Goal: Task Accomplishment & Management: Manage account settings

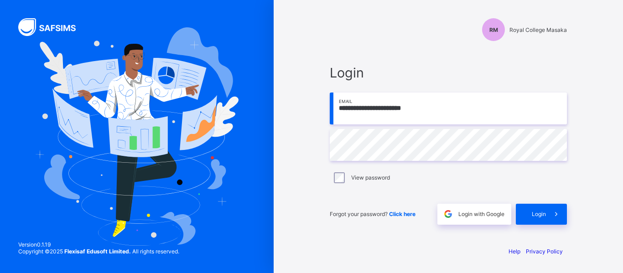
type input "**********"
click at [404, 214] on span "Click here" at bounding box center [402, 214] width 26 height 7
click at [401, 115] on input "email" at bounding box center [448, 109] width 237 height 32
type input "**********"
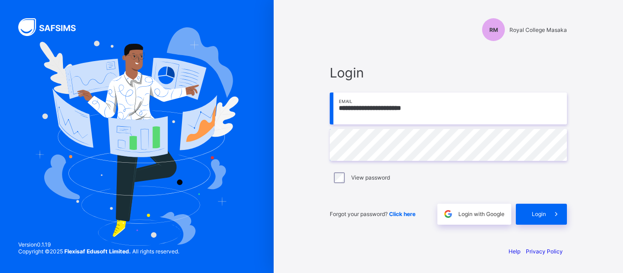
click at [336, 183] on div "View password" at bounding box center [448, 177] width 237 height 19
type input "**********"
click at [403, 215] on span "Click here" at bounding box center [402, 214] width 26 height 7
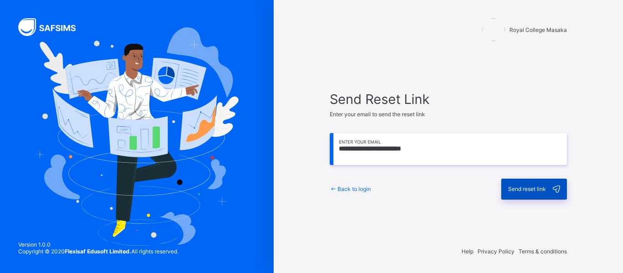
type input "**********"
click at [528, 187] on span "Send reset link" at bounding box center [527, 189] width 38 height 7
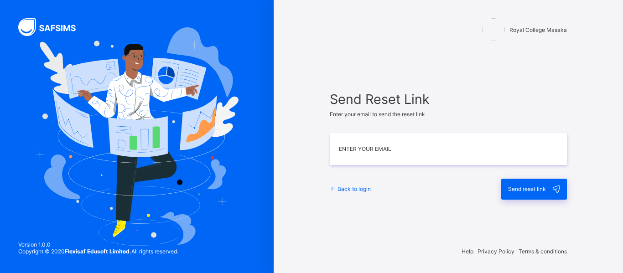
click at [342, 189] on span "Back to login" at bounding box center [354, 189] width 33 height 7
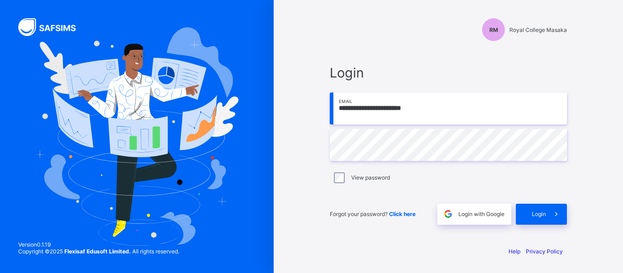
type input "**********"
click at [336, 183] on div "View password" at bounding box center [448, 177] width 237 height 19
click at [541, 213] on span "Login" at bounding box center [539, 214] width 14 height 7
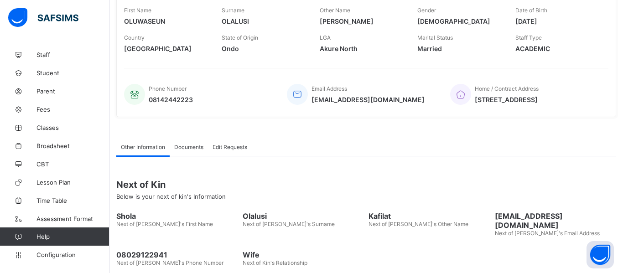
scroll to position [200, 0]
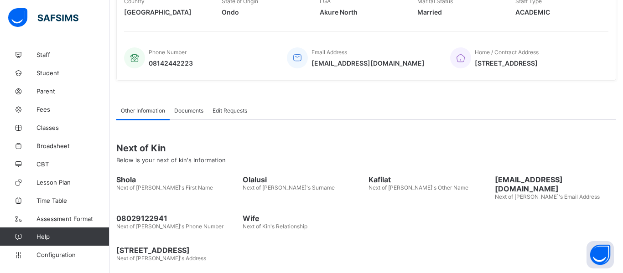
click at [232, 115] on div "Edit Requests" at bounding box center [230, 110] width 44 height 18
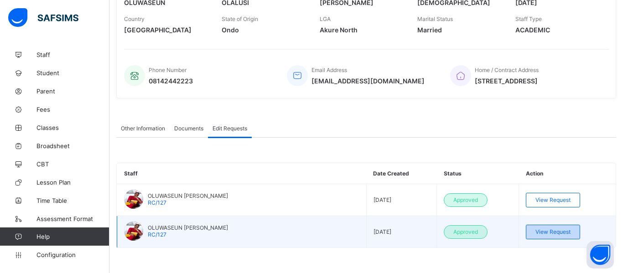
click at [548, 236] on div "View Request" at bounding box center [553, 232] width 54 height 15
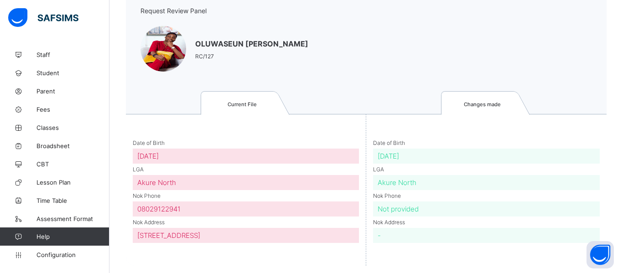
scroll to position [93, 0]
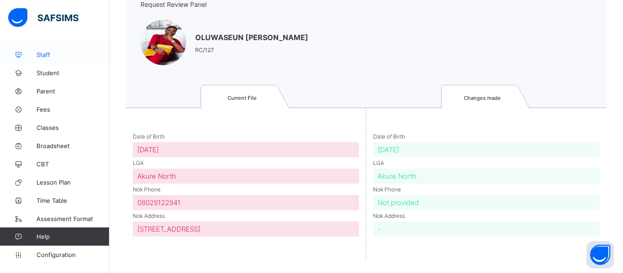
click at [40, 60] on link "Staff" at bounding box center [55, 55] width 110 height 18
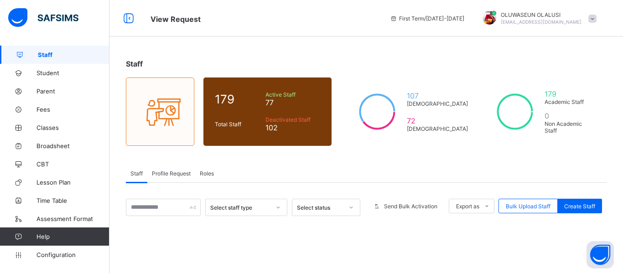
click at [183, 174] on span "Profile Request" at bounding box center [171, 173] width 39 height 7
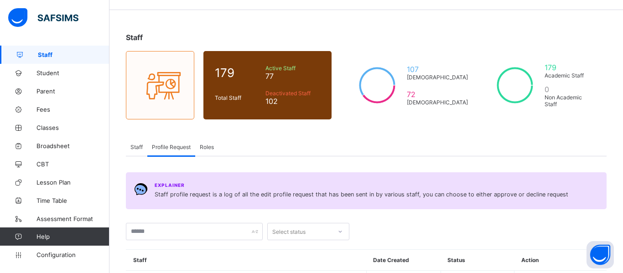
scroll to position [8, 0]
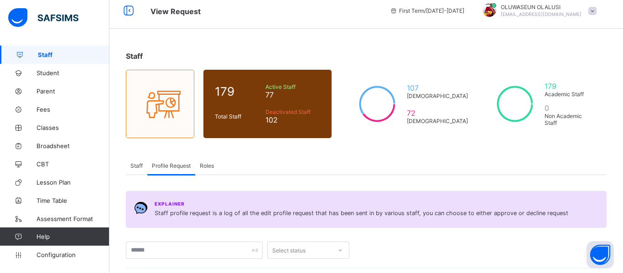
click at [212, 164] on span "Roles" at bounding box center [207, 165] width 14 height 7
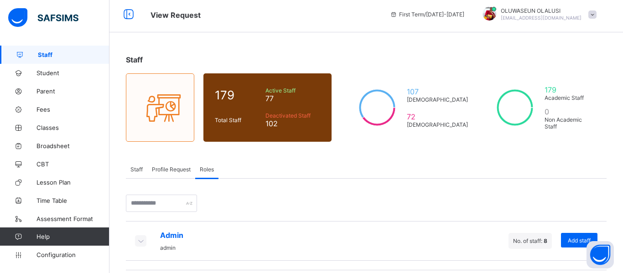
scroll to position [0, 0]
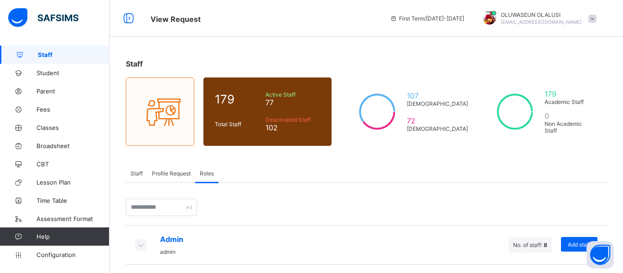
click at [165, 171] on span "Profile Request" at bounding box center [171, 173] width 39 height 7
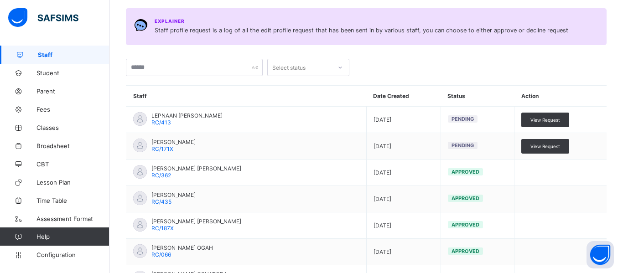
scroll to position [202, 0]
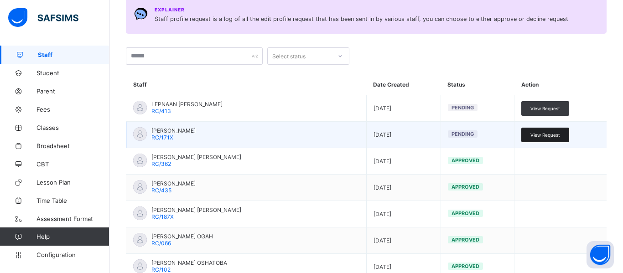
click at [545, 137] on span "View Request" at bounding box center [546, 134] width 30 height 5
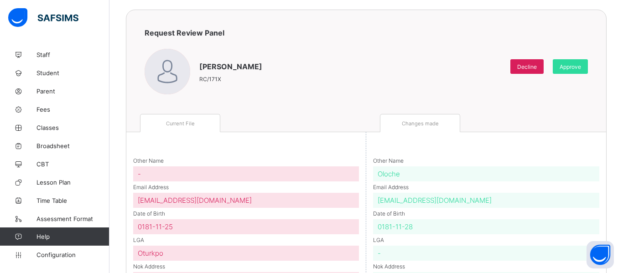
scroll to position [67, 0]
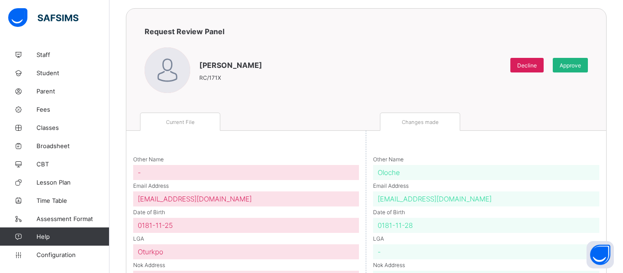
click at [577, 64] on span "Approve" at bounding box center [570, 65] width 21 height 7
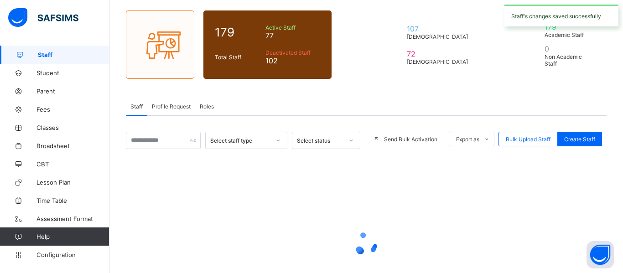
scroll to position [138, 0]
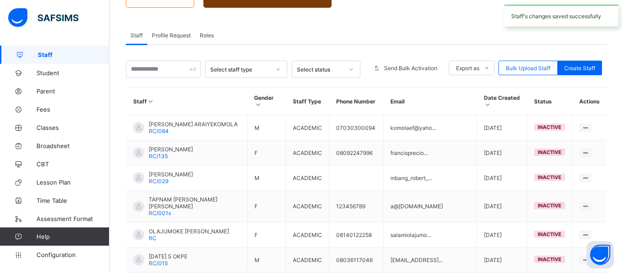
click at [50, 56] on span "Staff" at bounding box center [74, 54] width 72 height 7
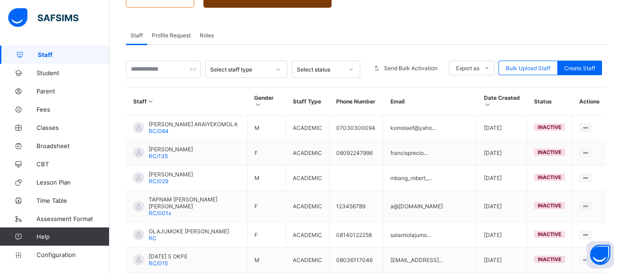
click at [162, 34] on span "Profile Request" at bounding box center [171, 35] width 39 height 7
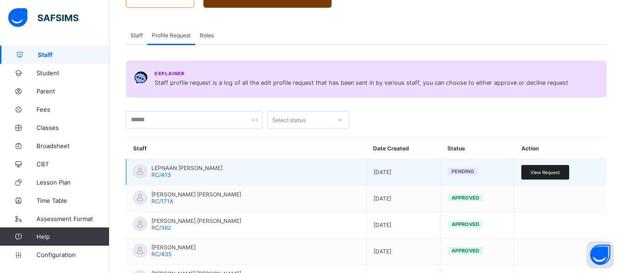
click at [539, 174] on span "View Request" at bounding box center [546, 172] width 30 height 5
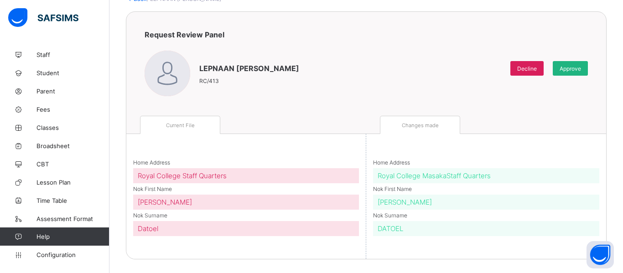
click at [573, 65] on span "Approve" at bounding box center [570, 68] width 21 height 7
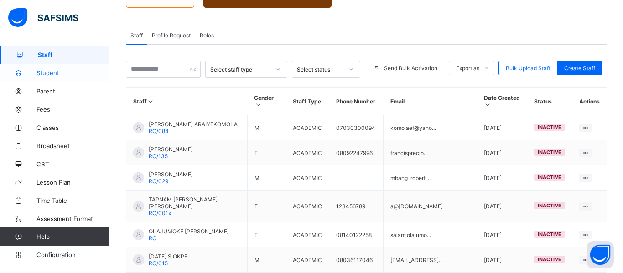
click at [59, 77] on link "Student" at bounding box center [55, 73] width 110 height 18
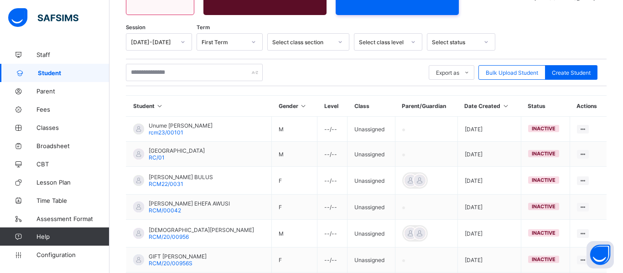
scroll to position [138, 0]
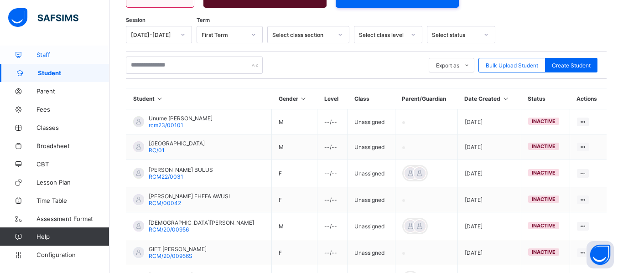
click at [52, 54] on span "Staff" at bounding box center [73, 54] width 73 height 7
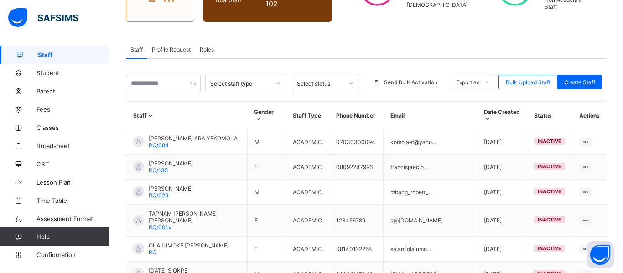
scroll to position [126, 0]
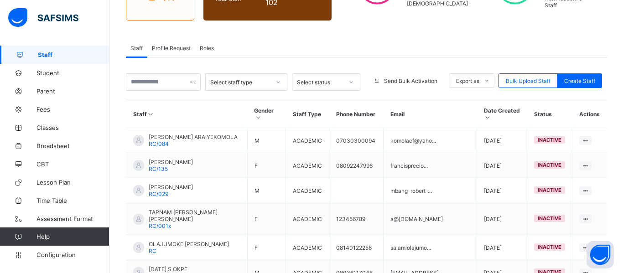
click at [278, 82] on icon at bounding box center [278, 82] width 3 height 2
click at [350, 81] on icon at bounding box center [351, 82] width 5 height 9
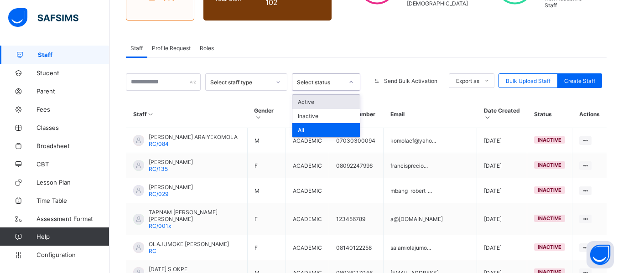
click at [204, 50] on span "Roles" at bounding box center [207, 48] width 14 height 7
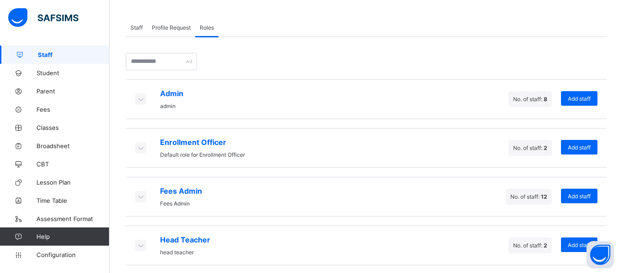
scroll to position [152, 0]
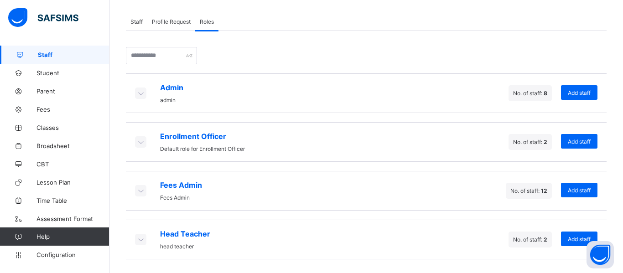
click at [141, 140] on icon at bounding box center [141, 141] width 10 height 9
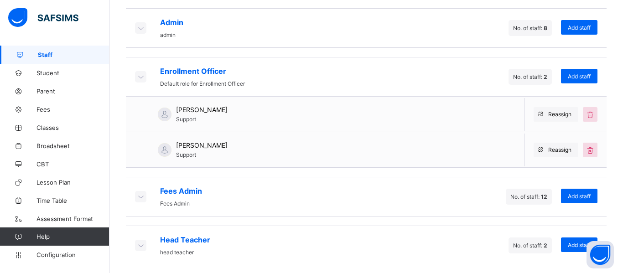
scroll to position [212, 0]
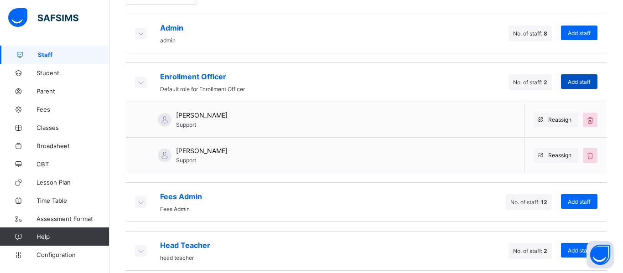
click at [576, 81] on span "Add staff" at bounding box center [579, 82] width 23 height 7
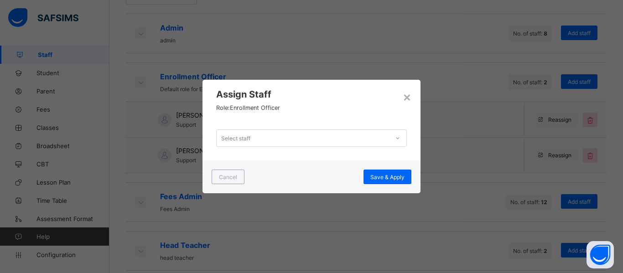
click at [287, 132] on div "Select staff" at bounding box center [303, 138] width 173 height 13
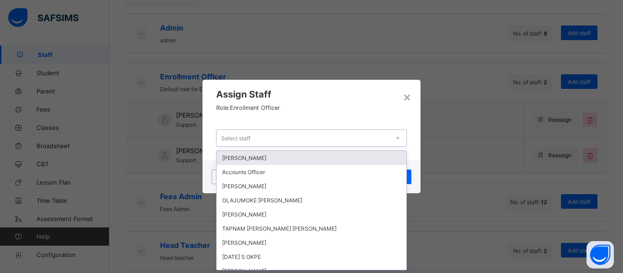
scroll to position [0, 0]
type input "***"
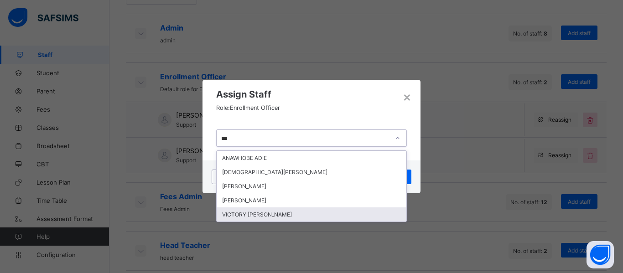
click at [285, 215] on div "VICTORY ADISHI EMMANUEL" at bounding box center [312, 215] width 190 height 14
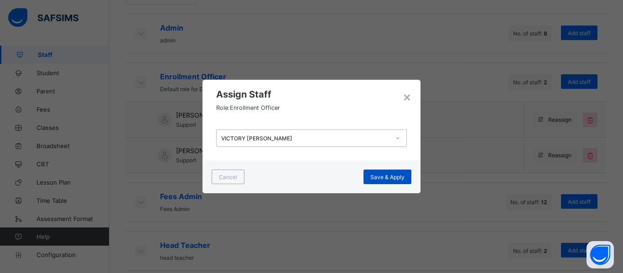
click at [389, 175] on span "Save & Apply" at bounding box center [388, 177] width 34 height 7
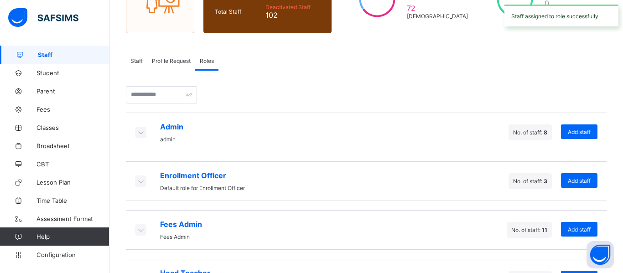
scroll to position [152, 0]
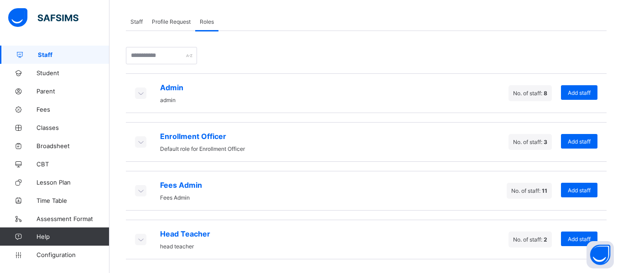
click at [221, 144] on div "Enrollment Officer Default role for Enrollment Officer" at bounding box center [202, 142] width 85 height 21
click at [139, 140] on icon at bounding box center [141, 141] width 10 height 9
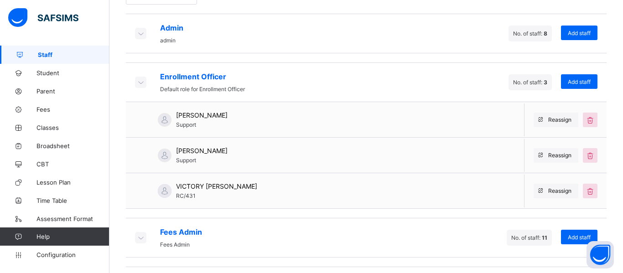
click at [140, 83] on icon at bounding box center [141, 82] width 10 height 9
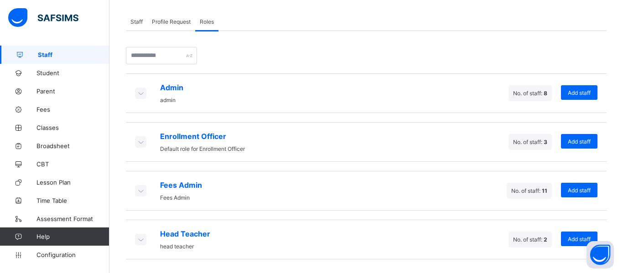
click at [136, 189] on icon at bounding box center [141, 190] width 10 height 9
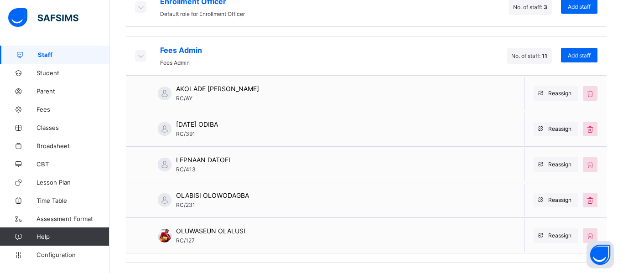
scroll to position [285, 0]
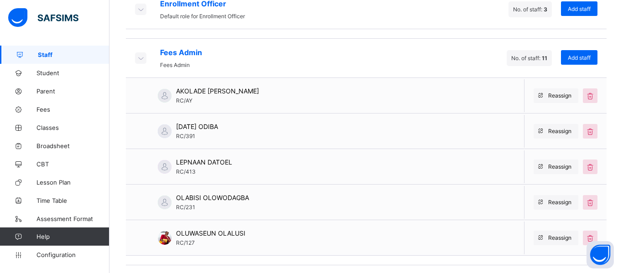
click at [140, 60] on icon at bounding box center [141, 57] width 10 height 9
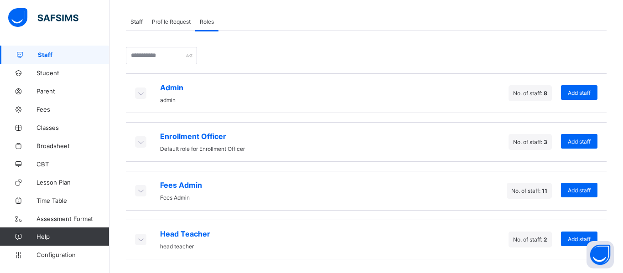
click at [142, 141] on icon at bounding box center [141, 141] width 10 height 9
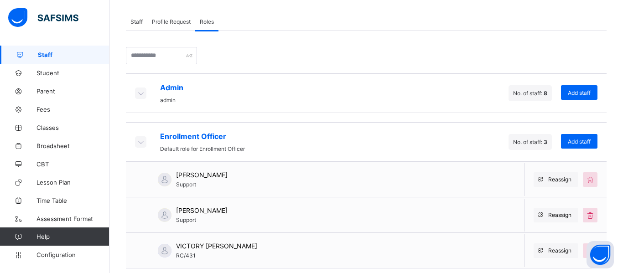
scroll to position [259, 0]
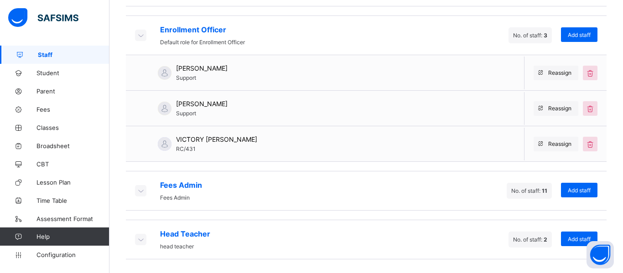
click at [138, 35] on icon at bounding box center [141, 35] width 10 height 9
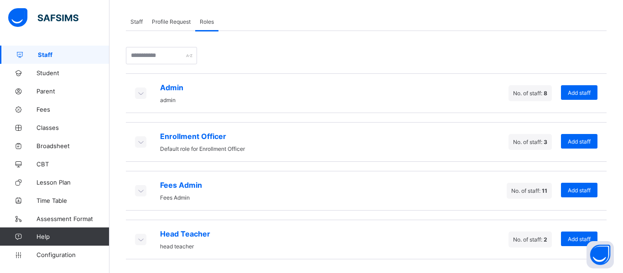
scroll to position [152, 0]
click at [138, 137] on icon at bounding box center [141, 141] width 10 height 9
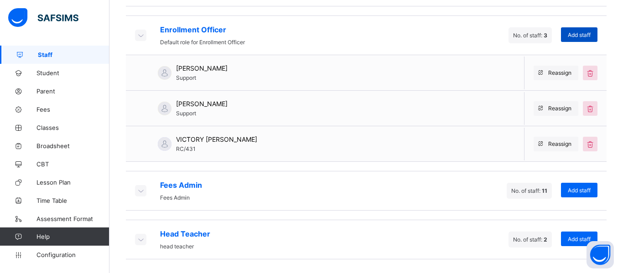
click at [581, 35] on span "Add staff" at bounding box center [579, 34] width 23 height 7
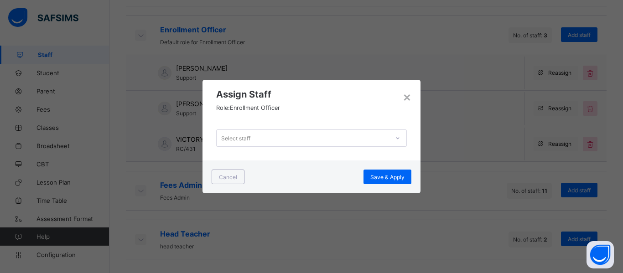
click at [282, 141] on div "Select staff" at bounding box center [303, 138] width 173 height 13
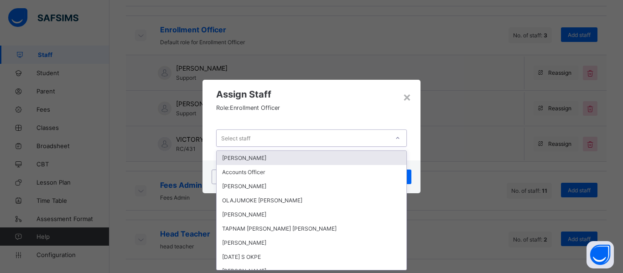
scroll to position [0, 0]
type input "***"
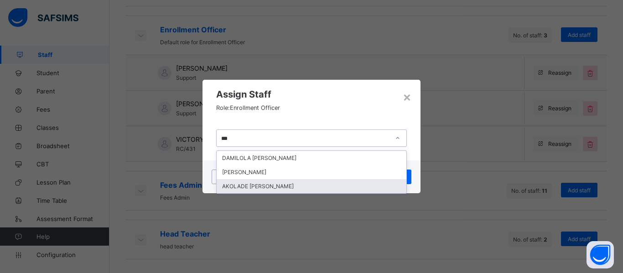
click at [292, 187] on div "AKOLADE [PERSON_NAME]" at bounding box center [312, 186] width 190 height 14
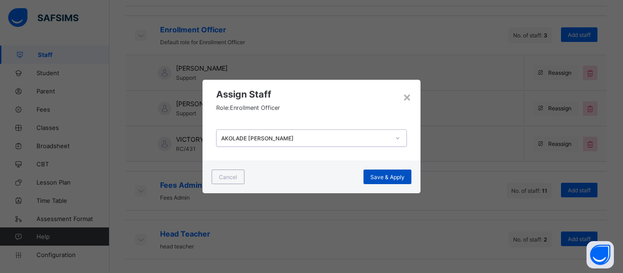
click at [399, 178] on span "Save & Apply" at bounding box center [388, 177] width 34 height 7
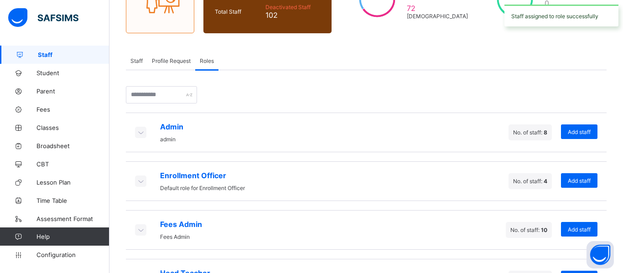
scroll to position [152, 0]
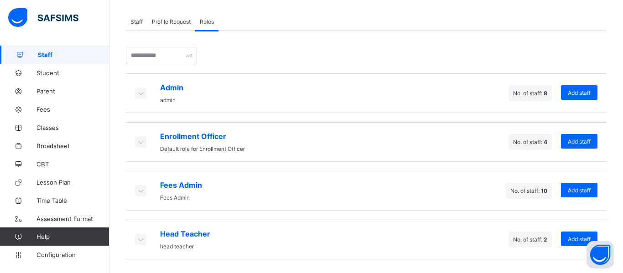
click at [141, 93] on icon at bounding box center [141, 93] width 10 height 9
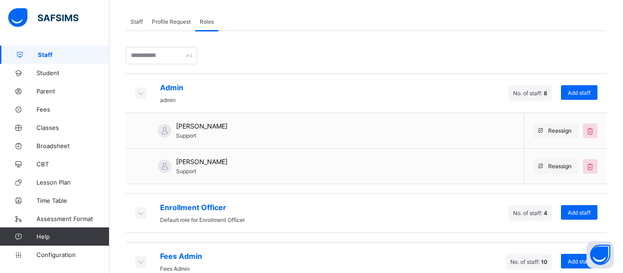
scroll to position [223, 0]
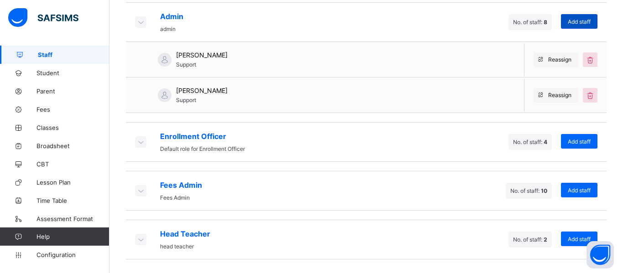
click at [572, 20] on span "Add staff" at bounding box center [579, 21] width 23 height 7
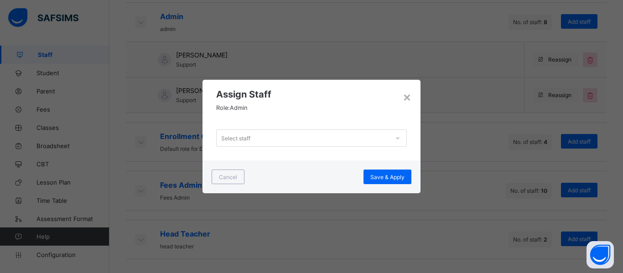
click at [259, 142] on div "Select staff" at bounding box center [303, 138] width 173 height 13
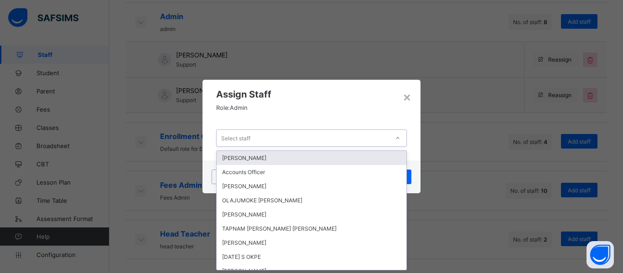
scroll to position [0, 0]
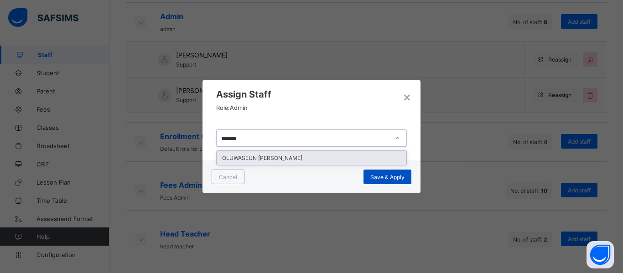
type input "*******"
click at [393, 178] on span "Save & Apply" at bounding box center [388, 177] width 34 height 7
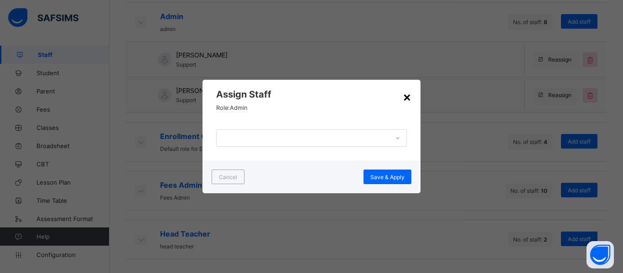
click at [405, 99] on div "×" at bounding box center [407, 97] width 9 height 16
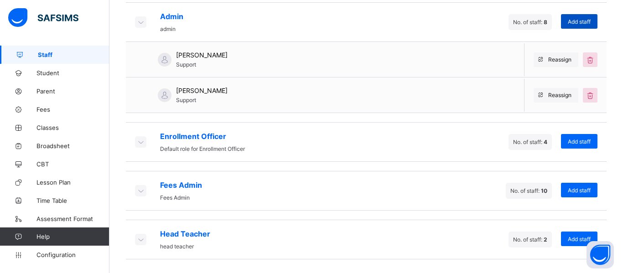
click at [584, 19] on span "Add staff" at bounding box center [579, 21] width 23 height 7
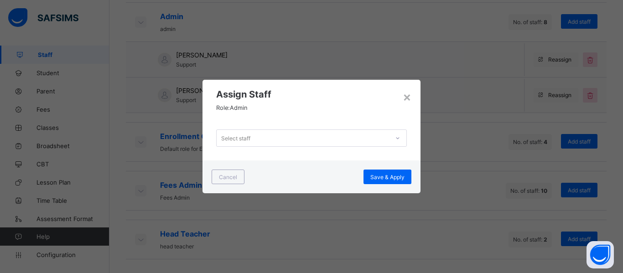
click at [332, 136] on div "Select staff" at bounding box center [303, 138] width 173 height 13
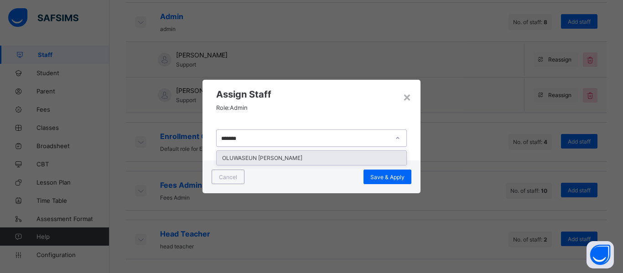
type input "********"
click at [303, 153] on div "OLUWASEUN [PERSON_NAME]" at bounding box center [312, 158] width 190 height 14
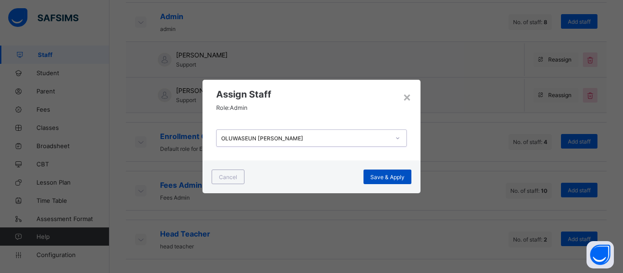
click at [382, 179] on span "Save & Apply" at bounding box center [388, 177] width 34 height 7
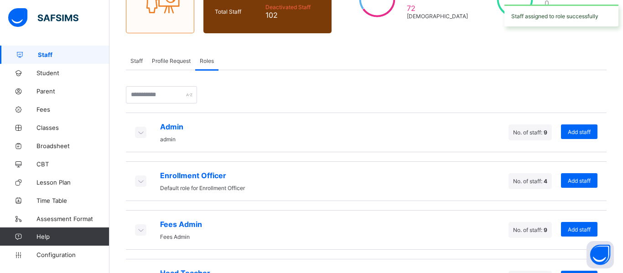
scroll to position [152, 0]
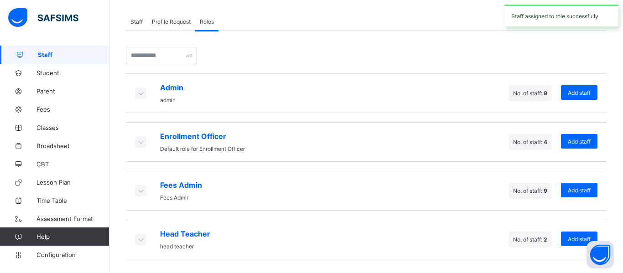
click at [139, 92] on icon at bounding box center [141, 93] width 10 height 9
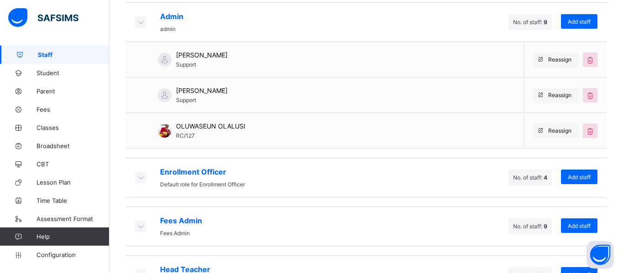
click at [139, 178] on icon at bounding box center [141, 177] width 10 height 9
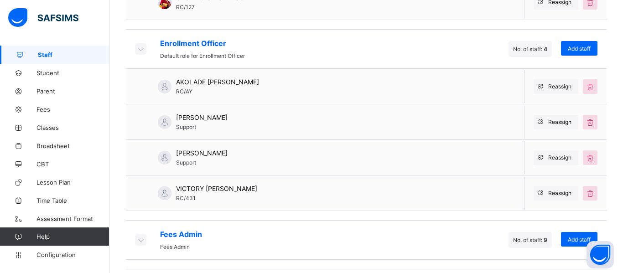
scroll to position [401, 0]
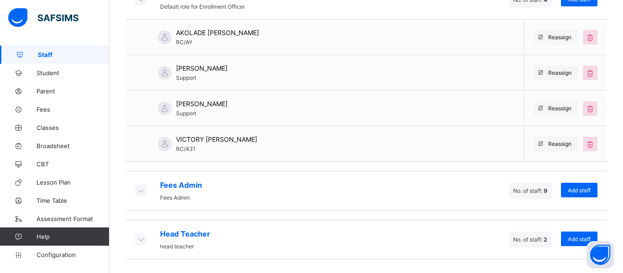
click at [139, 188] on icon at bounding box center [141, 190] width 10 height 9
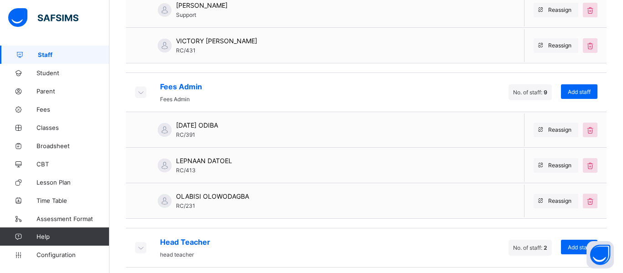
scroll to position [503, 0]
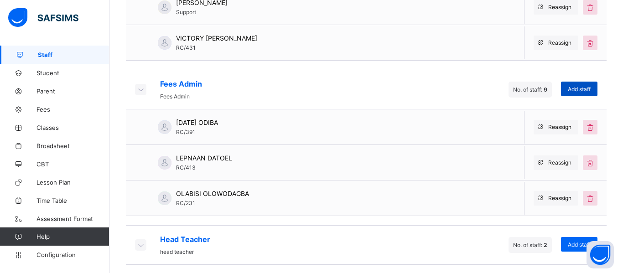
click at [579, 93] on div "Add staff" at bounding box center [579, 89] width 37 height 15
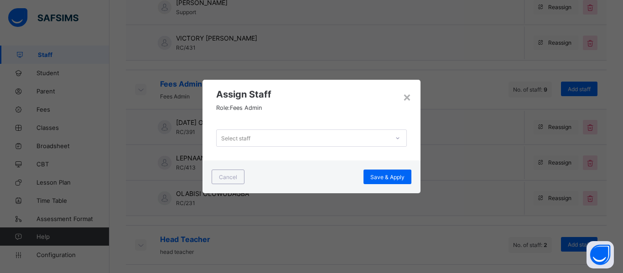
click at [271, 137] on div "Select staff" at bounding box center [303, 138] width 173 height 13
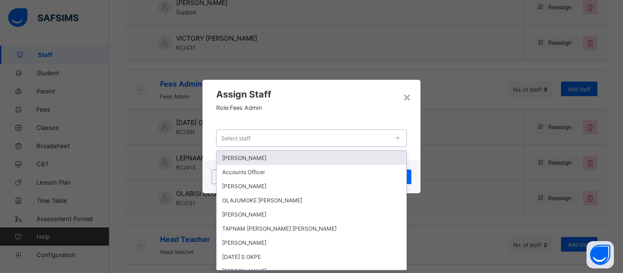
scroll to position [0, 0]
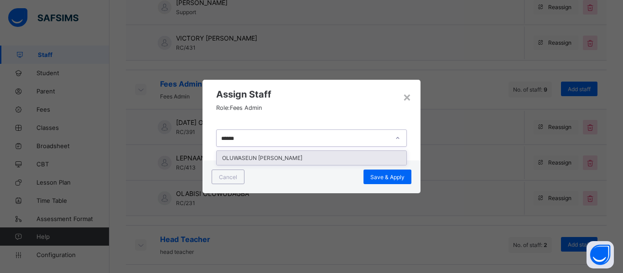
type input "*******"
click at [275, 156] on div "OLUWASEUN [PERSON_NAME]" at bounding box center [312, 158] width 190 height 14
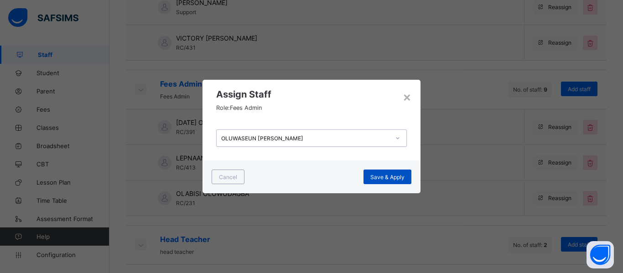
click at [401, 176] on span "Save & Apply" at bounding box center [388, 177] width 34 height 7
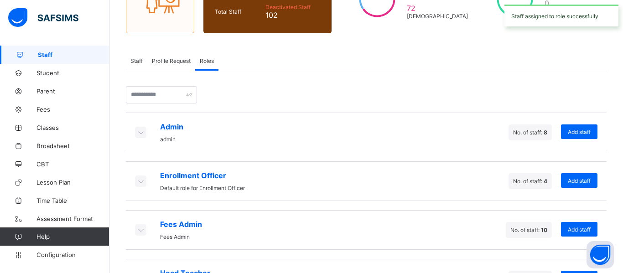
scroll to position [152, 0]
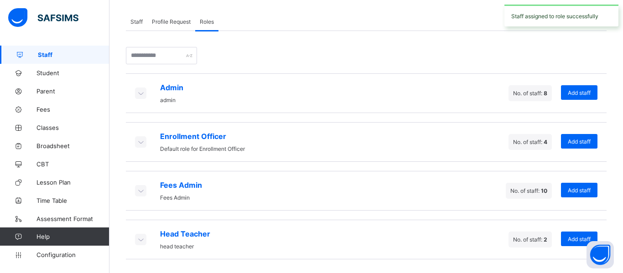
click at [623, 116] on div "Staff 179 Total Staff Active Staff 77 Deactivated Staff 102 107 Male 72 Female …" at bounding box center [367, 84] width 514 height 380
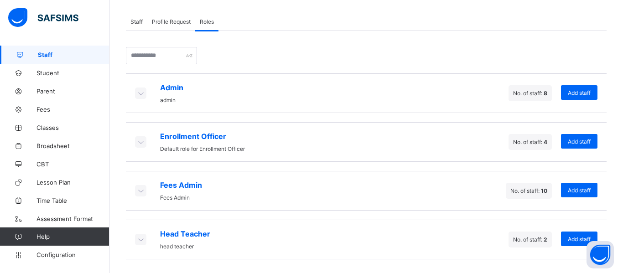
drag, startPoint x: 623, startPoint y: 116, endPoint x: 623, endPoint y: 145, distance: 28.8
click at [623, 145] on div "Staff 179 Total Staff Active Staff 77 Deactivated Staff 102 107 Male 72 Female …" at bounding box center [367, 84] width 514 height 380
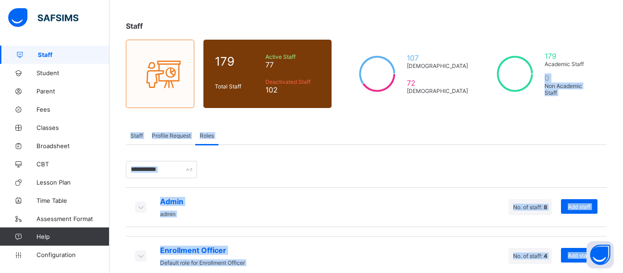
scroll to position [37, 0]
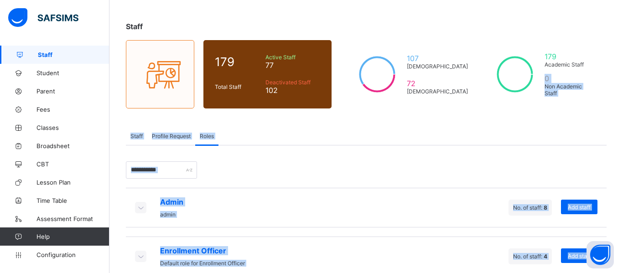
drag, startPoint x: 623, startPoint y: 143, endPoint x: 622, endPoint y: 69, distance: 73.5
click at [622, 69] on div "Staff 179 Total Staff Active Staff 77 Deactivated Staff 102 107 Male 72 Female …" at bounding box center [367, 198] width 514 height 380
click at [502, 123] on div "Staff 179 Total Staff Active Staff 77 Deactivated Staff 102 107 Male 72 Female …" at bounding box center [367, 198] width 514 height 380
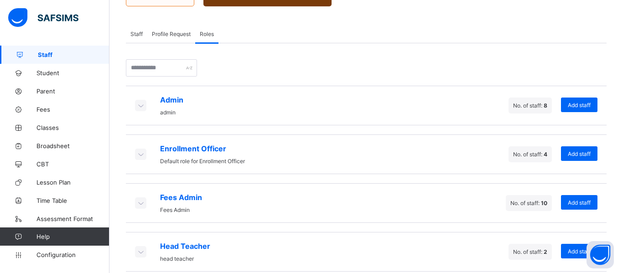
scroll to position [142, 0]
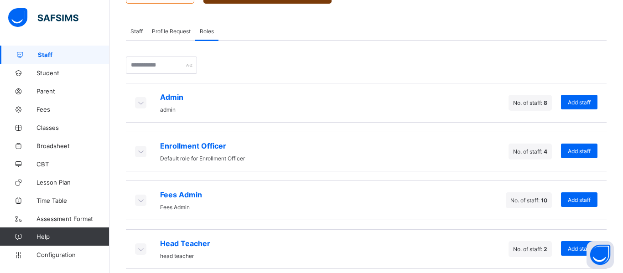
click at [140, 151] on icon at bounding box center [141, 151] width 10 height 9
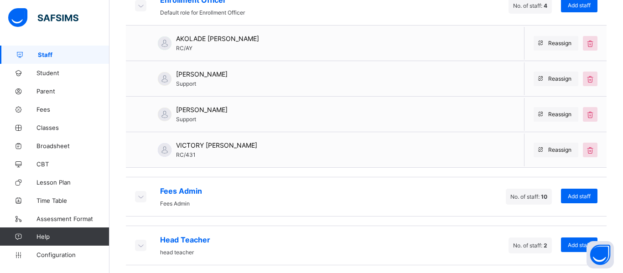
scroll to position [294, 0]
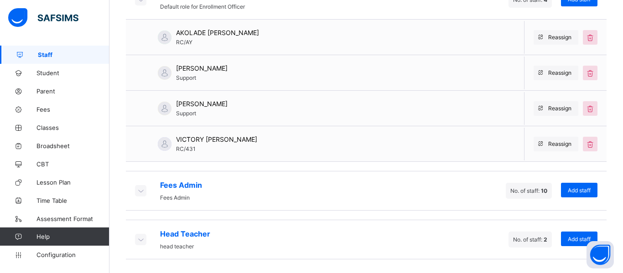
click at [137, 192] on icon at bounding box center [141, 190] width 10 height 9
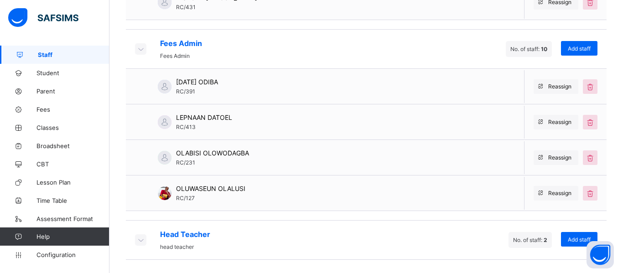
scroll to position [435, 0]
click at [574, 46] on span "Add staff" at bounding box center [579, 49] width 23 height 7
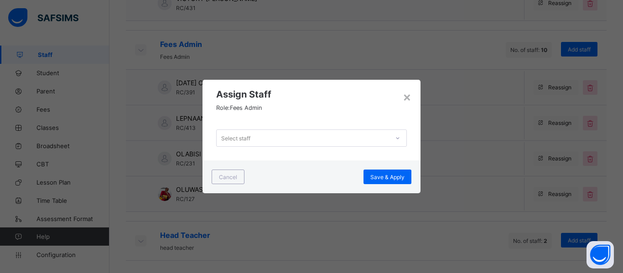
click at [246, 138] on div "Select staff" at bounding box center [235, 138] width 29 height 17
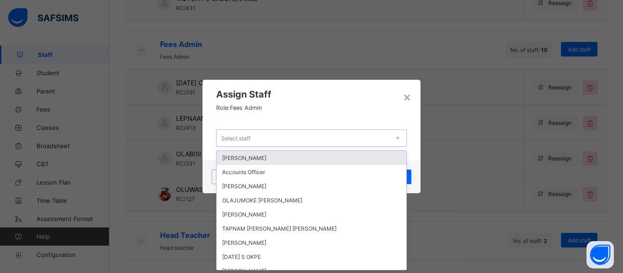
scroll to position [0, 0]
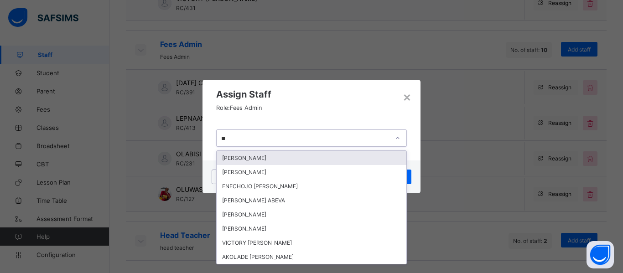
type input "***"
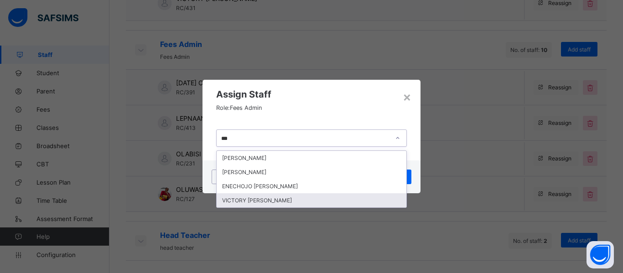
click at [240, 199] on div "VICTORY ADISHI EMMANUEL" at bounding box center [312, 201] width 190 height 14
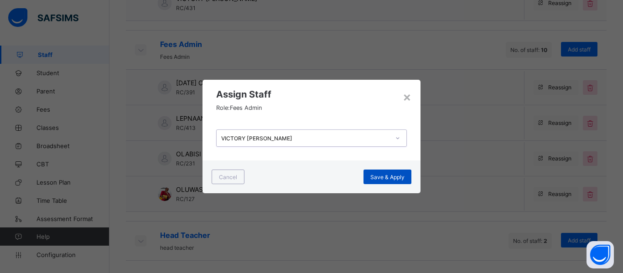
click at [391, 176] on span "Save & Apply" at bounding box center [388, 177] width 34 height 7
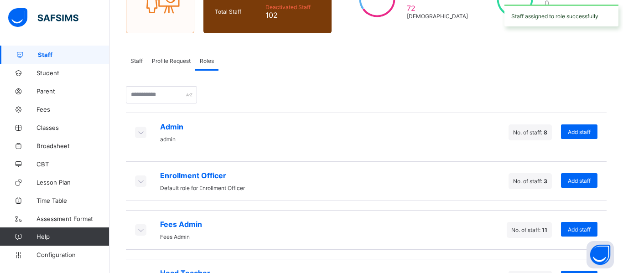
scroll to position [152, 0]
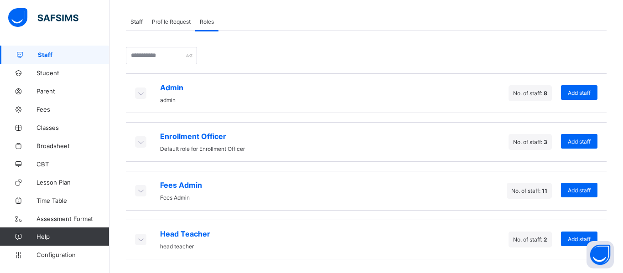
click at [140, 187] on icon at bounding box center [141, 190] width 10 height 9
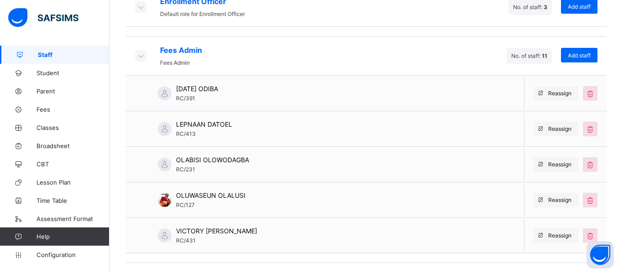
scroll to position [289, 0]
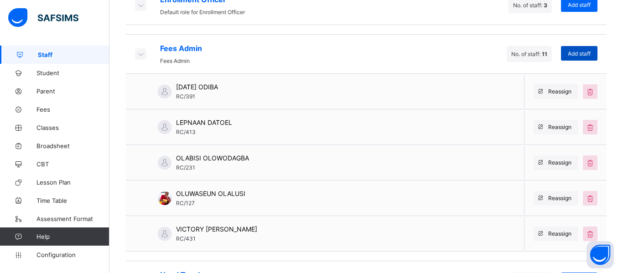
click at [582, 57] on div "Add staff" at bounding box center [579, 53] width 37 height 15
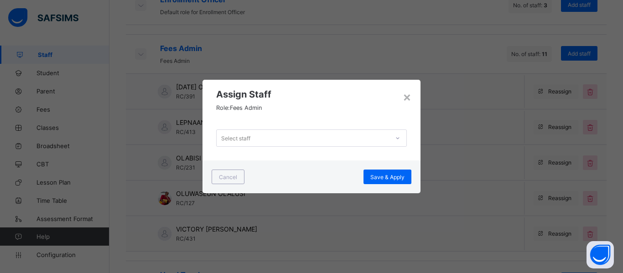
click at [247, 142] on div "Select staff" at bounding box center [235, 138] width 29 height 17
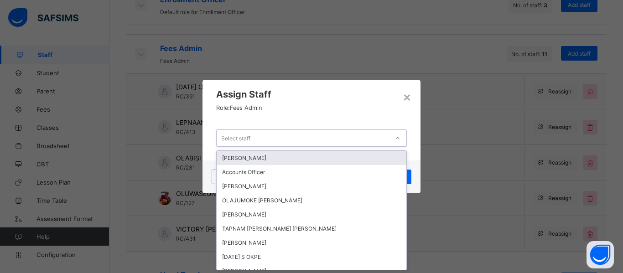
scroll to position [0, 0]
click at [247, 142] on div "Select staff" at bounding box center [235, 138] width 29 height 17
type input "*"
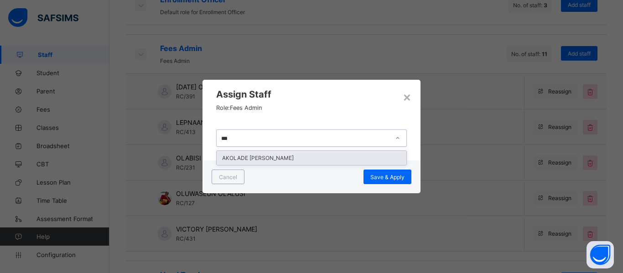
type input "****"
click at [264, 156] on div "AKOLADE DAVID AYO-LAWANSON" at bounding box center [312, 158] width 190 height 14
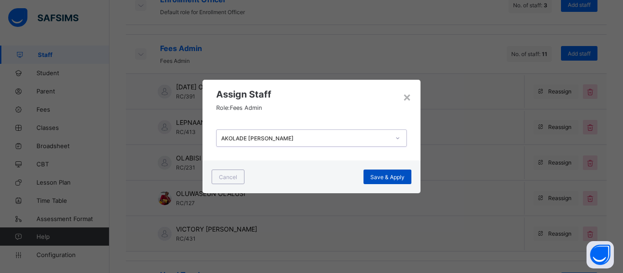
click at [402, 179] on span "Save & Apply" at bounding box center [388, 177] width 34 height 7
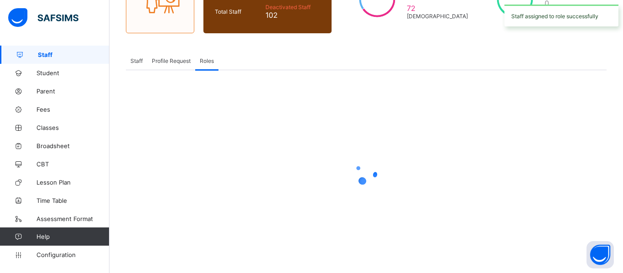
scroll to position [152, 0]
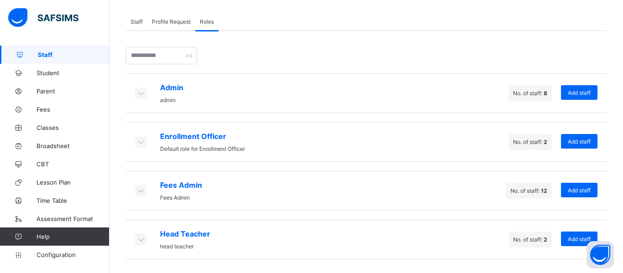
click at [147, 192] on div "Fees Admin Fees Admin" at bounding box center [168, 191] width 67 height 21
click at [141, 191] on icon at bounding box center [141, 190] width 10 height 9
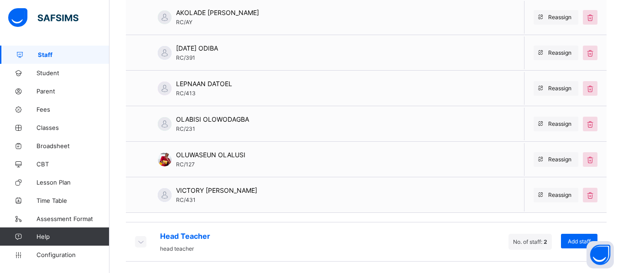
scroll to position [366, 0]
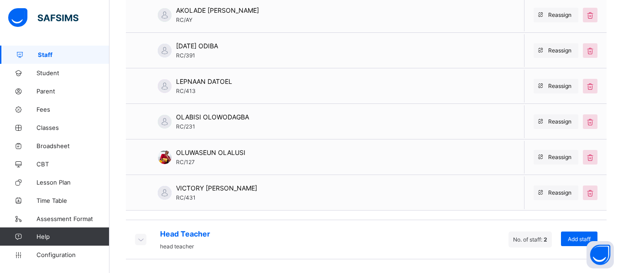
click at [140, 242] on icon at bounding box center [141, 239] width 10 height 9
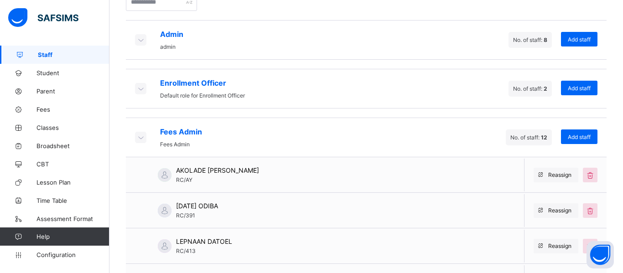
scroll to position [205, 0]
click at [140, 36] on icon at bounding box center [141, 40] width 10 height 9
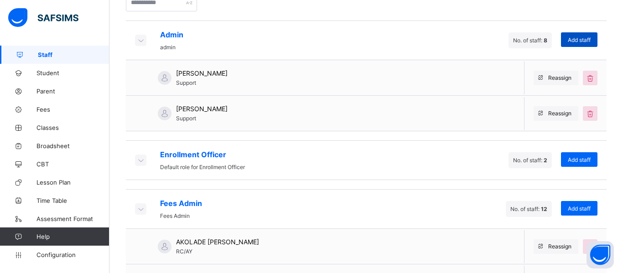
click at [581, 42] on span "Add staff" at bounding box center [579, 40] width 23 height 7
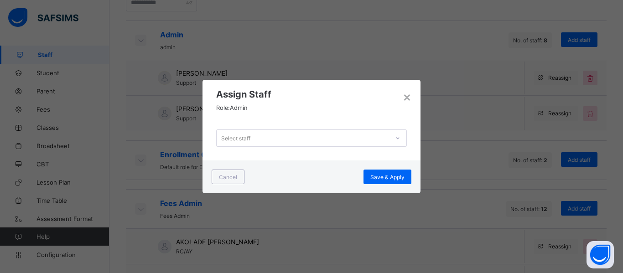
click at [257, 139] on div "Select staff" at bounding box center [303, 138] width 173 height 13
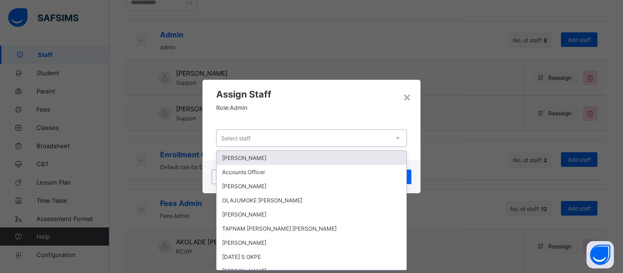
scroll to position [0, 0]
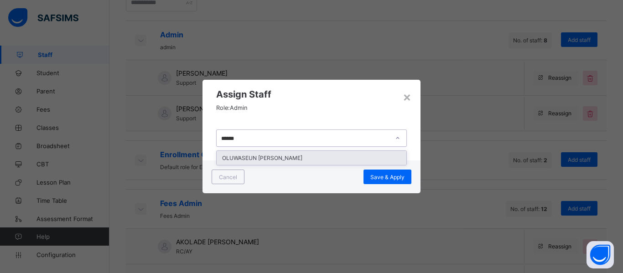
type input "*******"
click at [256, 155] on div "OLUWASEUN [PERSON_NAME]" at bounding box center [312, 158] width 190 height 14
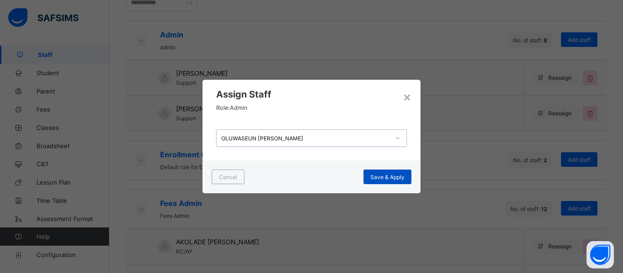
click at [394, 177] on span "Save & Apply" at bounding box center [388, 177] width 34 height 7
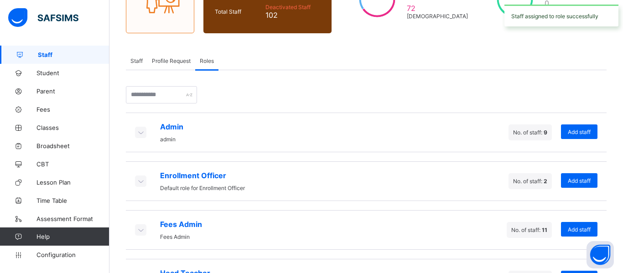
scroll to position [152, 0]
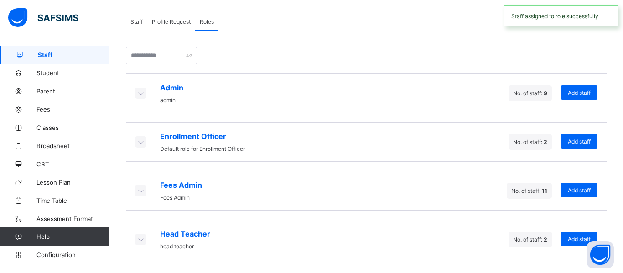
click at [139, 91] on icon at bounding box center [141, 93] width 10 height 9
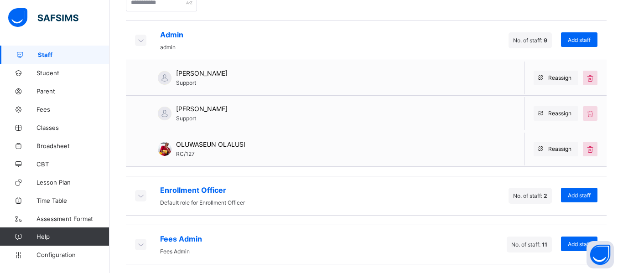
click at [141, 197] on icon at bounding box center [141, 195] width 10 height 9
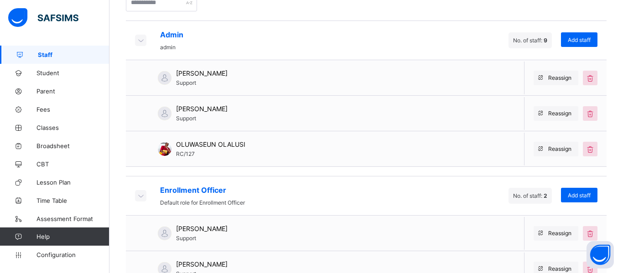
click at [141, 197] on icon at bounding box center [141, 195] width 10 height 9
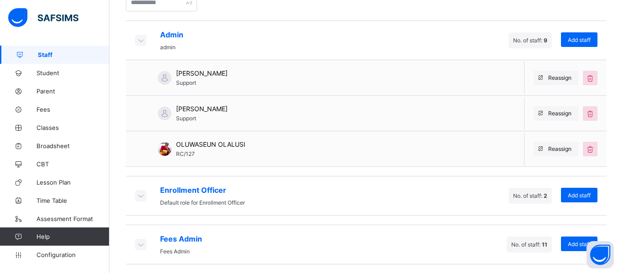
click at [141, 197] on icon at bounding box center [141, 195] width 10 height 9
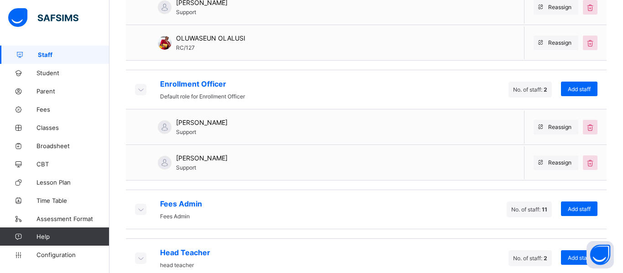
scroll to position [315, 0]
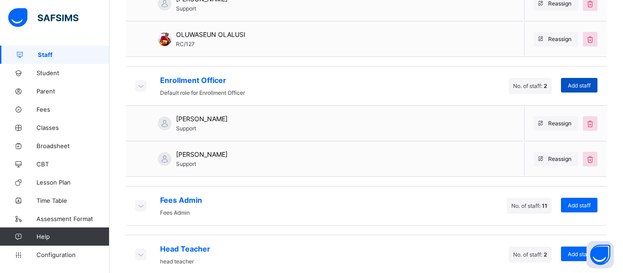
click at [575, 85] on span "Add staff" at bounding box center [579, 85] width 23 height 7
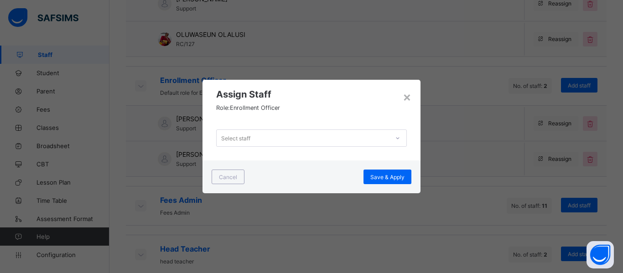
click at [254, 138] on div "Select staff" at bounding box center [303, 138] width 173 height 13
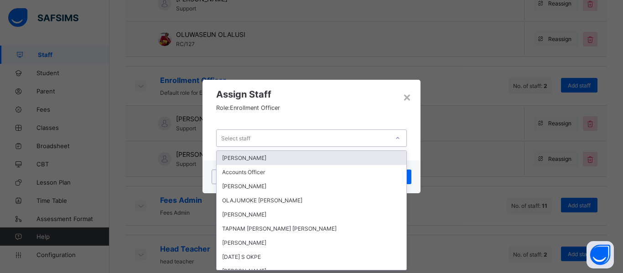
scroll to position [0, 0]
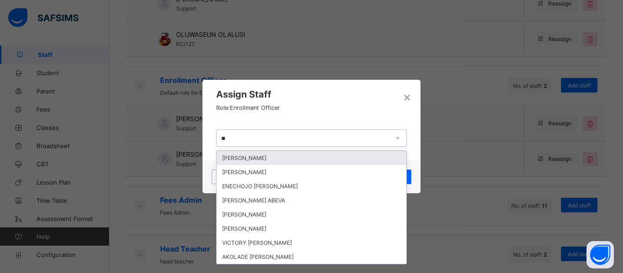
type input "***"
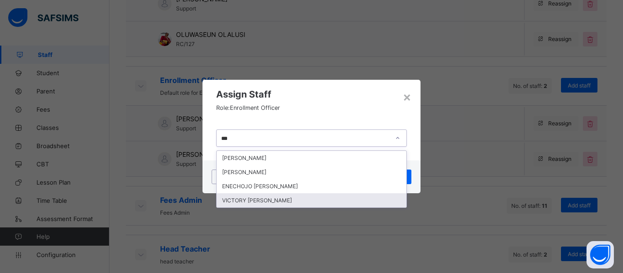
click at [239, 199] on div "VICTORY ADISHI EMMANUEL" at bounding box center [312, 201] width 190 height 14
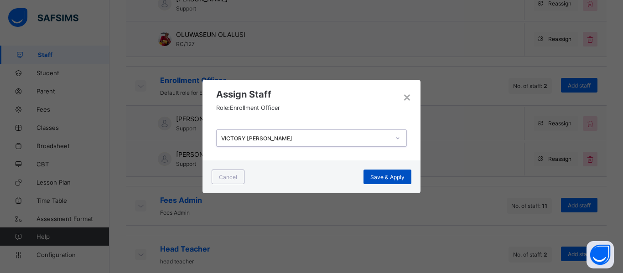
click at [389, 174] on span "Save & Apply" at bounding box center [388, 177] width 34 height 7
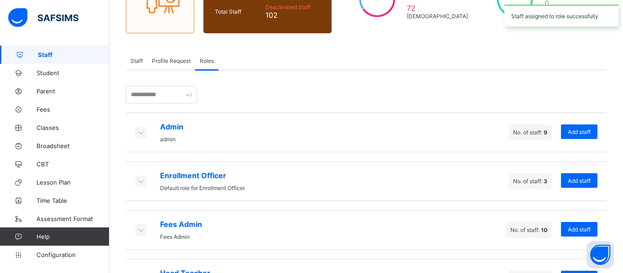
scroll to position [152, 0]
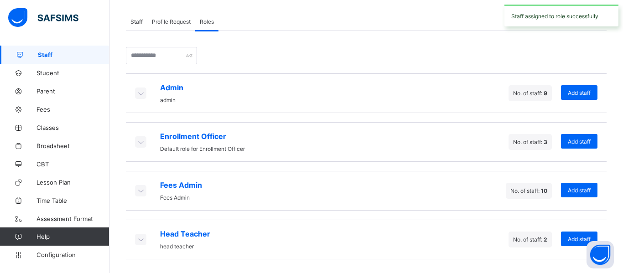
click at [139, 141] on icon at bounding box center [141, 141] width 10 height 9
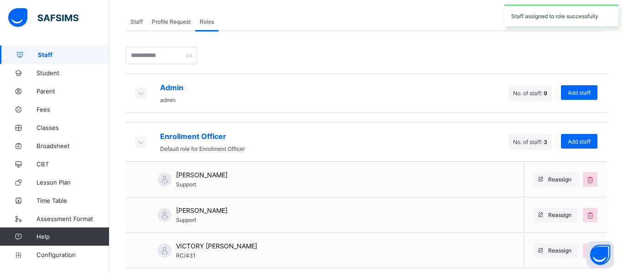
scroll to position [259, 0]
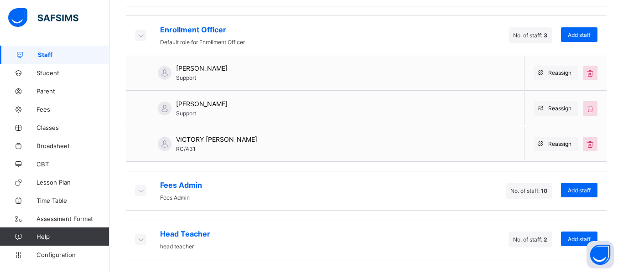
click at [140, 189] on icon at bounding box center [141, 190] width 10 height 9
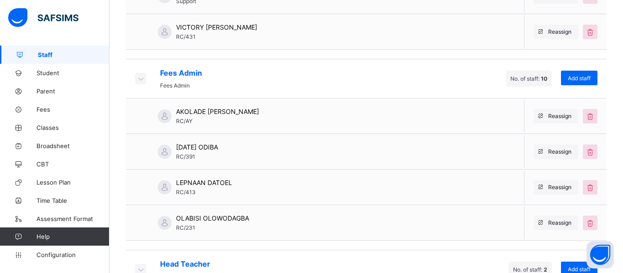
scroll to position [371, 0]
click at [573, 80] on span "Add staff" at bounding box center [579, 78] width 23 height 7
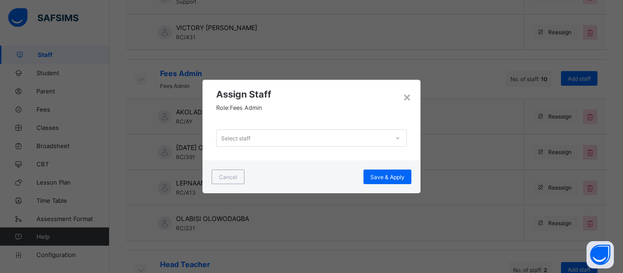
click at [228, 138] on div "Select staff" at bounding box center [235, 138] width 29 height 17
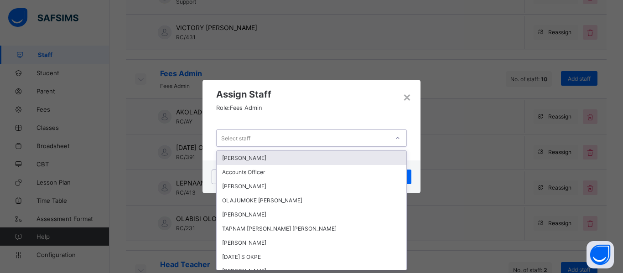
scroll to position [0, 0]
type input "*"
type input "**"
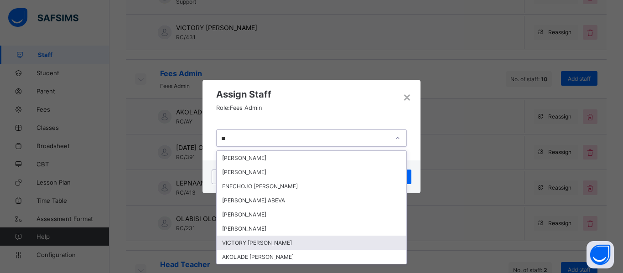
click at [256, 239] on div "VICTORY ADISHI EMMANUEL" at bounding box center [312, 243] width 190 height 14
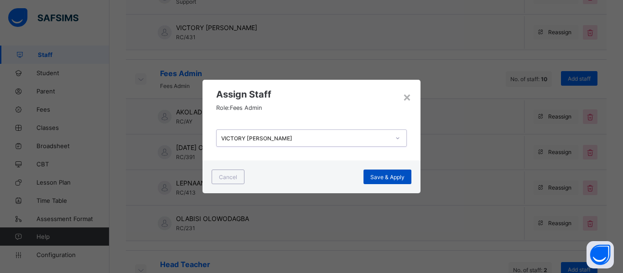
click at [389, 182] on div "Save & Apply" at bounding box center [388, 177] width 48 height 15
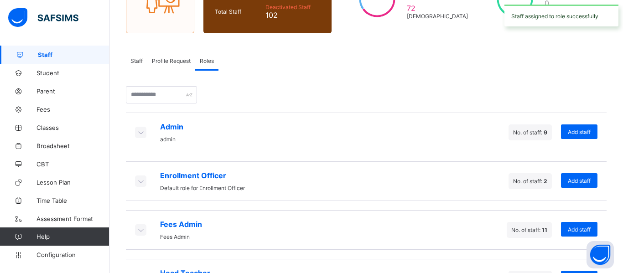
scroll to position [152, 0]
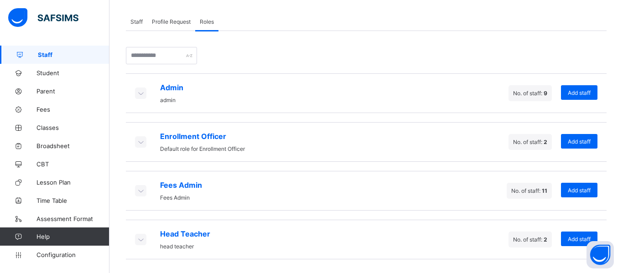
click at [141, 94] on icon at bounding box center [141, 93] width 10 height 9
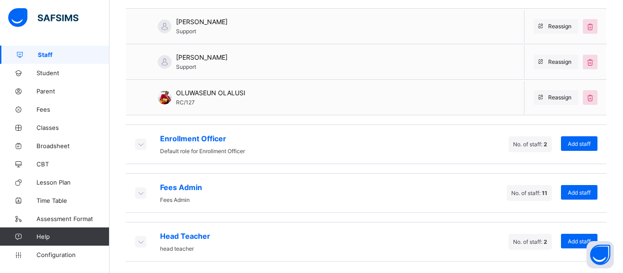
scroll to position [257, 0]
click at [129, 141] on div "Enrollment Officer Default role for Enrollment Officer No. of staff: 2 Add staff" at bounding box center [366, 144] width 481 height 40
click at [143, 148] on div at bounding box center [140, 143] width 11 height 11
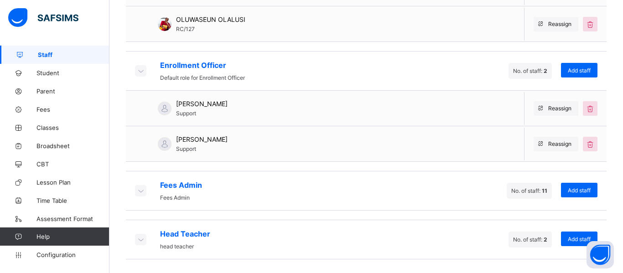
scroll to position [330, 0]
click at [575, 76] on div "Add staff" at bounding box center [579, 70] width 37 height 15
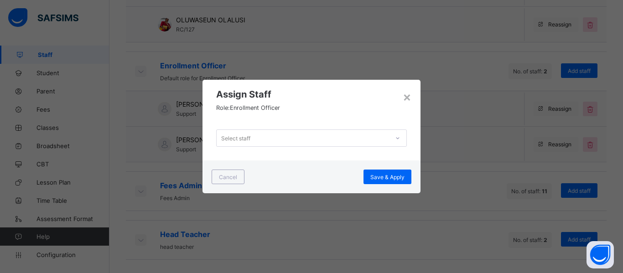
click at [326, 136] on div "Select staff" at bounding box center [303, 138] width 173 height 13
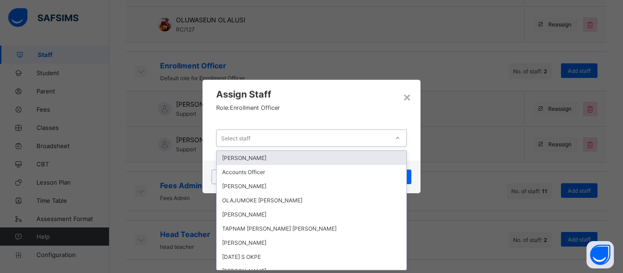
scroll to position [0, 0]
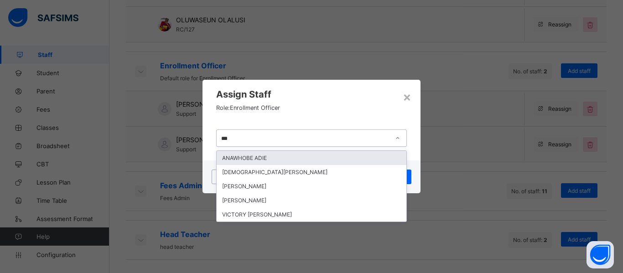
type input "****"
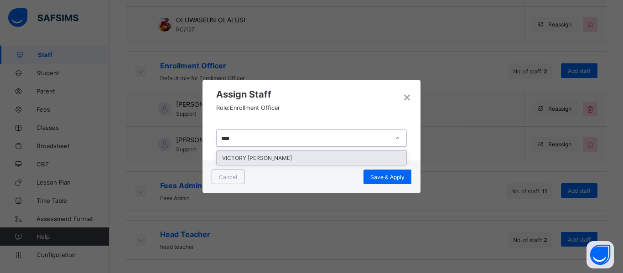
click at [303, 155] on div "VICTORY ADISHI EMMANUEL" at bounding box center [312, 158] width 190 height 14
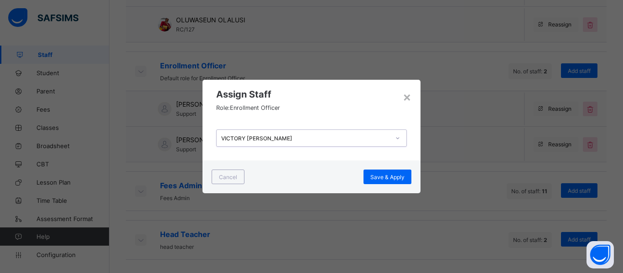
click at [303, 155] on div "option VICTORY ADISHI EMMANUEL, selected. 0 results available. Select is focuse…" at bounding box center [312, 138] width 218 height 45
click at [392, 178] on span "Save & Apply" at bounding box center [388, 177] width 34 height 7
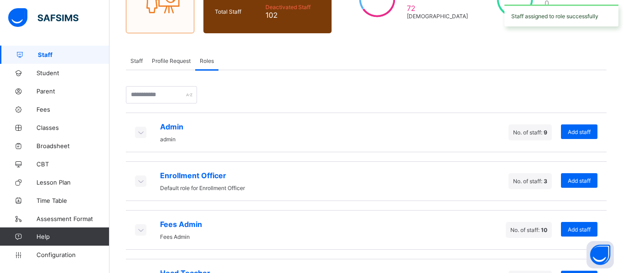
scroll to position [152, 0]
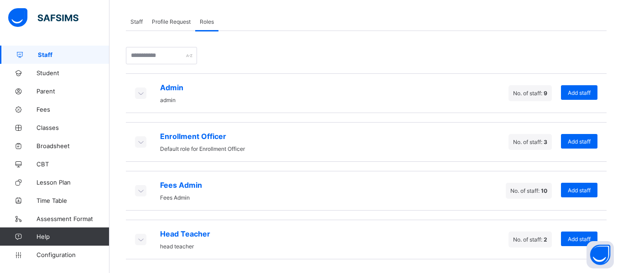
click at [140, 144] on icon at bounding box center [141, 141] width 10 height 9
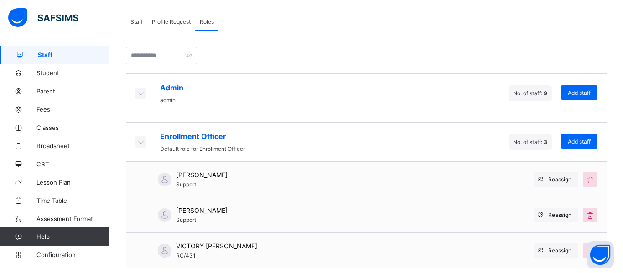
scroll to position [259, 0]
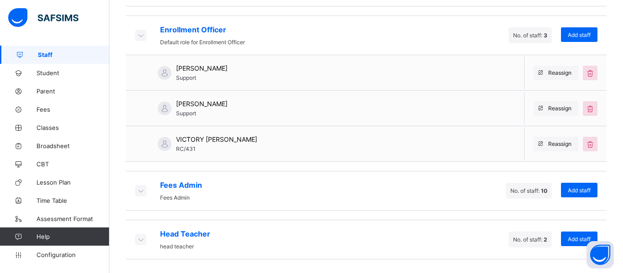
click at [142, 191] on icon at bounding box center [141, 190] width 10 height 9
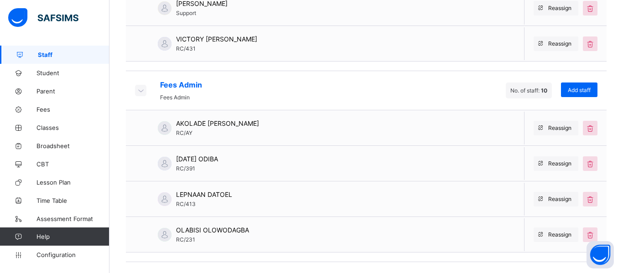
scroll to position [358, 0]
click at [571, 94] on span "Add staff" at bounding box center [579, 91] width 23 height 7
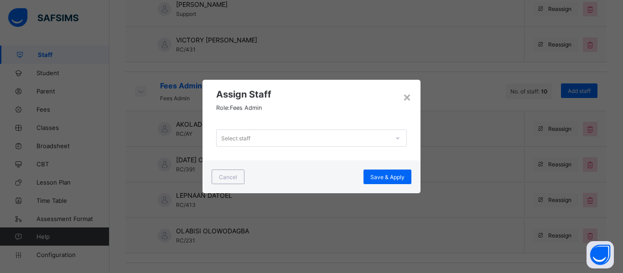
click at [275, 134] on div "Select staff" at bounding box center [303, 138] width 173 height 13
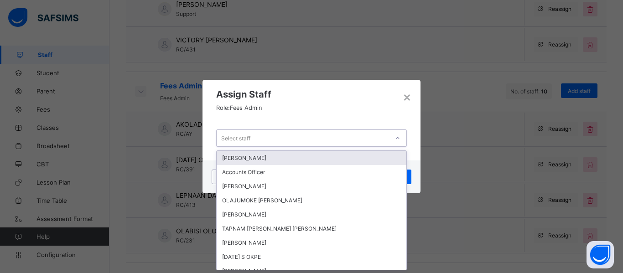
scroll to position [0, 0]
type input "***"
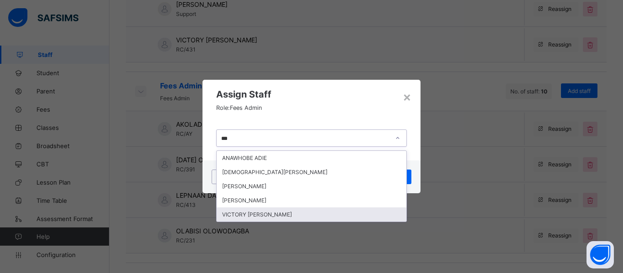
click at [258, 210] on div "VICTORY ADISHI EMMANUEL" at bounding box center [312, 215] width 190 height 14
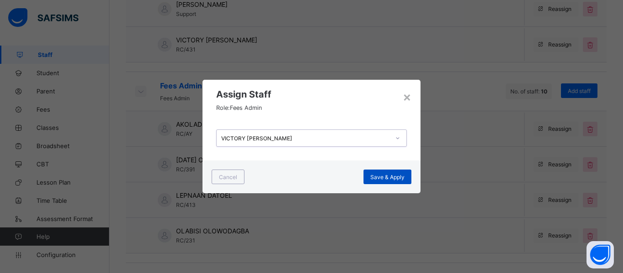
click at [382, 177] on span "Save & Apply" at bounding box center [388, 177] width 34 height 7
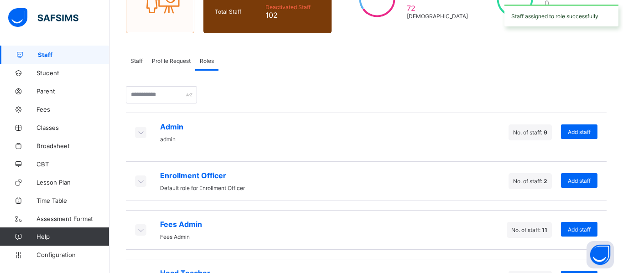
scroll to position [152, 0]
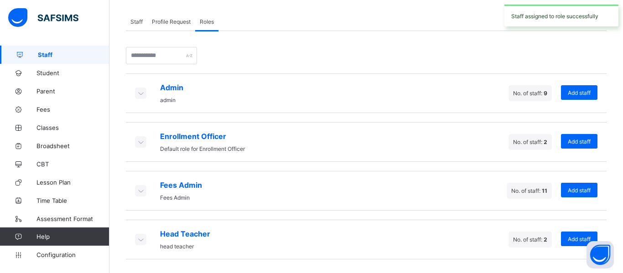
click at [141, 94] on icon at bounding box center [141, 93] width 10 height 9
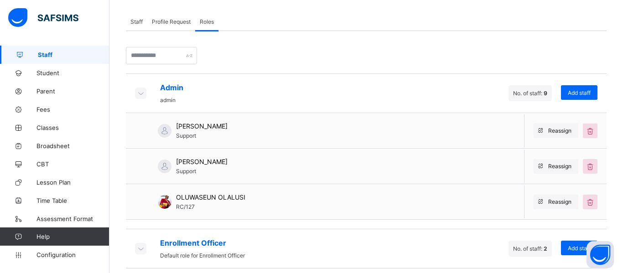
scroll to position [259, 0]
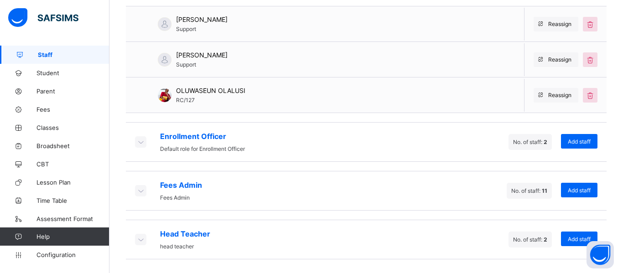
click at [144, 138] on icon at bounding box center [141, 141] width 10 height 9
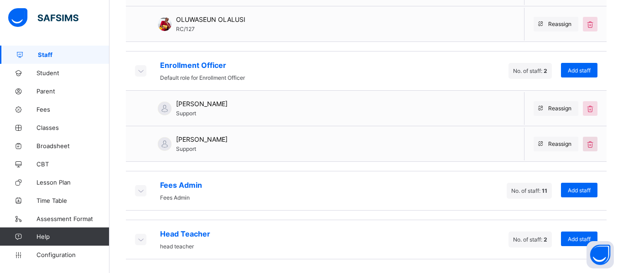
click at [589, 151] on div at bounding box center [590, 144] width 15 height 15
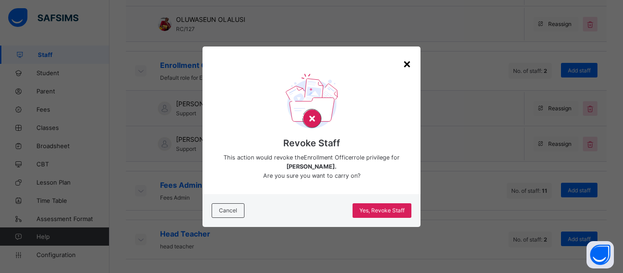
click at [409, 65] on div "×" at bounding box center [407, 64] width 9 height 16
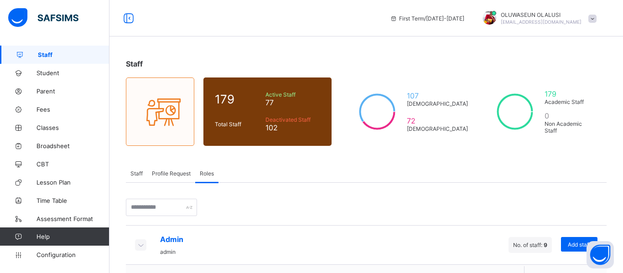
scroll to position [259, 0]
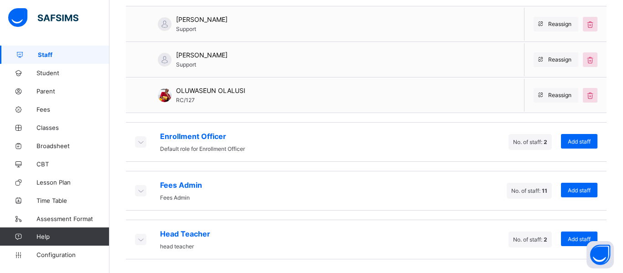
click at [139, 148] on div "Enrollment Officer Default role for Enrollment Officer" at bounding box center [190, 142] width 110 height 21
click at [143, 144] on icon at bounding box center [141, 141] width 10 height 9
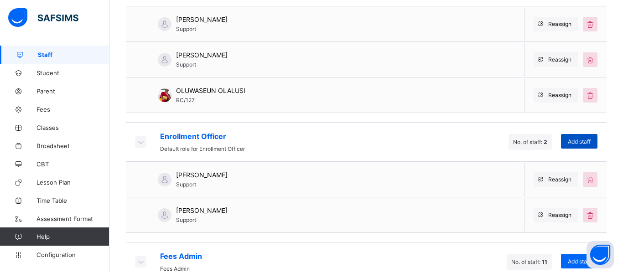
click at [585, 147] on div "Add staff" at bounding box center [579, 141] width 37 height 15
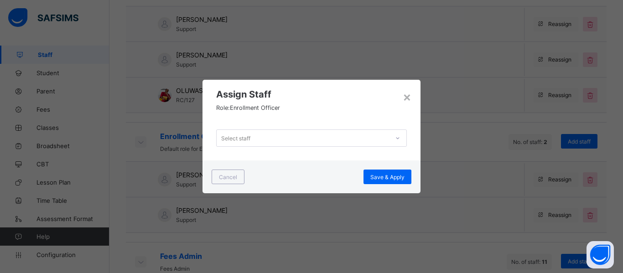
click at [308, 138] on div "Select staff" at bounding box center [303, 138] width 173 height 13
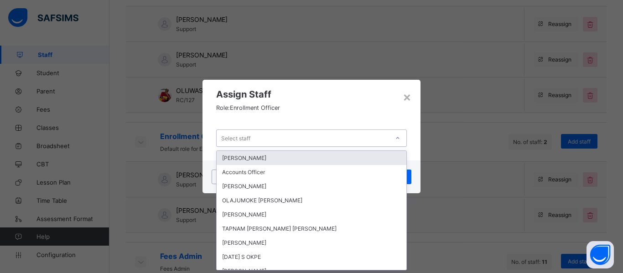
scroll to position [0, 0]
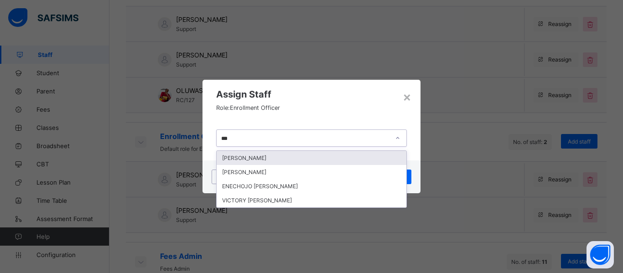
type input "****"
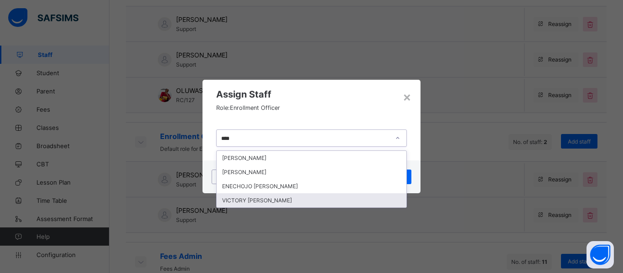
click at [264, 200] on div "VICTORY [PERSON_NAME]" at bounding box center [312, 201] width 190 height 14
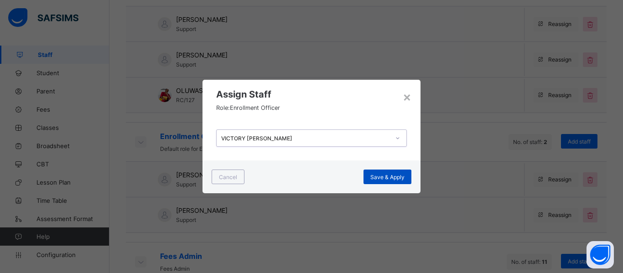
click at [388, 178] on span "Save & Apply" at bounding box center [388, 177] width 34 height 7
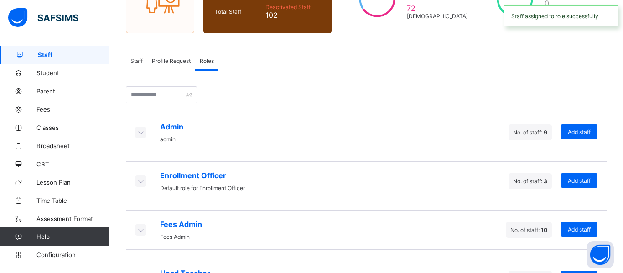
scroll to position [152, 0]
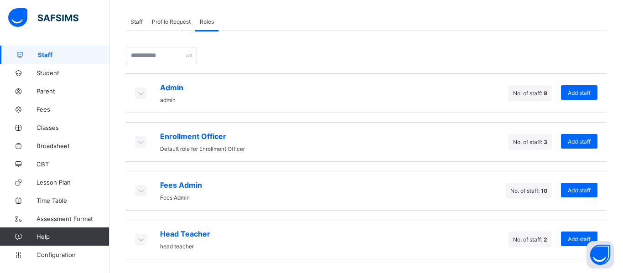
click at [141, 146] on icon at bounding box center [141, 141] width 10 height 9
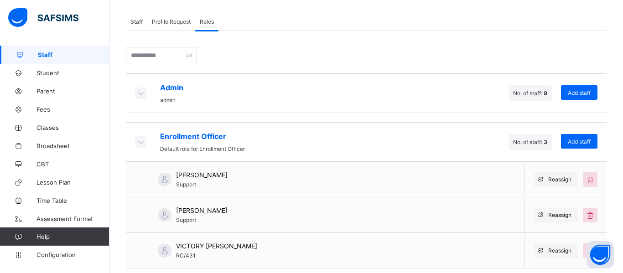
scroll to position [259, 0]
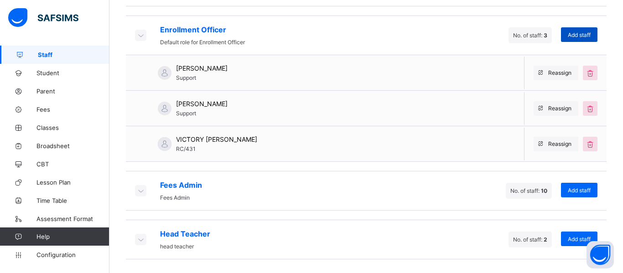
click at [587, 31] on span "Add staff" at bounding box center [579, 34] width 23 height 7
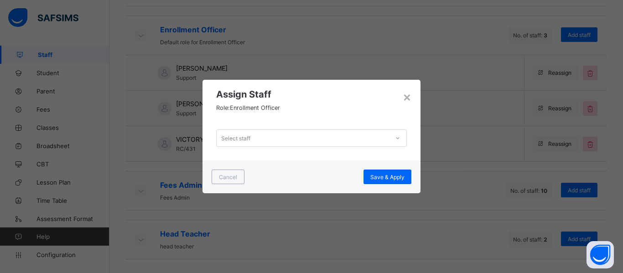
click at [296, 137] on div "Select staff" at bounding box center [303, 138] width 173 height 13
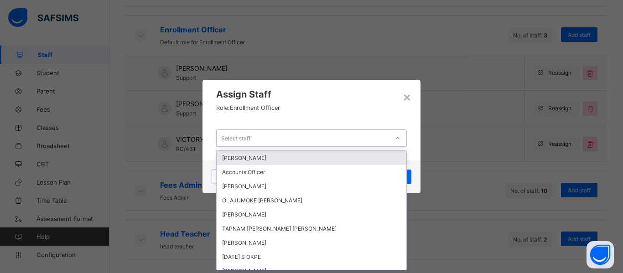
scroll to position [0, 0]
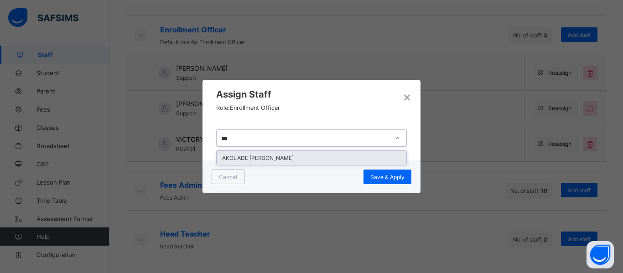
type input "****"
click at [294, 157] on div "AKOLADE DAVID AYO-LAWANSON" at bounding box center [312, 158] width 190 height 14
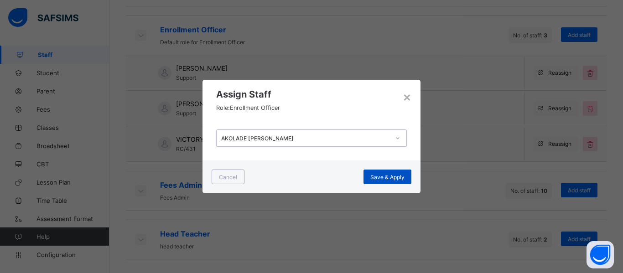
click at [391, 178] on span "Save & Apply" at bounding box center [388, 177] width 34 height 7
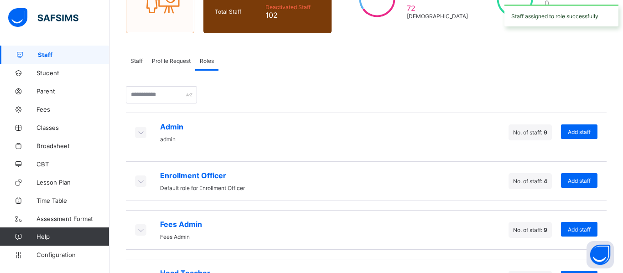
scroll to position [152, 0]
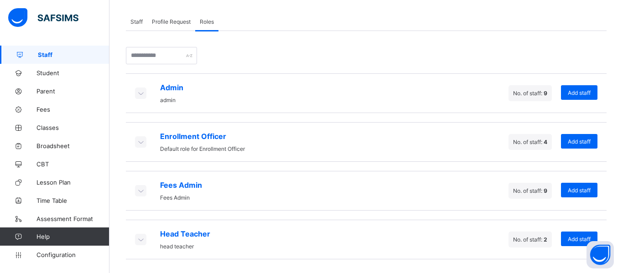
click at [138, 141] on icon at bounding box center [141, 141] width 10 height 9
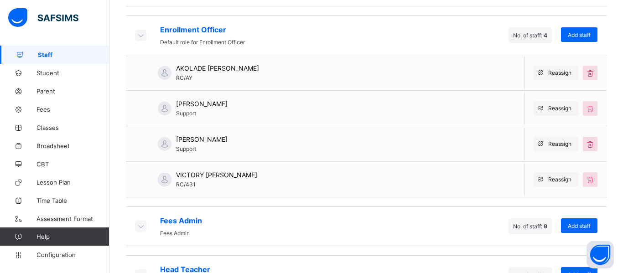
scroll to position [294, 0]
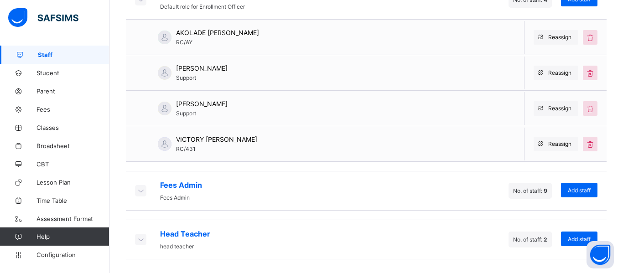
click at [141, 197] on div "Fees Admin Fees Admin" at bounding box center [168, 191] width 67 height 21
click at [140, 192] on icon at bounding box center [141, 190] width 10 height 9
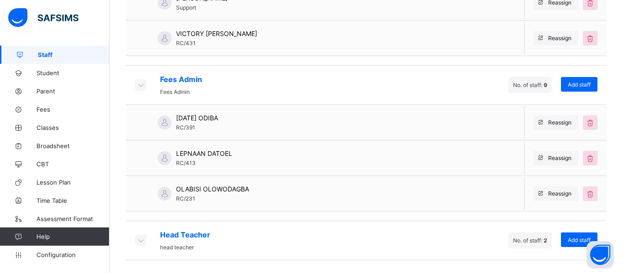
scroll to position [400, 0]
click at [578, 86] on span "Add staff" at bounding box center [579, 85] width 23 height 7
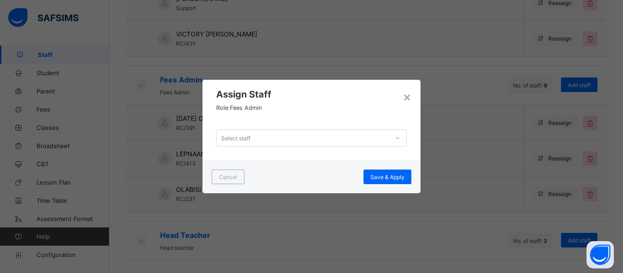
click at [239, 142] on div "Select staff" at bounding box center [235, 138] width 29 height 17
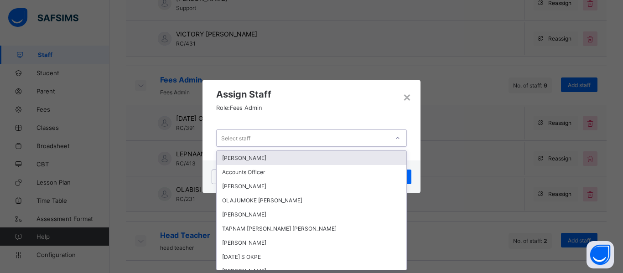
scroll to position [0, 0]
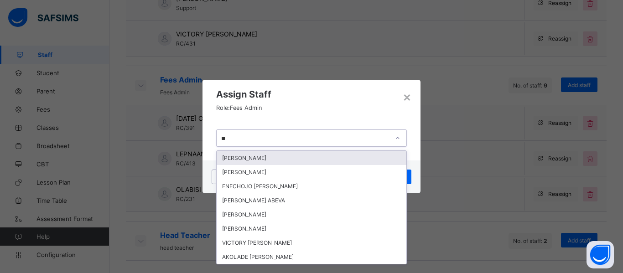
type input "***"
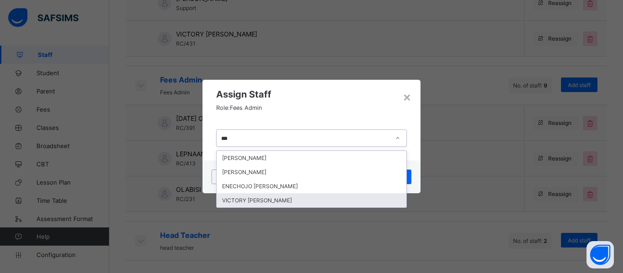
click at [283, 195] on div "VICTORY ADISHI EMMANUEL" at bounding box center [312, 201] width 190 height 14
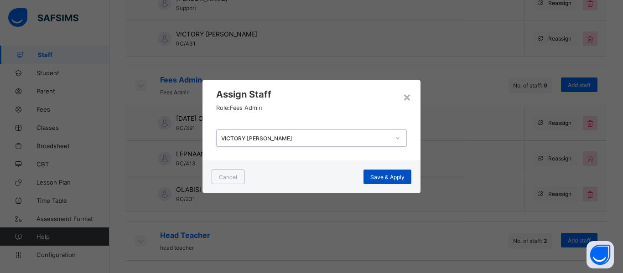
click at [381, 179] on span "Save & Apply" at bounding box center [388, 177] width 34 height 7
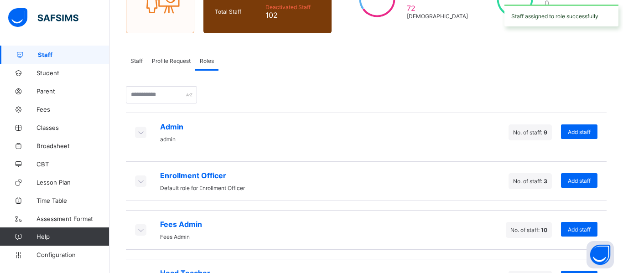
scroll to position [152, 0]
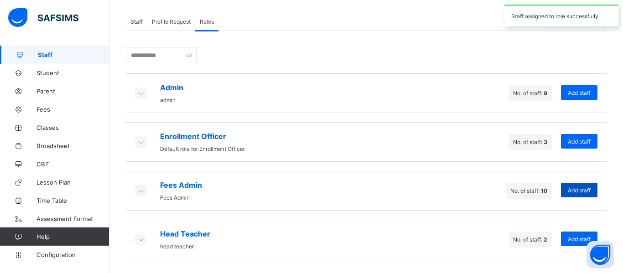
click at [577, 192] on span "Add staff" at bounding box center [579, 190] width 23 height 7
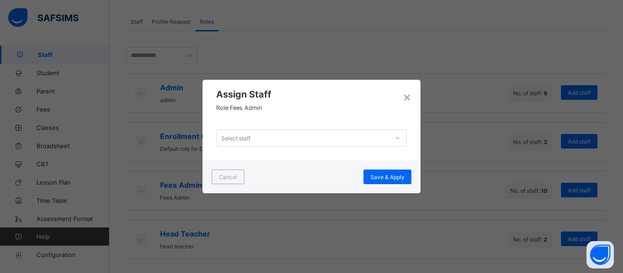
click at [273, 133] on div "Select staff" at bounding box center [303, 138] width 173 height 13
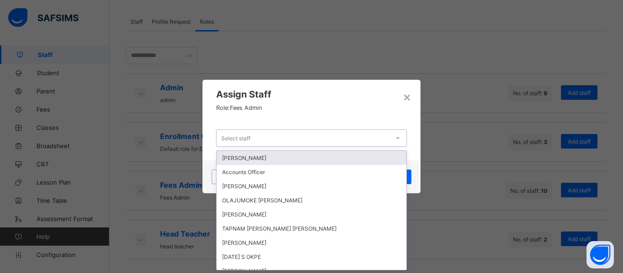
scroll to position [0, 0]
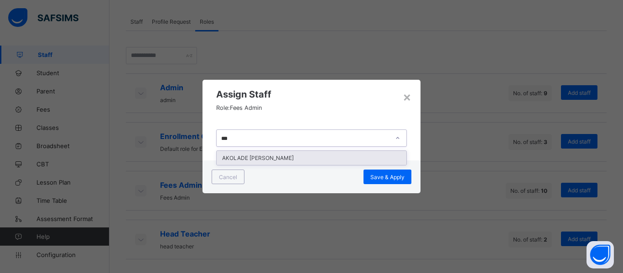
type input "****"
click at [273, 162] on div "AKOLADE DAVID AYO-LAWANSON" at bounding box center [312, 158] width 190 height 14
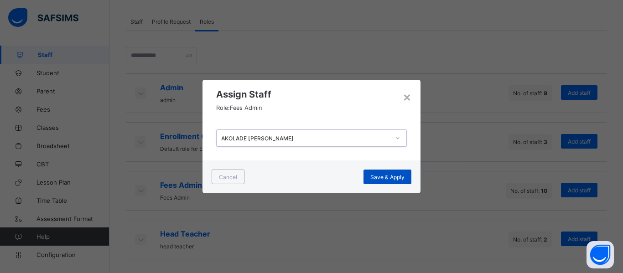
click at [401, 181] on div "Save & Apply" at bounding box center [388, 177] width 48 height 15
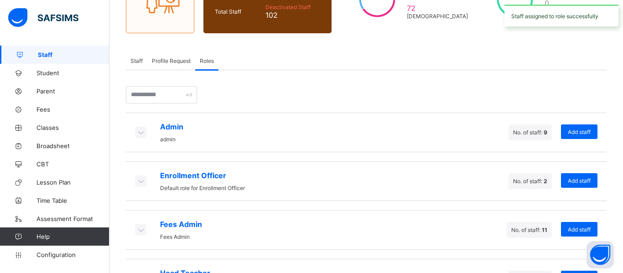
scroll to position [152, 0]
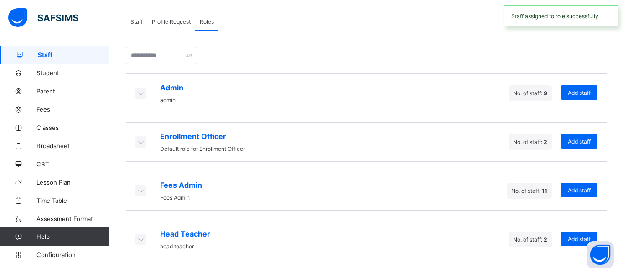
click at [141, 140] on icon at bounding box center [141, 141] width 10 height 9
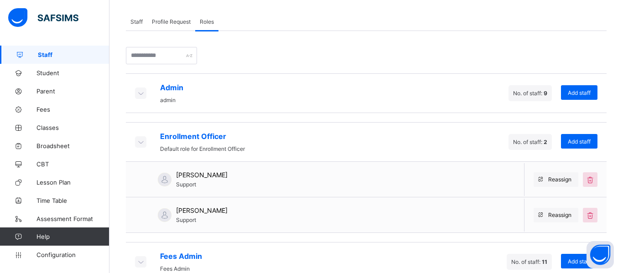
click at [139, 93] on icon at bounding box center [141, 93] width 10 height 9
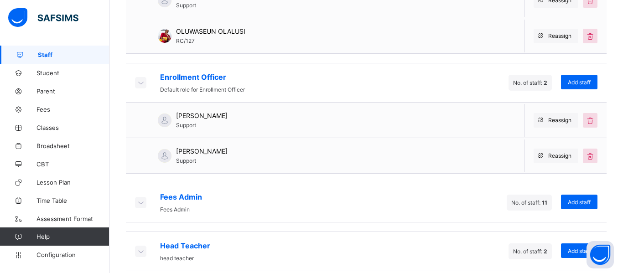
scroll to position [330, 0]
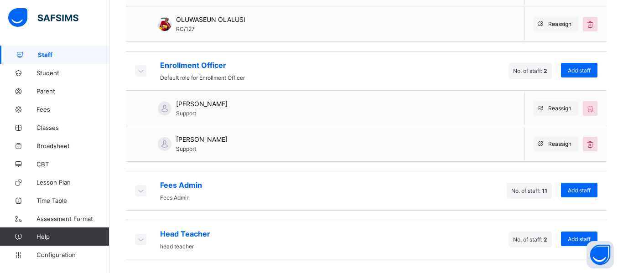
click at [142, 195] on div at bounding box center [140, 190] width 11 height 11
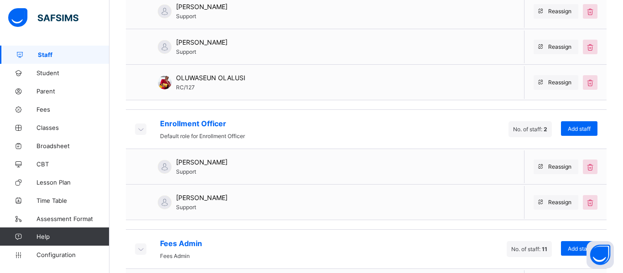
scroll to position [271, 0]
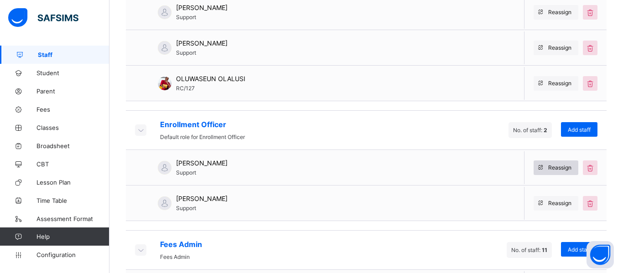
click at [567, 171] on span "Reassign" at bounding box center [560, 167] width 23 height 7
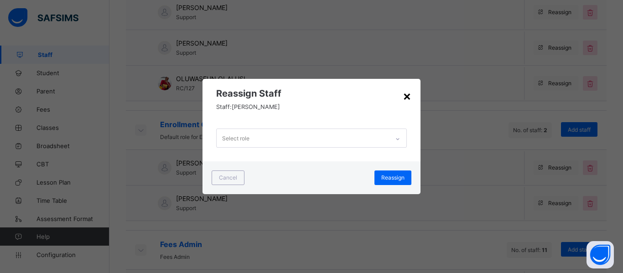
click at [408, 100] on div "×" at bounding box center [407, 96] width 9 height 16
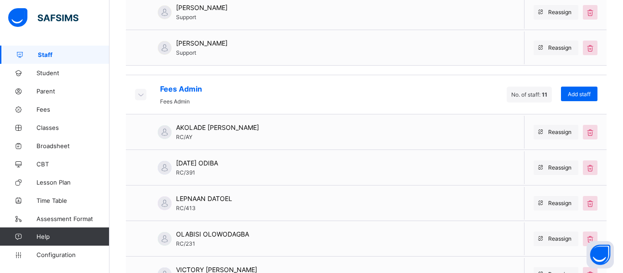
scroll to position [427, 0]
click at [590, 128] on icon at bounding box center [591, 131] width 10 height 9
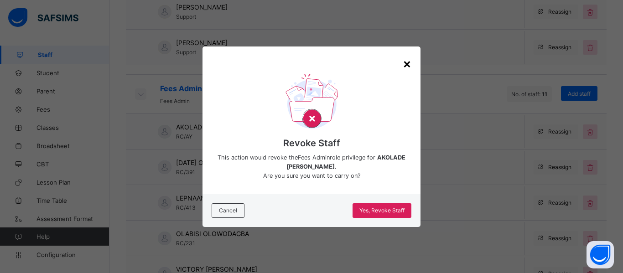
click at [408, 70] on div "×" at bounding box center [407, 64] width 9 height 16
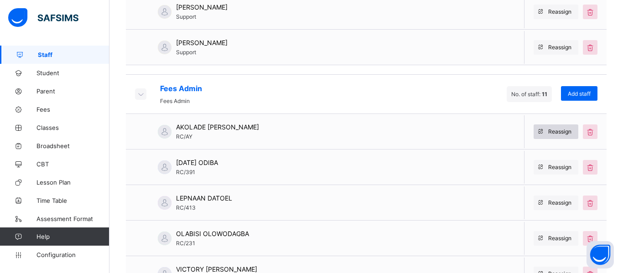
click at [555, 128] on span "Reassign" at bounding box center [560, 131] width 23 height 7
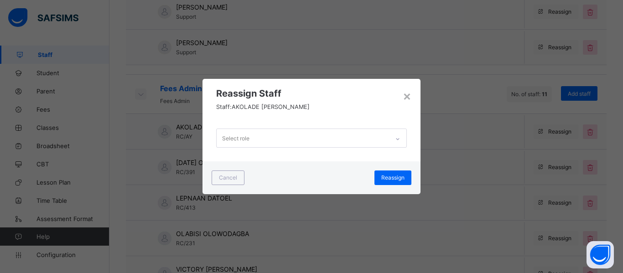
click at [400, 140] on icon at bounding box center [397, 139] width 5 height 9
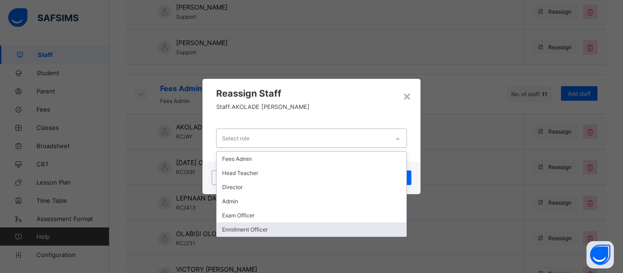
click at [308, 228] on div "Enrollment Officer" at bounding box center [312, 230] width 190 height 14
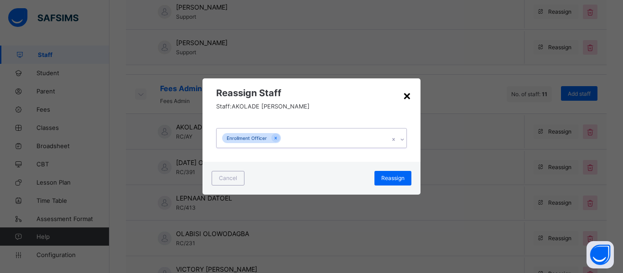
click at [403, 96] on div "×" at bounding box center [407, 96] width 9 height 16
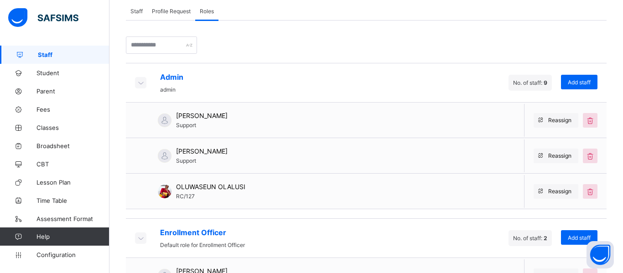
scroll to position [161, 0]
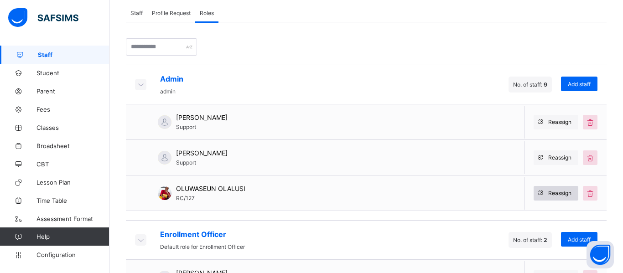
click at [550, 195] on span "Reassign" at bounding box center [560, 193] width 23 height 7
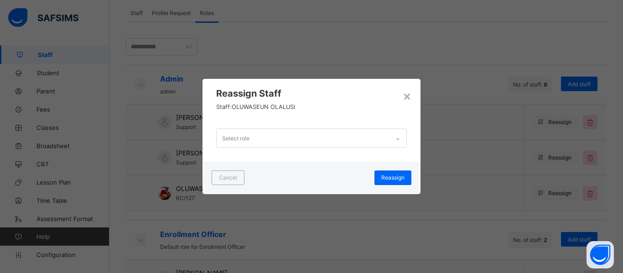
click at [399, 141] on icon at bounding box center [397, 139] width 5 height 9
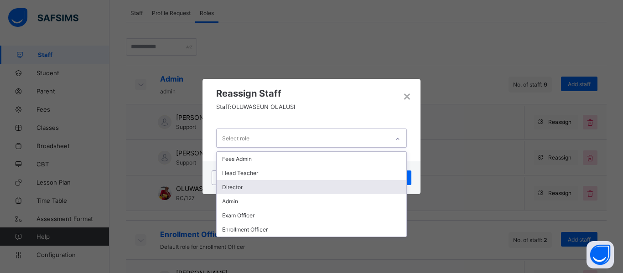
click at [300, 186] on div "Director" at bounding box center [312, 187] width 190 height 14
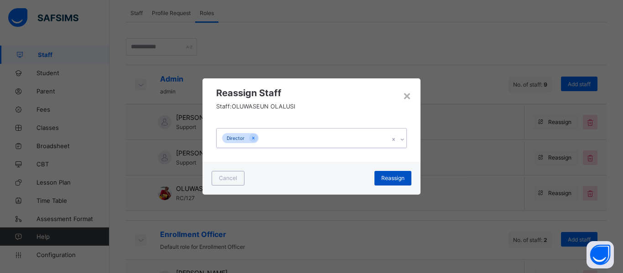
click at [391, 179] on span "Reassign" at bounding box center [393, 178] width 23 height 7
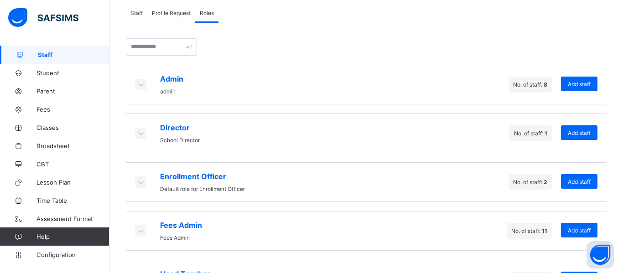
click at [141, 83] on icon at bounding box center [141, 84] width 10 height 9
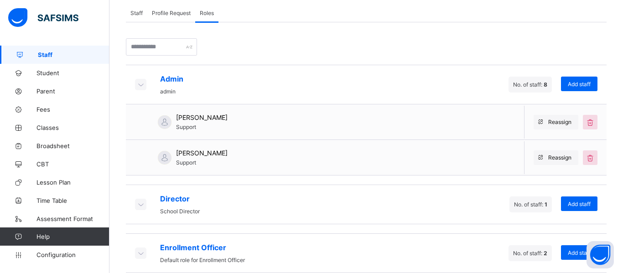
click at [138, 204] on icon at bounding box center [141, 204] width 10 height 9
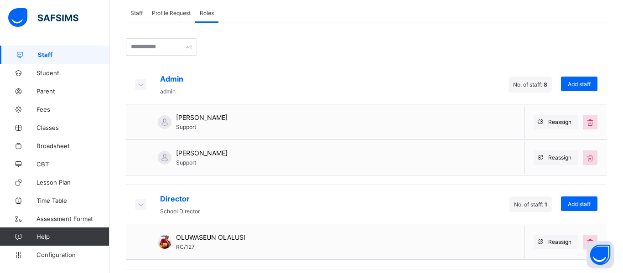
click at [138, 204] on icon at bounding box center [141, 204] width 10 height 9
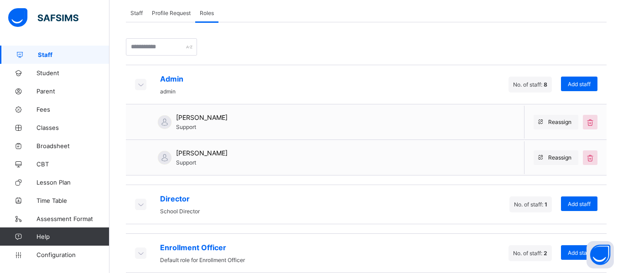
click at [138, 204] on icon at bounding box center [141, 204] width 10 height 9
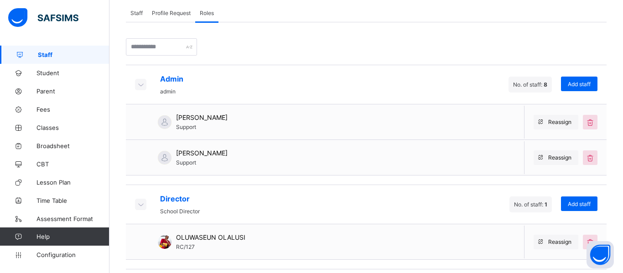
click at [138, 204] on icon at bounding box center [141, 204] width 10 height 9
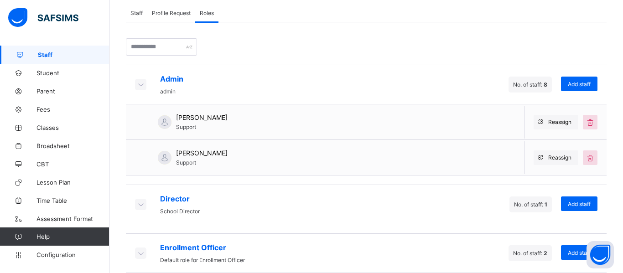
click at [138, 204] on icon at bounding box center [141, 204] width 10 height 9
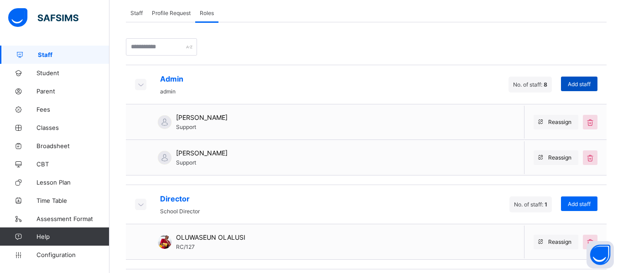
click at [578, 83] on span "Add staff" at bounding box center [579, 84] width 23 height 7
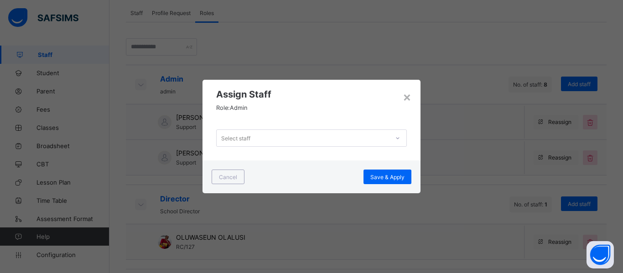
click at [268, 141] on div "Select staff" at bounding box center [303, 138] width 173 height 13
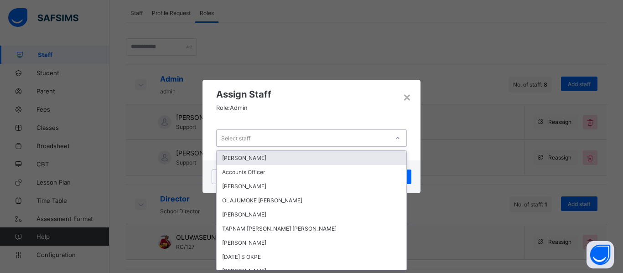
scroll to position [0, 0]
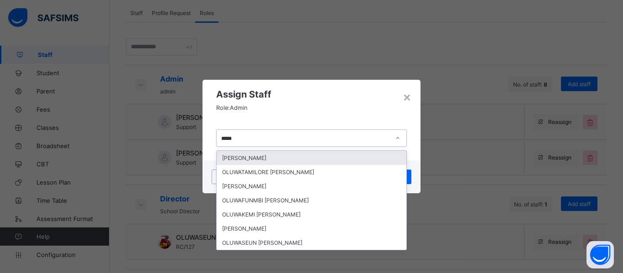
type input "******"
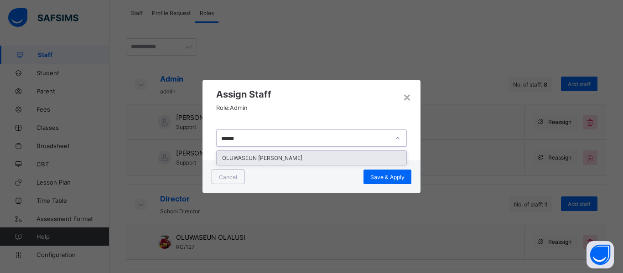
click at [272, 157] on div "OLUWASEUN SAMUEL OLALUSI" at bounding box center [312, 158] width 190 height 14
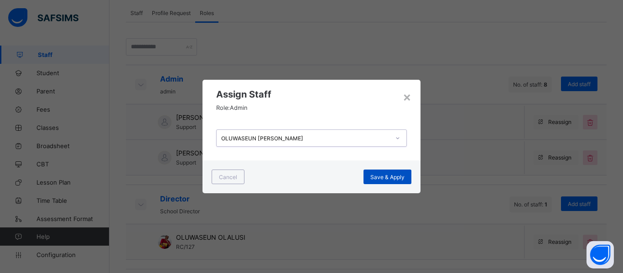
click at [398, 178] on span "Save & Apply" at bounding box center [388, 177] width 34 height 7
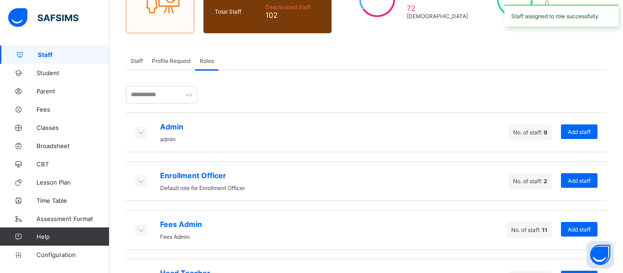
scroll to position [152, 0]
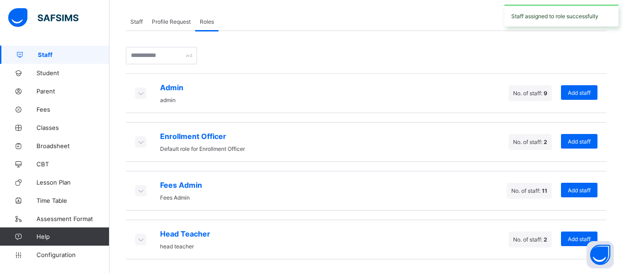
click at [141, 94] on icon at bounding box center [141, 93] width 10 height 9
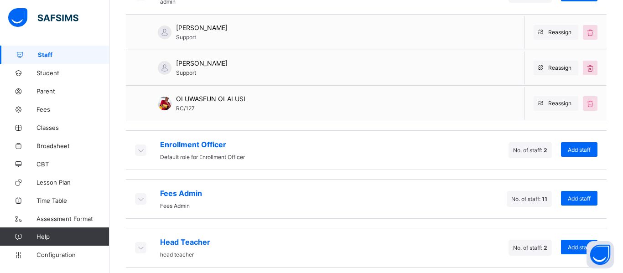
scroll to position [259, 0]
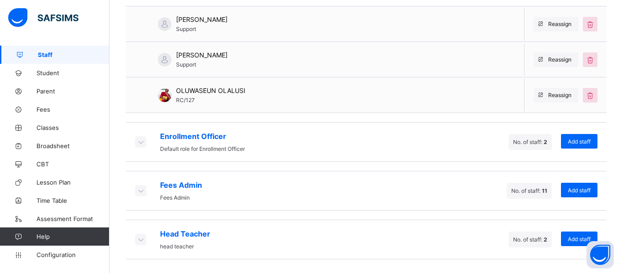
click at [146, 143] on div at bounding box center [140, 141] width 11 height 11
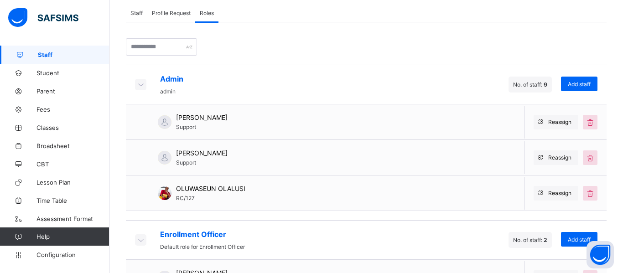
scroll to position [161, 0]
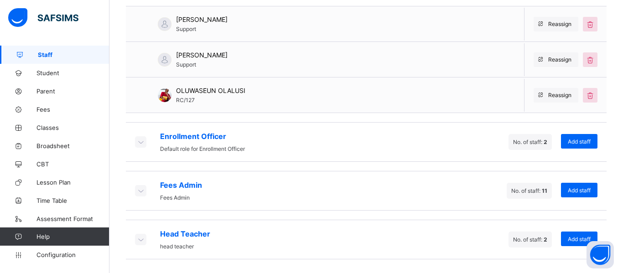
scroll to position [259, 0]
click at [140, 147] on div at bounding box center [140, 141] width 11 height 11
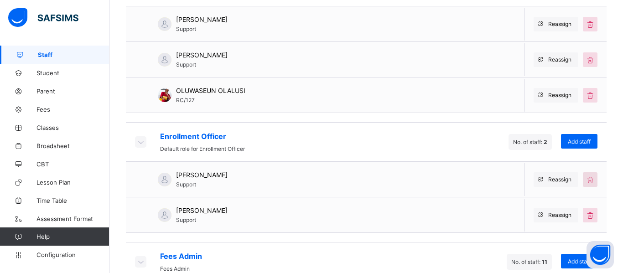
click at [594, 183] on icon at bounding box center [591, 179] width 10 height 9
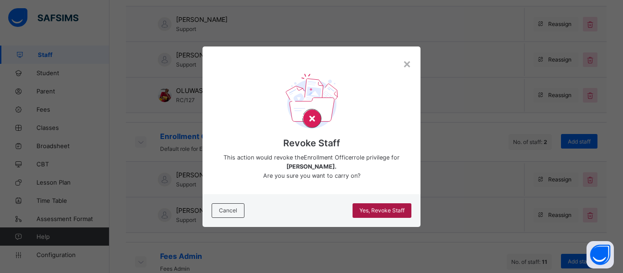
click at [389, 208] on span "Yes, Revoke Staff" at bounding box center [382, 210] width 45 height 7
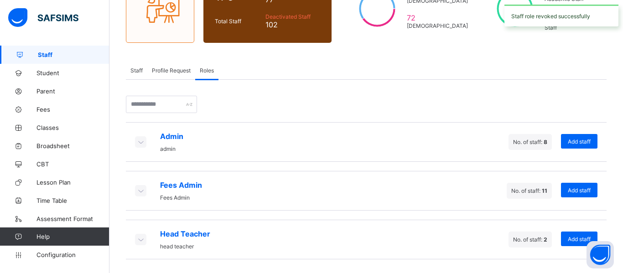
scroll to position [103, 0]
click at [139, 189] on icon at bounding box center [141, 190] width 10 height 9
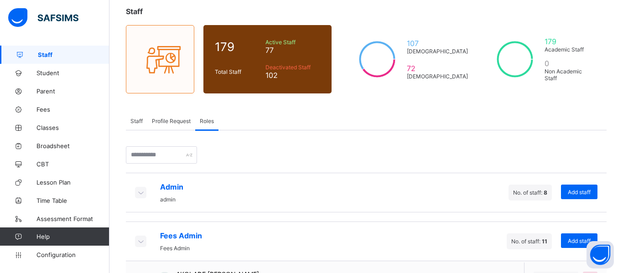
scroll to position [53, 0]
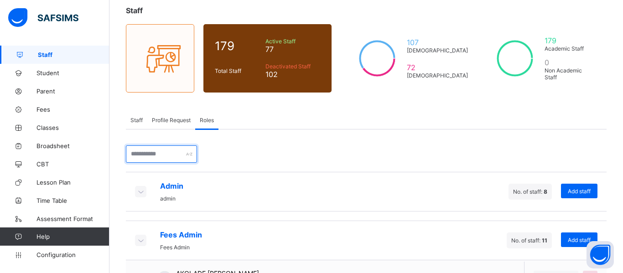
click at [197, 158] on input "text" at bounding box center [161, 154] width 71 height 17
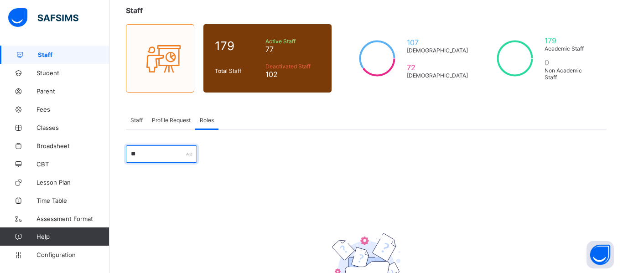
type input "*"
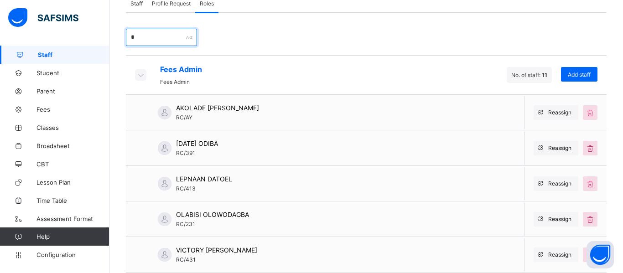
scroll to position [169, 0]
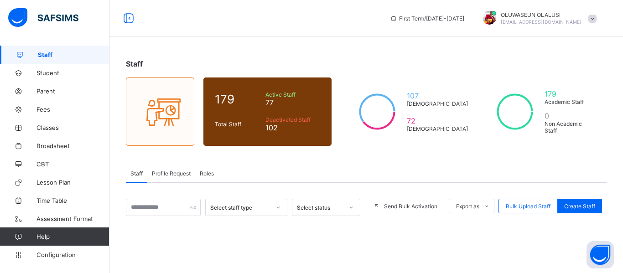
click at [205, 173] on span "Roles" at bounding box center [207, 173] width 14 height 7
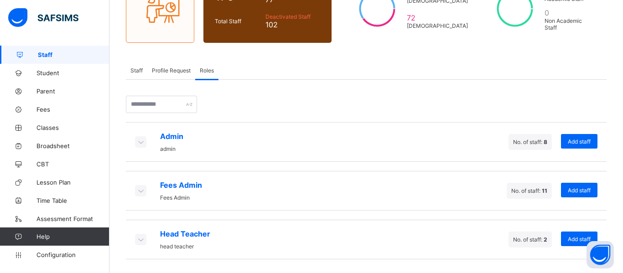
scroll to position [103, 0]
click at [141, 140] on icon at bounding box center [141, 141] width 10 height 9
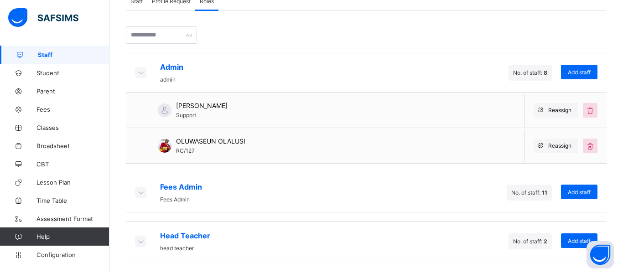
scroll to position [172, 0]
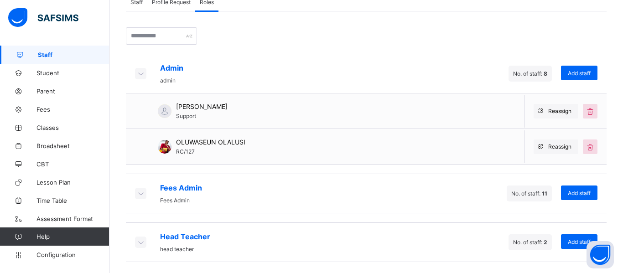
click at [140, 194] on icon at bounding box center [141, 193] width 10 height 9
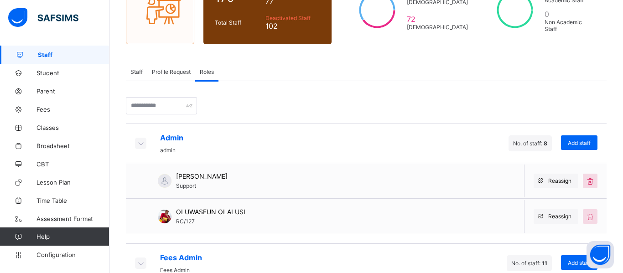
scroll to position [95, 0]
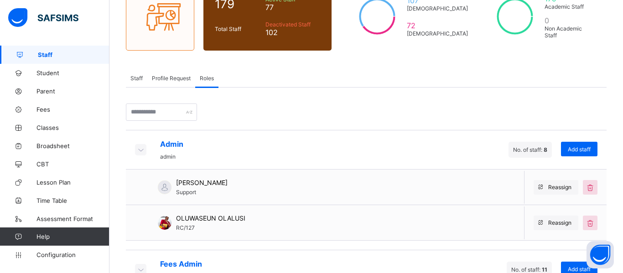
click at [391, 228] on div "OLUWASEUN OLALUSI RC/127 Reassign" at bounding box center [366, 223] width 481 height 36
click at [175, 111] on input "text" at bounding box center [161, 112] width 71 height 17
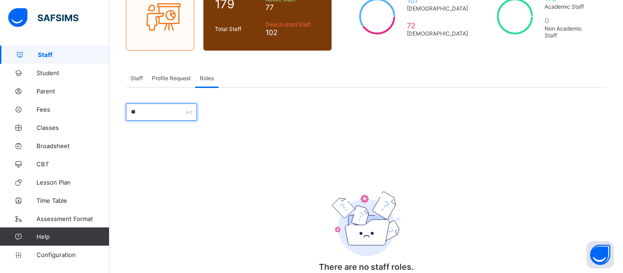
type input "*"
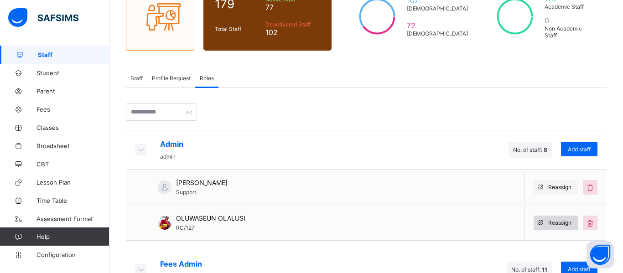
click at [566, 225] on span "Reassign" at bounding box center [560, 223] width 23 height 7
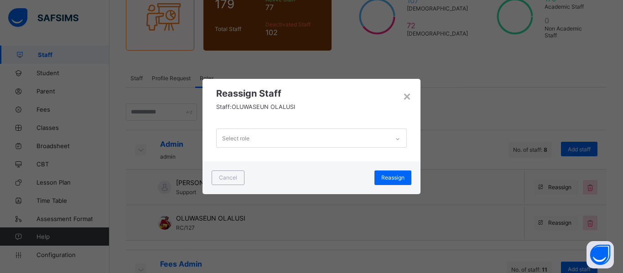
click at [361, 135] on div "Select role" at bounding box center [303, 138] width 173 height 18
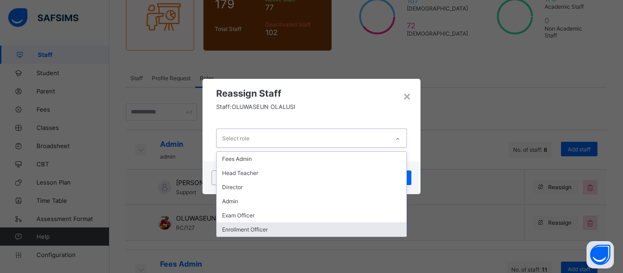
click at [267, 228] on div "Enrollment Officer" at bounding box center [312, 230] width 190 height 14
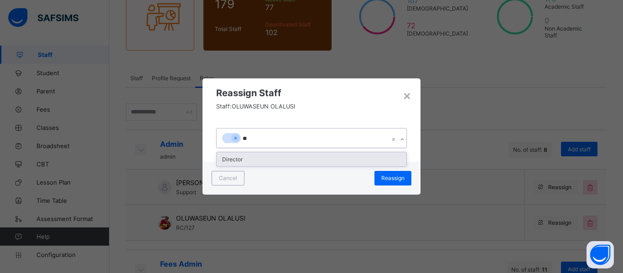
type input "***"
click at [299, 160] on div "Director" at bounding box center [312, 159] width 190 height 14
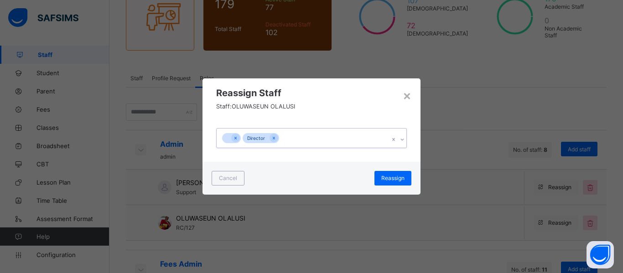
type input "*"
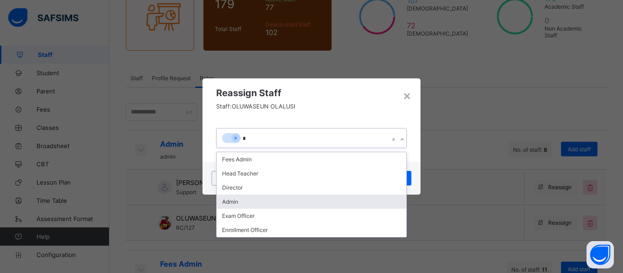
click at [266, 204] on div "Admin" at bounding box center [312, 202] width 190 height 14
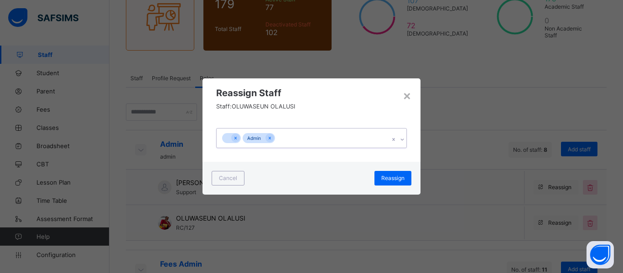
click at [282, 134] on div "Admin" at bounding box center [303, 138] width 173 height 19
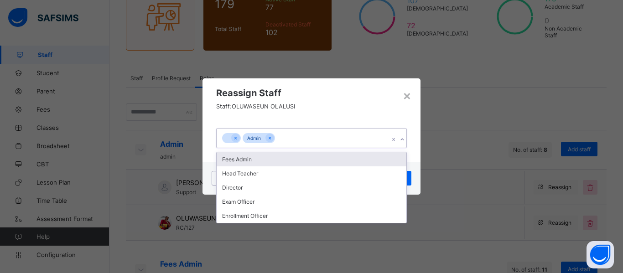
click at [470, 141] on div "× Reassign Staff Staff: OLUWASEUN OLALUSI option Admin, selected. option Fees A…" at bounding box center [311, 136] width 623 height 273
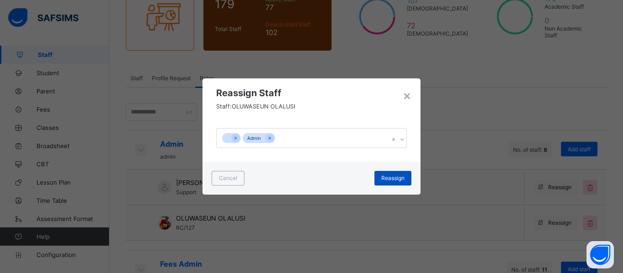
click at [383, 174] on div "Reassign" at bounding box center [393, 178] width 37 height 15
click at [236, 139] on icon at bounding box center [235, 138] width 5 height 6
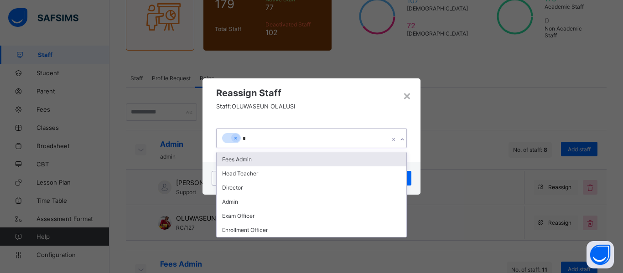
type input "**"
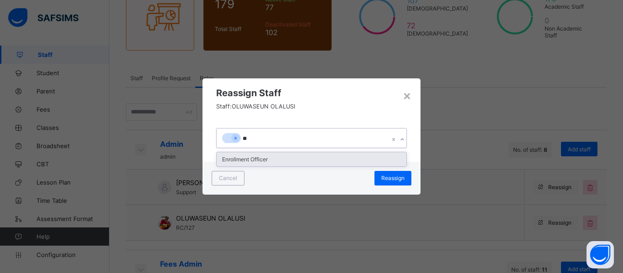
click at [262, 157] on div "Enrollment Officer" at bounding box center [312, 159] width 190 height 14
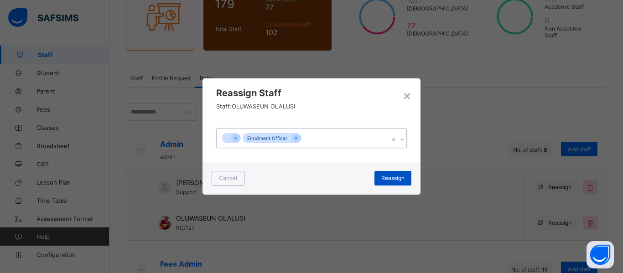
click at [399, 181] on span "Reassign" at bounding box center [393, 178] width 23 height 7
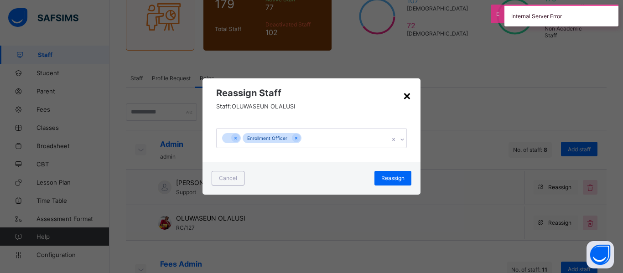
click at [406, 96] on div "×" at bounding box center [407, 96] width 9 height 16
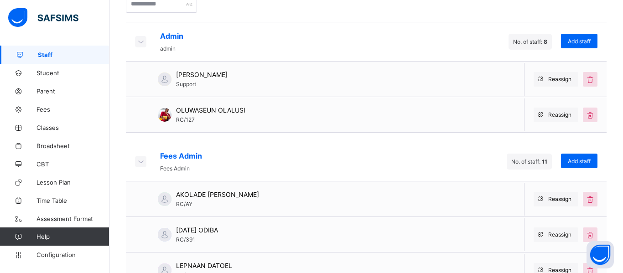
scroll to position [202, 0]
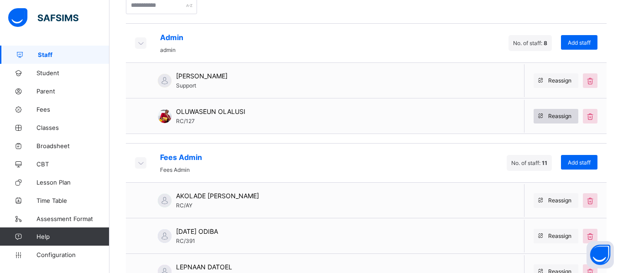
click at [556, 115] on span "Reassign" at bounding box center [560, 116] width 23 height 7
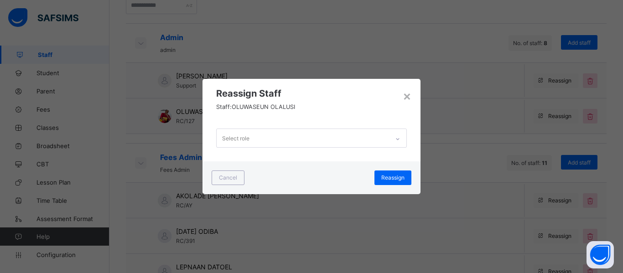
click at [301, 142] on div "Select role" at bounding box center [303, 138] width 173 height 18
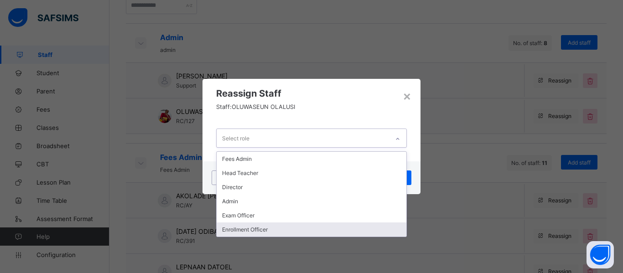
click at [272, 224] on div "Enrollment Officer" at bounding box center [312, 230] width 190 height 14
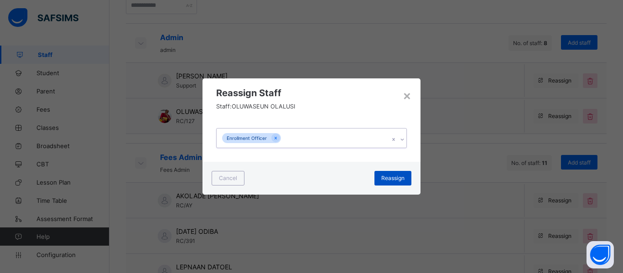
click at [384, 175] on span "Reassign" at bounding box center [393, 178] width 23 height 7
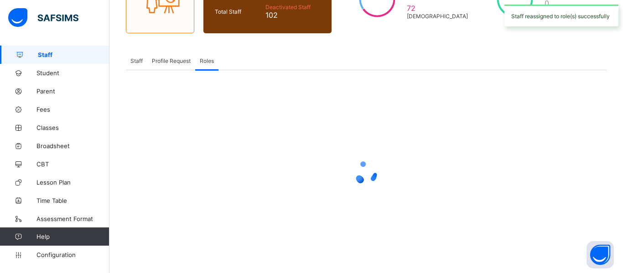
scroll to position [152, 0]
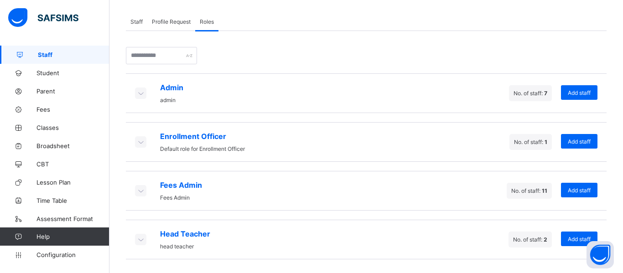
click at [143, 143] on icon at bounding box center [141, 141] width 10 height 9
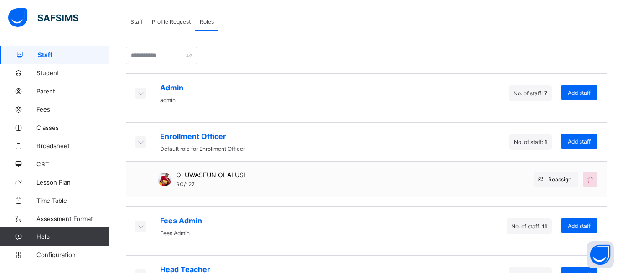
scroll to position [188, 0]
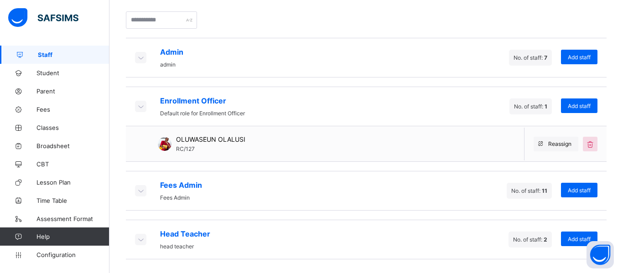
click at [141, 55] on icon at bounding box center [141, 57] width 10 height 9
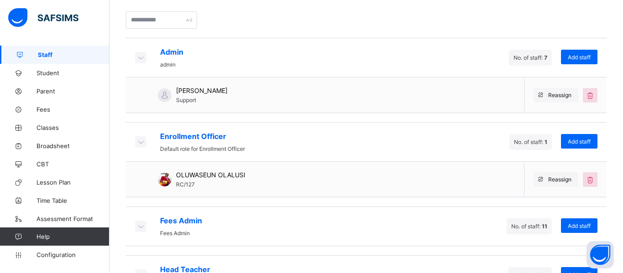
scroll to position [202, 0]
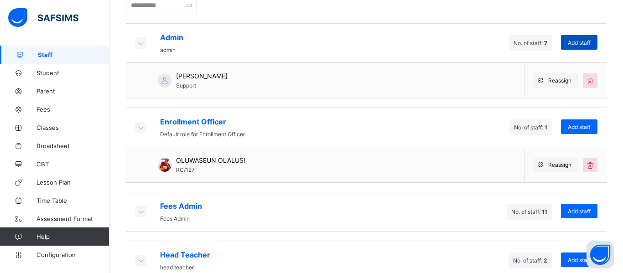
click at [585, 43] on span "Add staff" at bounding box center [579, 42] width 23 height 7
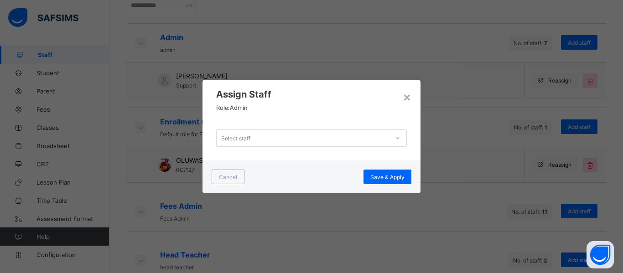
click at [274, 134] on div "Select staff" at bounding box center [303, 138] width 173 height 13
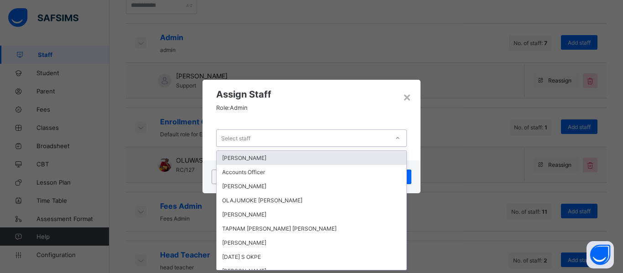
scroll to position [0, 0]
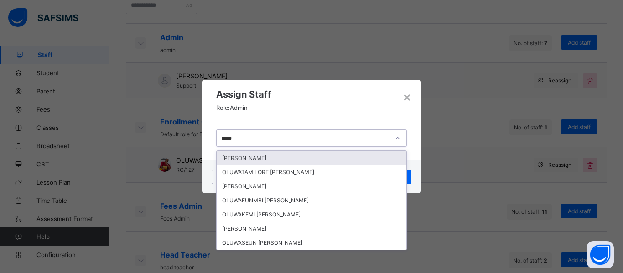
type input "******"
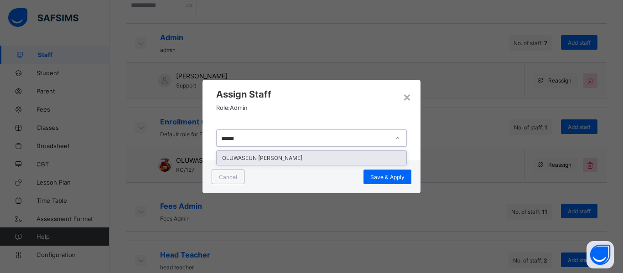
click at [283, 160] on div "OLUWASEUN SAMUEL OLALUSI" at bounding box center [312, 158] width 190 height 14
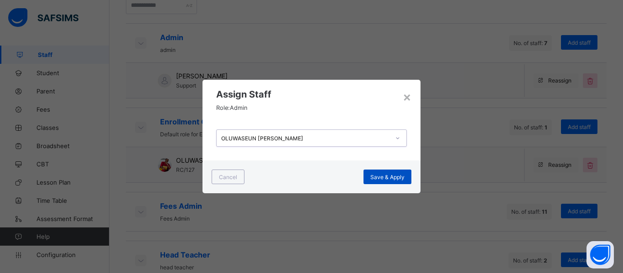
click at [393, 178] on span "Save & Apply" at bounding box center [388, 177] width 34 height 7
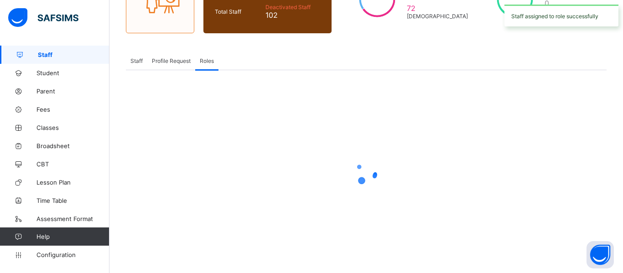
scroll to position [103, 0]
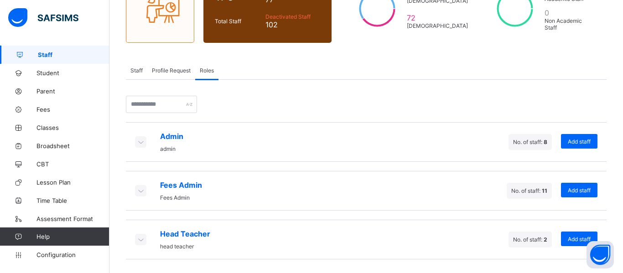
click at [147, 139] on div "Admin admin" at bounding box center [159, 142] width 48 height 21
click at [143, 142] on icon at bounding box center [141, 141] width 10 height 9
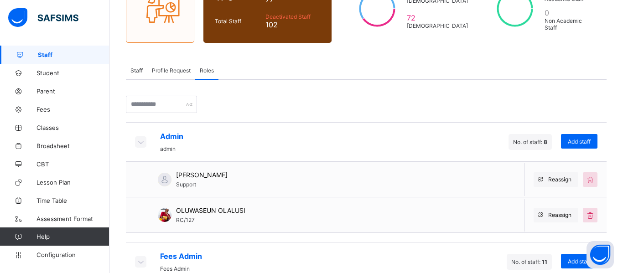
scroll to position [174, 0]
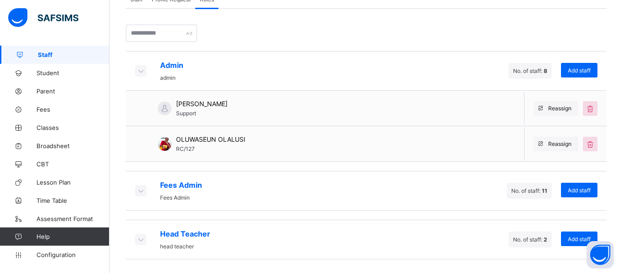
click at [137, 191] on icon at bounding box center [141, 190] width 10 height 9
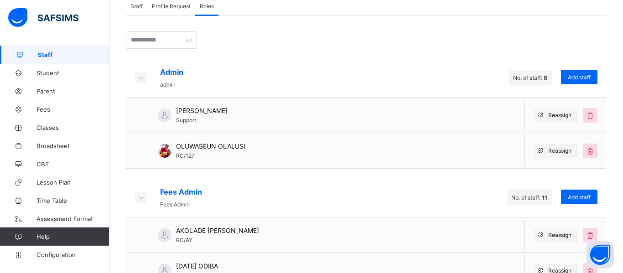
scroll to position [170, 0]
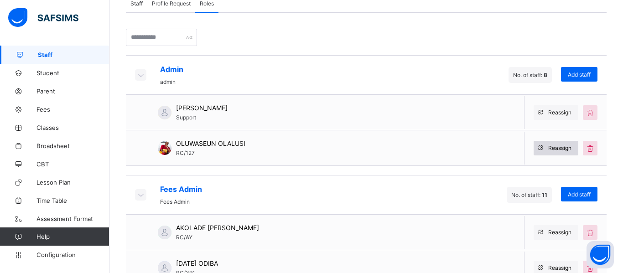
click at [561, 152] on div "Reassign" at bounding box center [556, 148] width 45 height 15
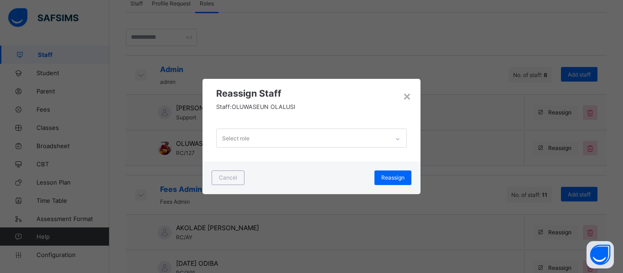
click at [271, 140] on div "Select role" at bounding box center [303, 138] width 173 height 18
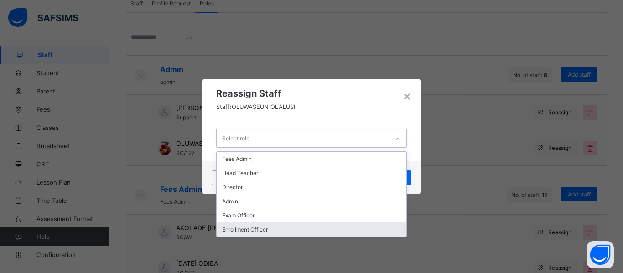
click at [262, 230] on div "Enrollment Officer" at bounding box center [312, 230] width 190 height 14
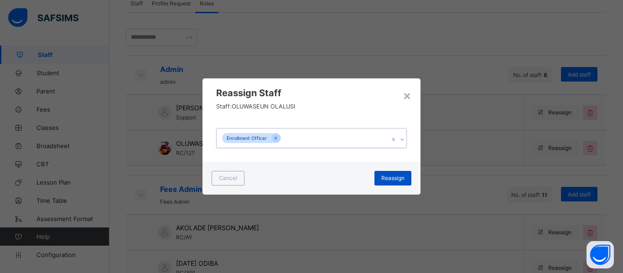
click at [394, 180] on span "Reassign" at bounding box center [393, 178] width 23 height 7
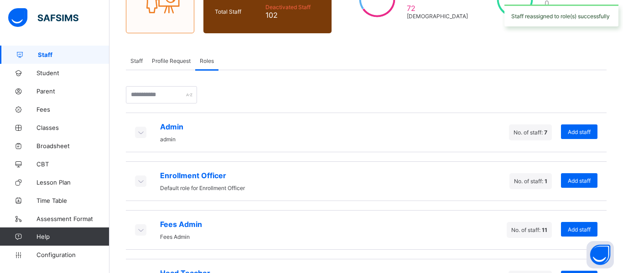
scroll to position [152, 0]
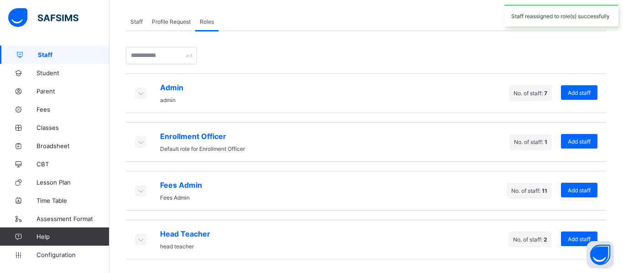
click at [136, 142] on icon at bounding box center [141, 141] width 10 height 9
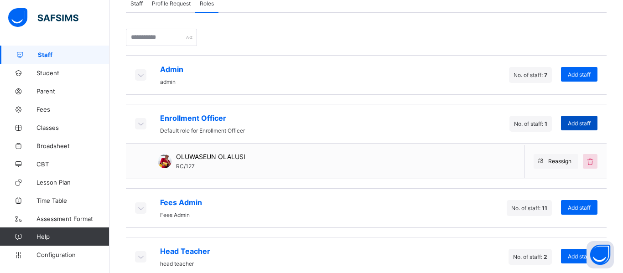
click at [581, 126] on div "Add staff" at bounding box center [579, 123] width 37 height 15
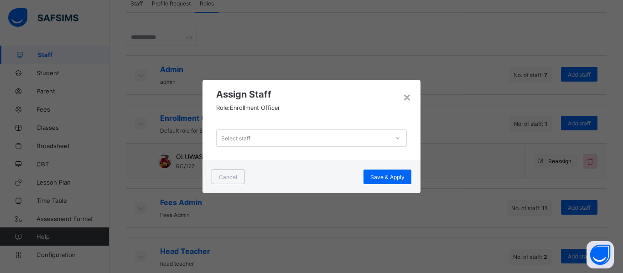
click at [357, 140] on div "Select staff" at bounding box center [303, 138] width 173 height 13
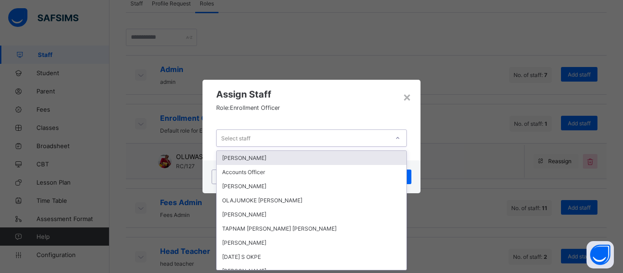
scroll to position [0, 0]
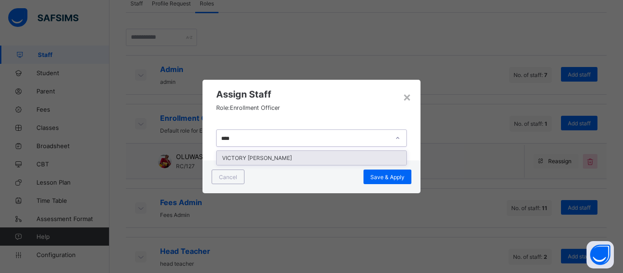
type input "*****"
click at [334, 158] on div "VICTORY ADISHI EMMANUEL" at bounding box center [312, 158] width 190 height 14
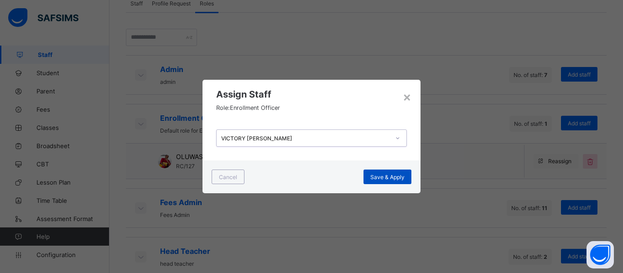
click at [392, 177] on span "Save & Apply" at bounding box center [388, 177] width 34 height 7
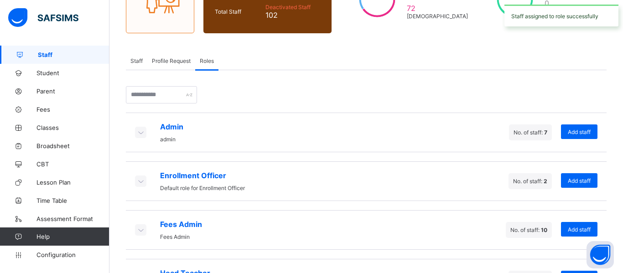
scroll to position [152, 0]
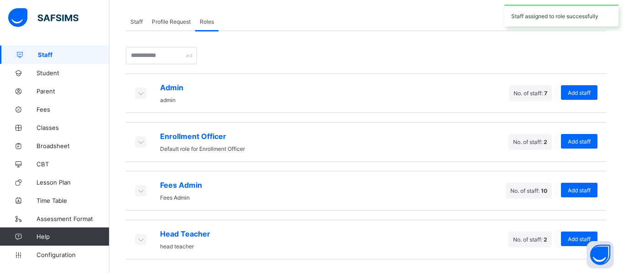
click at [139, 143] on icon at bounding box center [141, 141] width 10 height 9
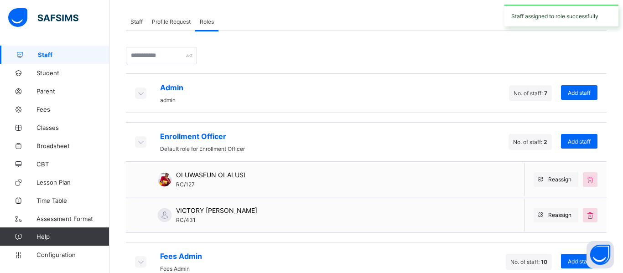
scroll to position [170, 0]
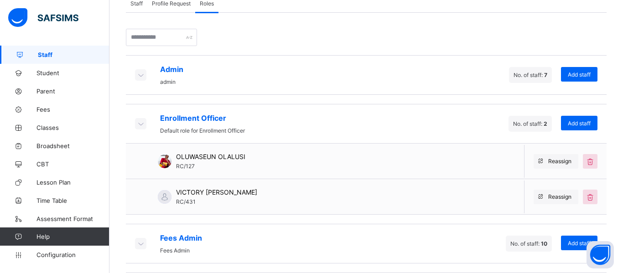
click at [141, 73] on icon at bounding box center [141, 74] width 10 height 9
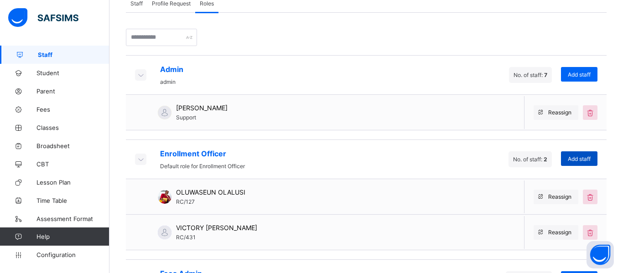
click at [581, 155] on div "Add staff" at bounding box center [579, 159] width 37 height 15
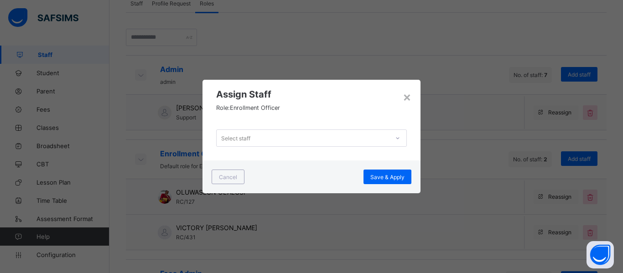
click at [277, 137] on div "Select staff" at bounding box center [303, 138] width 173 height 13
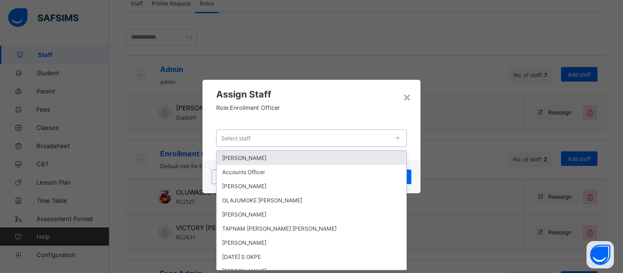
scroll to position [0, 0]
type input "***"
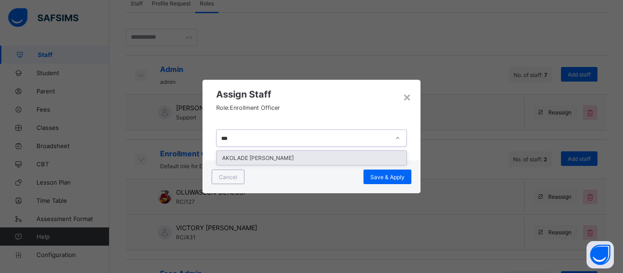
click at [286, 156] on div "AKOLADE DAVID AYO-LAWANSON" at bounding box center [312, 158] width 190 height 14
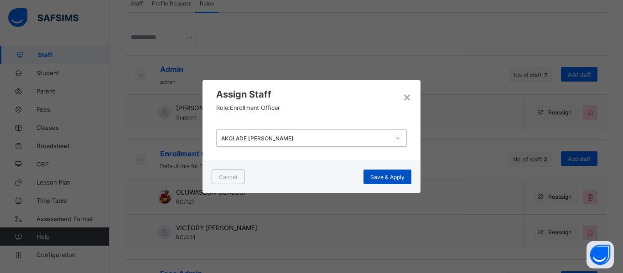
click at [393, 174] on span "Save & Apply" at bounding box center [388, 177] width 34 height 7
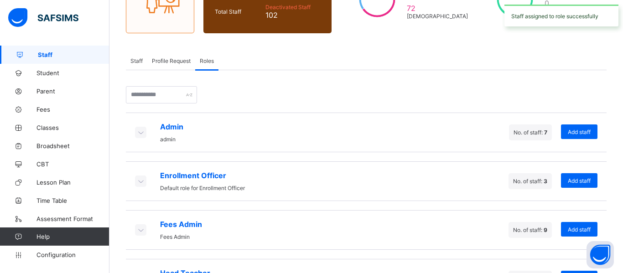
scroll to position [152, 0]
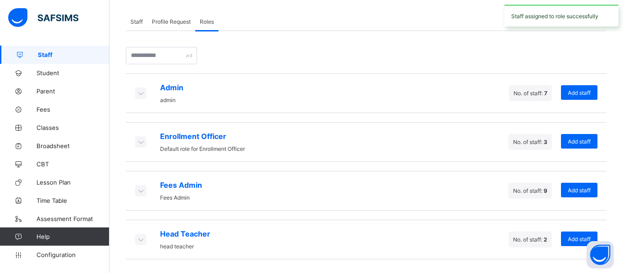
click at [141, 142] on icon at bounding box center [141, 141] width 10 height 9
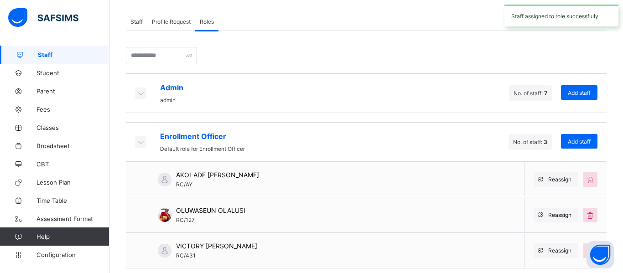
scroll to position [170, 0]
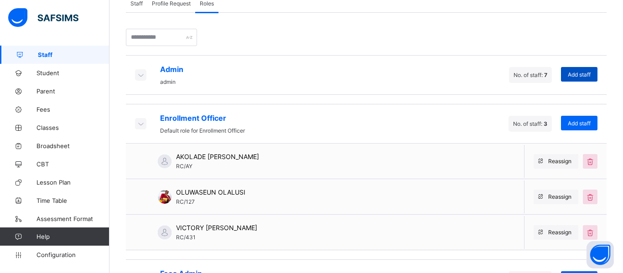
click at [579, 74] on span "Add staff" at bounding box center [579, 74] width 23 height 7
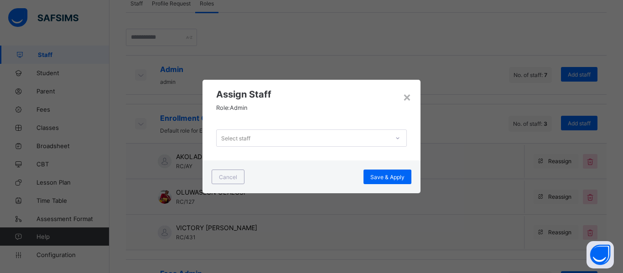
click at [277, 141] on div "Select staff" at bounding box center [303, 138] width 173 height 13
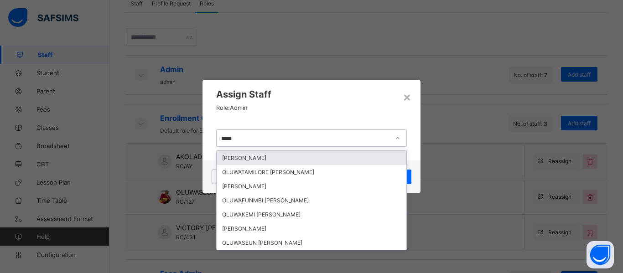
type input "******"
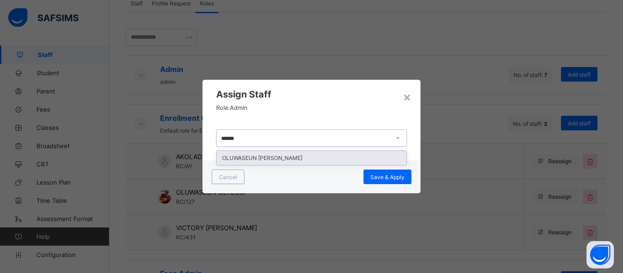
click at [258, 154] on div "OLUWASEUN [PERSON_NAME]" at bounding box center [312, 158] width 190 height 14
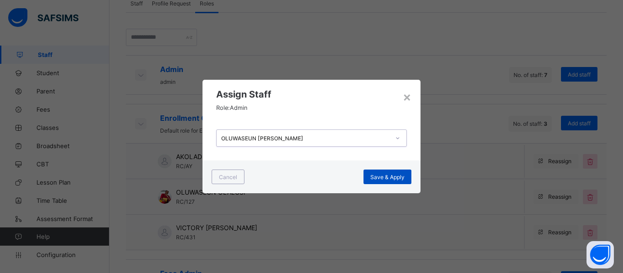
click at [397, 179] on span "Save & Apply" at bounding box center [388, 177] width 34 height 7
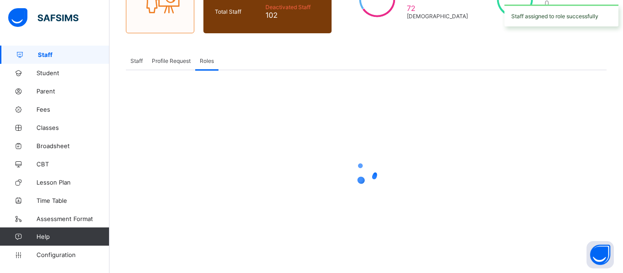
scroll to position [152, 0]
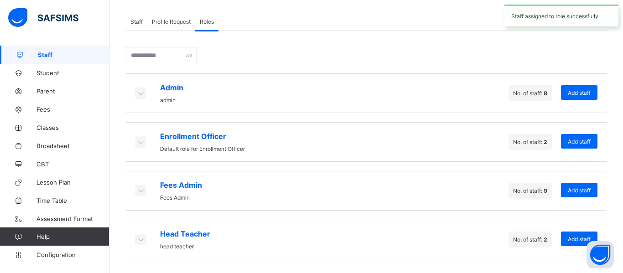
click at [142, 93] on icon at bounding box center [141, 93] width 10 height 9
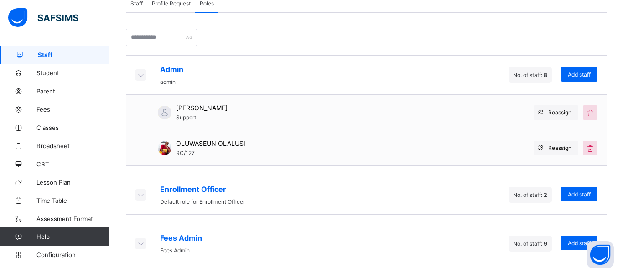
click at [144, 199] on icon at bounding box center [141, 194] width 10 height 9
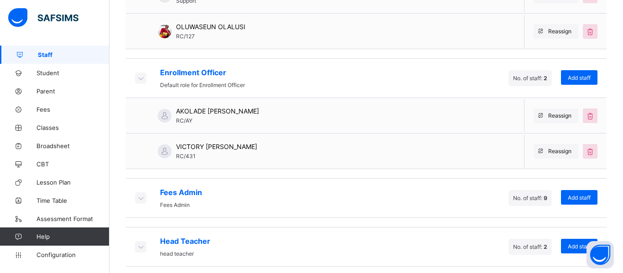
scroll to position [294, 0]
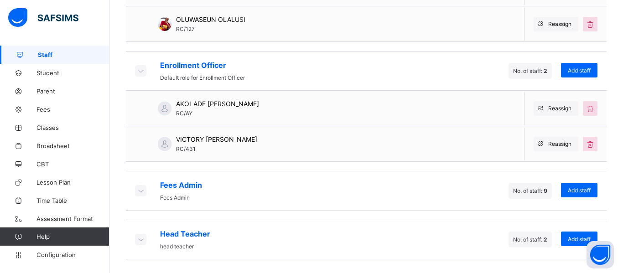
click at [141, 194] on icon at bounding box center [141, 190] width 10 height 9
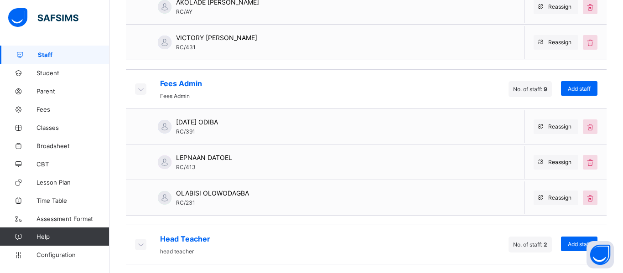
scroll to position [401, 0]
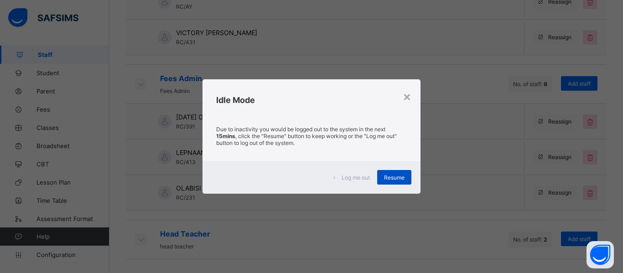
click at [393, 182] on div "Resume" at bounding box center [394, 177] width 34 height 15
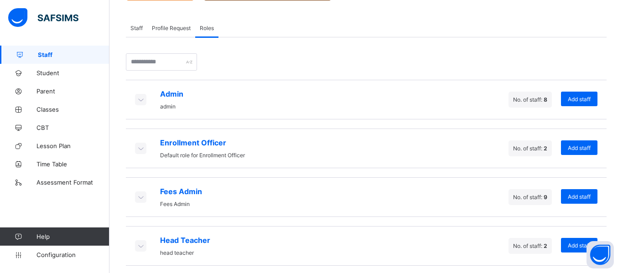
scroll to position [152, 0]
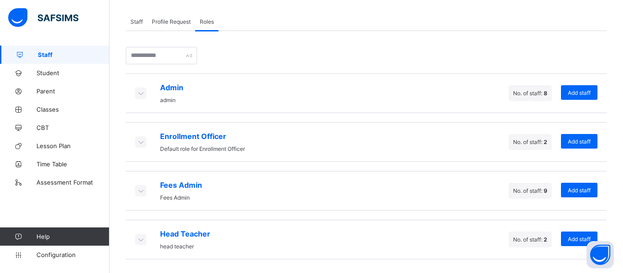
click at [136, 193] on icon at bounding box center [141, 190] width 10 height 9
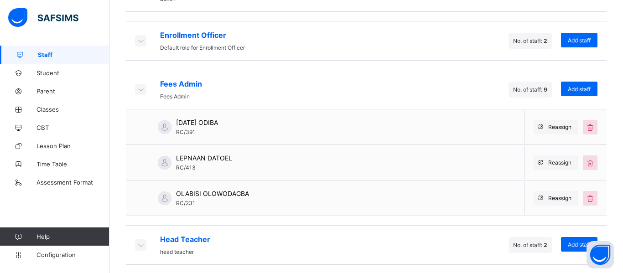
scroll to position [259, 0]
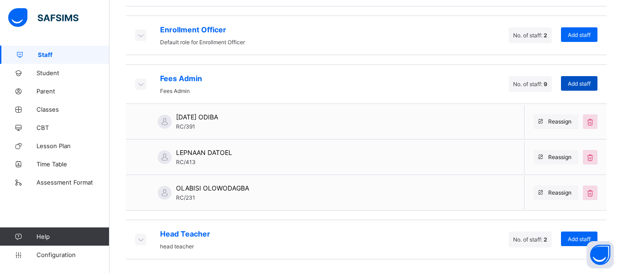
click at [576, 84] on span "Add staff" at bounding box center [579, 83] width 23 height 7
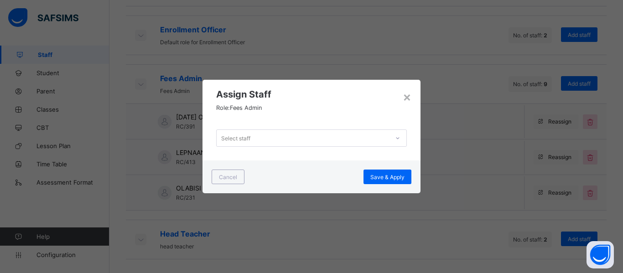
click at [338, 135] on div "Select staff" at bounding box center [303, 138] width 173 height 13
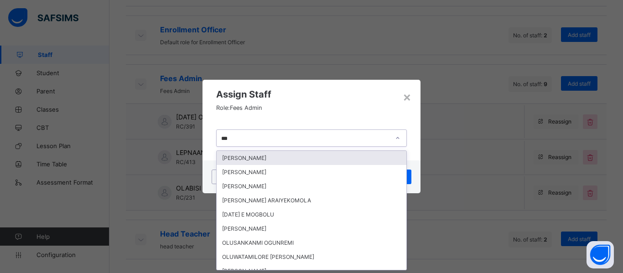
type input "****"
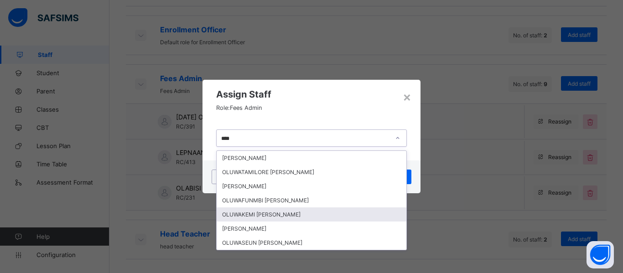
click at [302, 220] on div "OLUWAKEMI [PERSON_NAME]" at bounding box center [312, 215] width 190 height 14
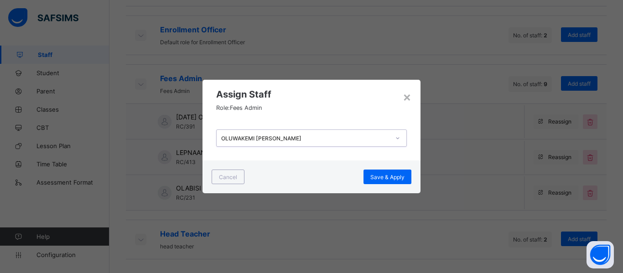
click at [398, 137] on icon at bounding box center [397, 138] width 5 height 9
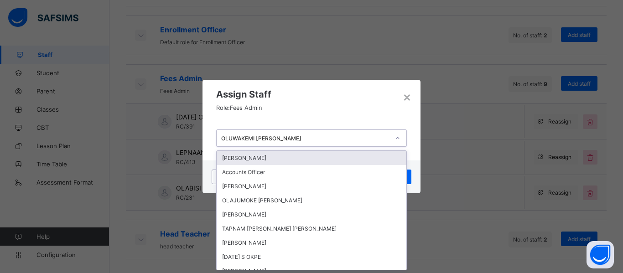
click at [318, 135] on div "OLUWAKEMI [PERSON_NAME]" at bounding box center [305, 138] width 169 height 7
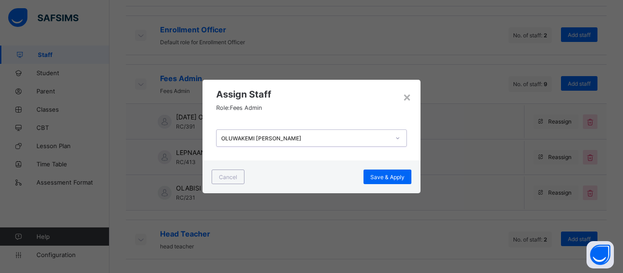
click at [318, 135] on div "OLUWAKEMI [PERSON_NAME]" at bounding box center [305, 138] width 169 height 7
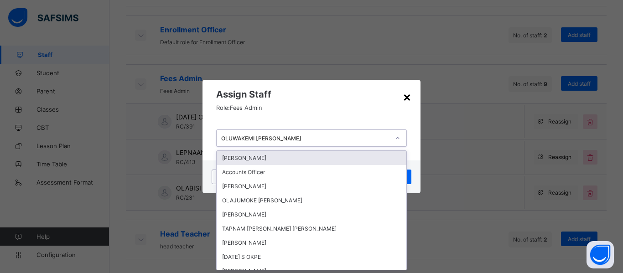
click at [409, 94] on div "×" at bounding box center [407, 97] width 9 height 16
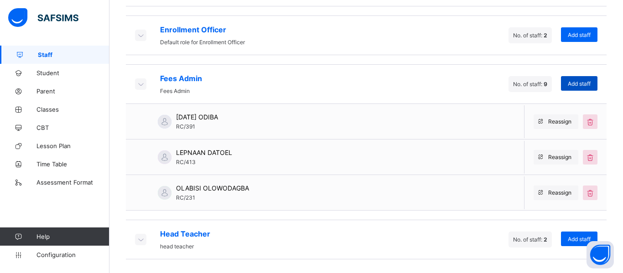
click at [579, 88] on div "Add staff" at bounding box center [579, 83] width 37 height 15
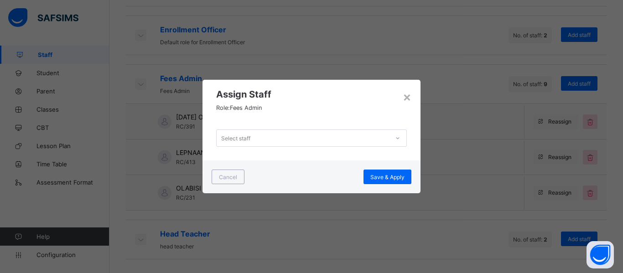
click at [285, 133] on div "Select staff" at bounding box center [303, 138] width 173 height 13
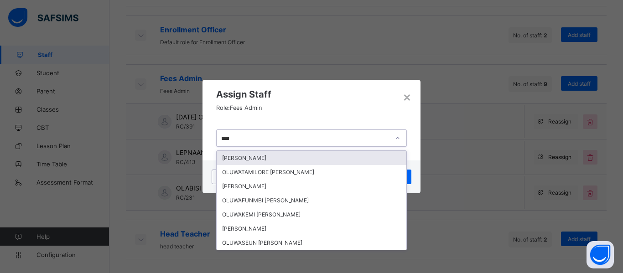
type input "*****"
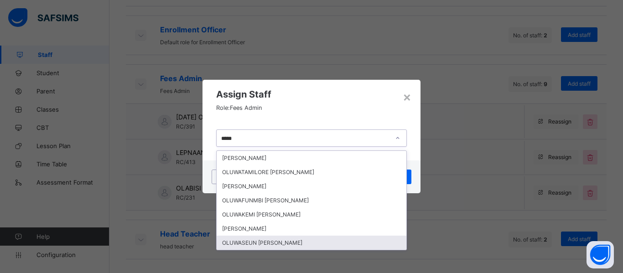
click at [291, 241] on div "OLUWASEUN [PERSON_NAME]" at bounding box center [312, 243] width 190 height 14
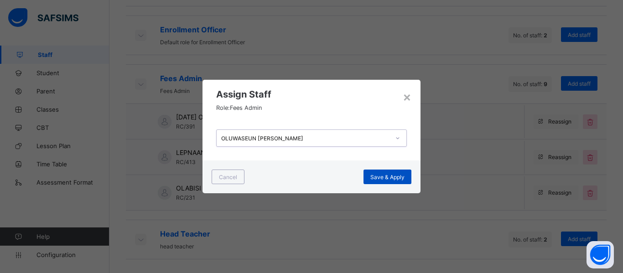
click at [390, 180] on span "Save & Apply" at bounding box center [388, 177] width 34 height 7
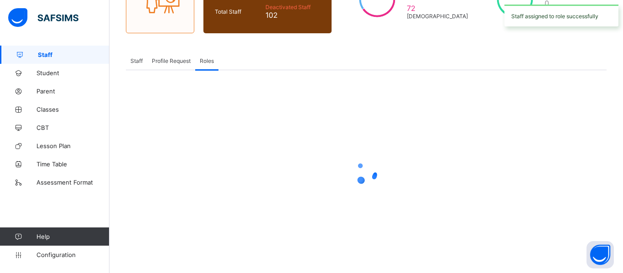
scroll to position [152, 0]
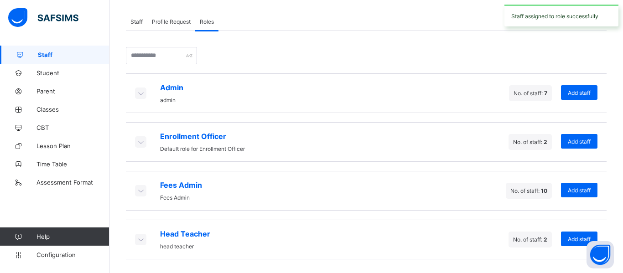
click at [139, 189] on icon at bounding box center [141, 190] width 10 height 9
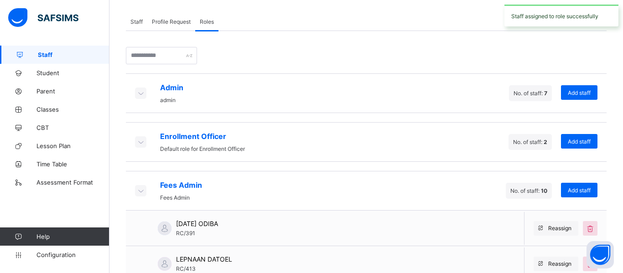
scroll to position [259, 0]
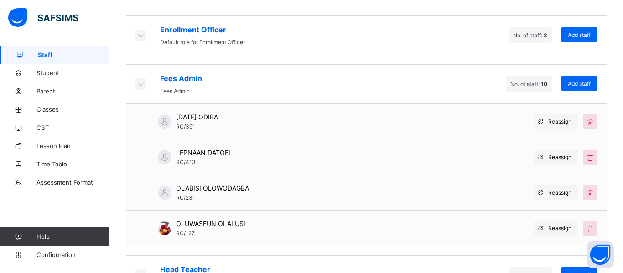
click at [139, 34] on icon at bounding box center [141, 35] width 10 height 9
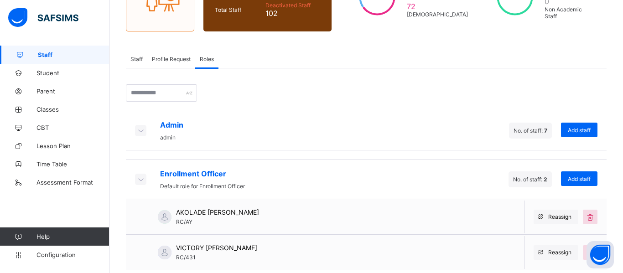
scroll to position [145, 0]
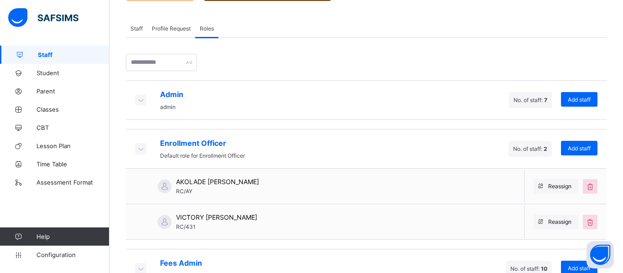
click at [138, 101] on icon at bounding box center [141, 99] width 10 height 9
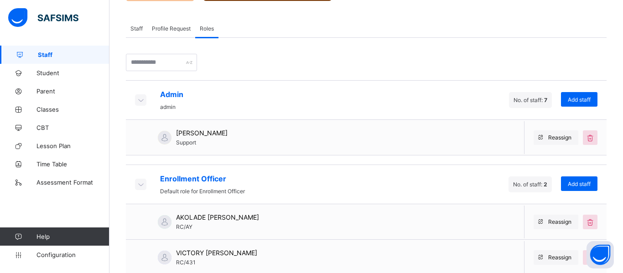
click at [524, 100] on span "No. of staff: 7" at bounding box center [531, 100] width 34 height 7
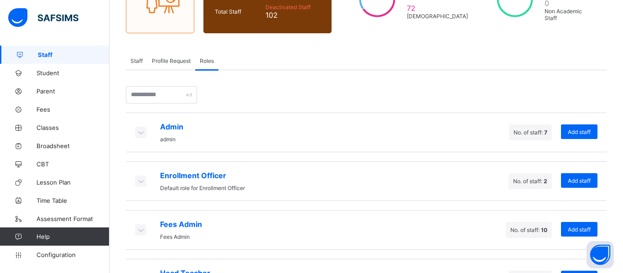
scroll to position [113, 0]
click at [137, 135] on icon at bounding box center [141, 132] width 10 height 9
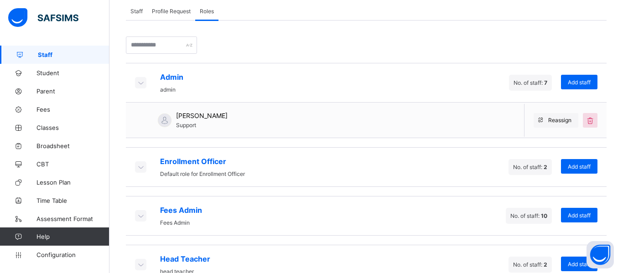
scroll to position [188, 0]
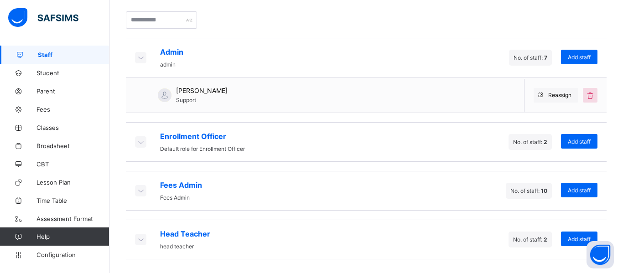
click at [138, 141] on icon at bounding box center [141, 141] width 10 height 9
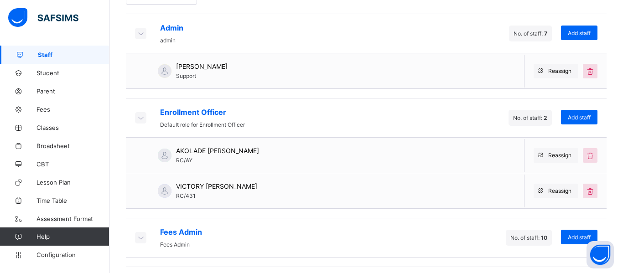
scroll to position [259, 0]
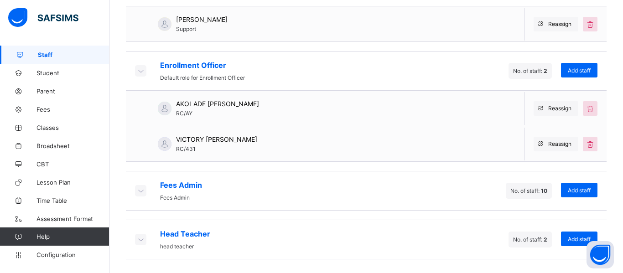
click at [145, 189] on icon at bounding box center [141, 190] width 10 height 9
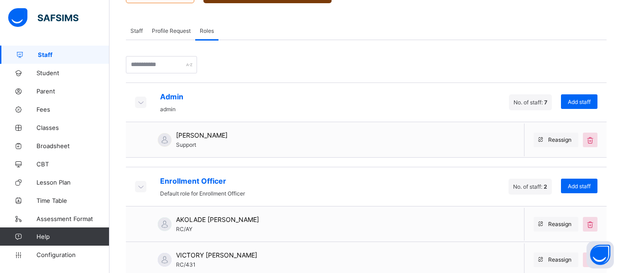
scroll to position [142, 0]
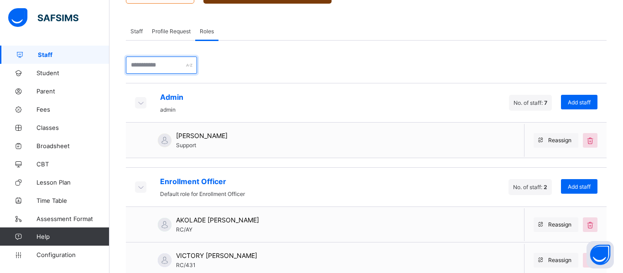
click at [165, 65] on input "text" at bounding box center [161, 65] width 71 height 17
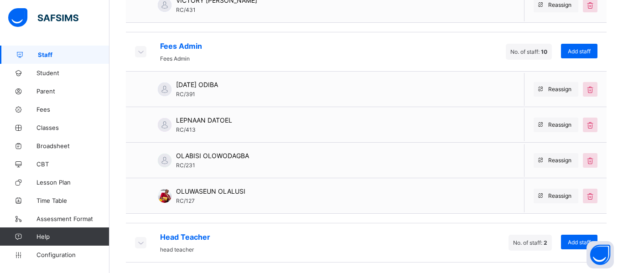
scroll to position [401, 0]
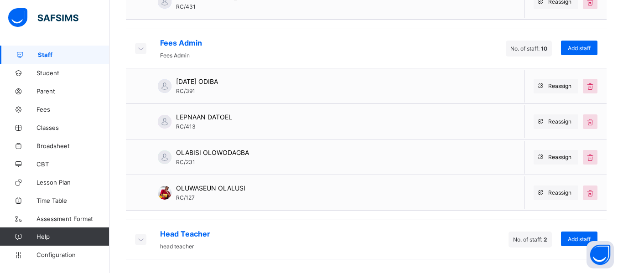
click at [139, 242] on icon at bounding box center [141, 239] width 10 height 9
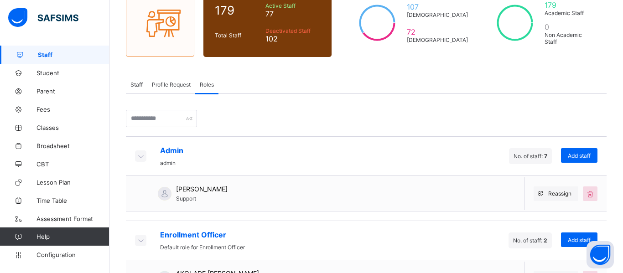
scroll to position [84, 0]
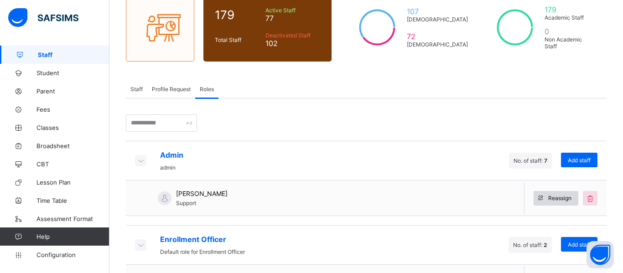
click at [563, 200] on span "Reassign" at bounding box center [560, 198] width 23 height 7
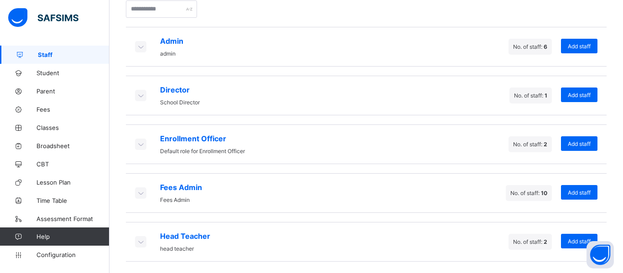
scroll to position [201, 0]
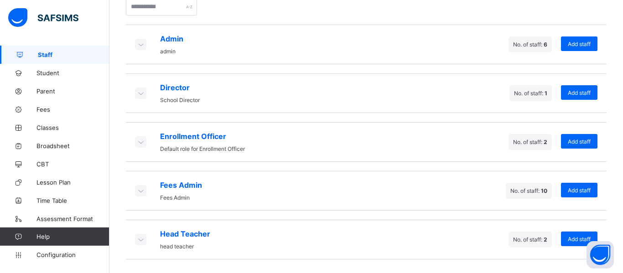
click at [138, 47] on icon at bounding box center [141, 44] width 10 height 9
click at [140, 89] on icon at bounding box center [141, 93] width 10 height 9
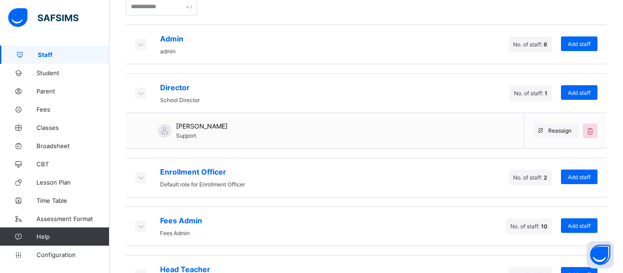
click at [141, 180] on icon at bounding box center [141, 177] width 10 height 9
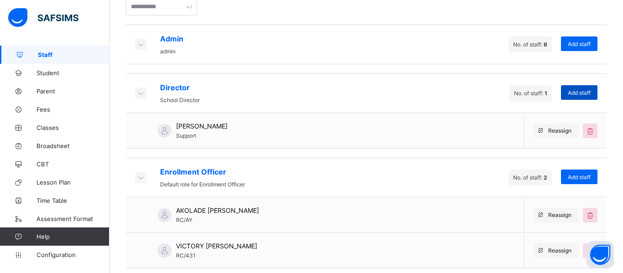
click at [578, 94] on span "Add staff" at bounding box center [579, 92] width 23 height 7
type input "****"
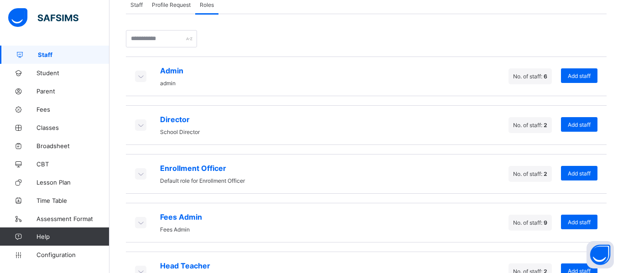
scroll to position [154, 0]
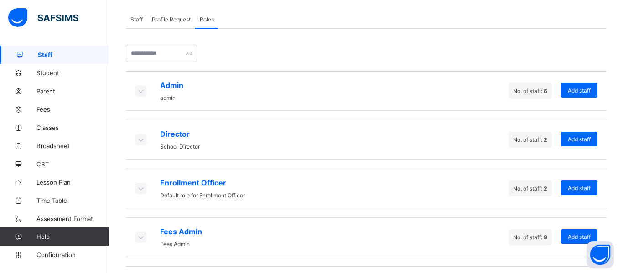
click at [142, 141] on icon at bounding box center [141, 139] width 10 height 9
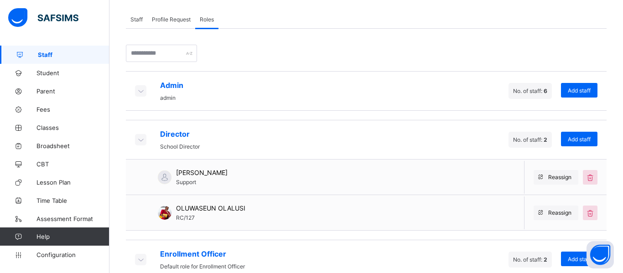
click at [142, 90] on icon at bounding box center [141, 90] width 10 height 9
click at [140, 93] on icon at bounding box center [141, 90] width 10 height 9
click at [142, 91] on icon at bounding box center [141, 90] width 10 height 9
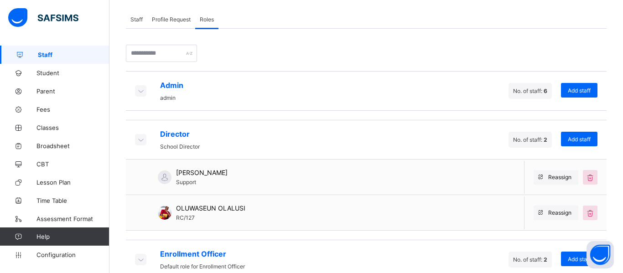
click at [142, 91] on icon at bounding box center [141, 90] width 10 height 9
click at [145, 89] on icon at bounding box center [141, 90] width 10 height 9
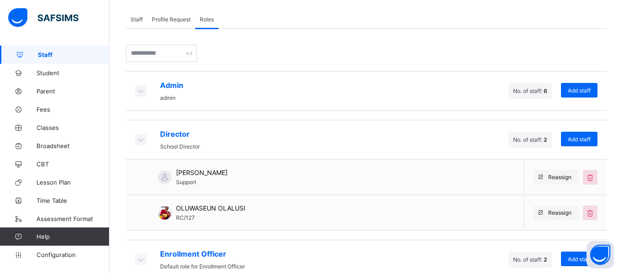
click at [145, 89] on icon at bounding box center [141, 90] width 10 height 9
click at [257, 96] on div "Admin admin No. of staff: 6 Add staff" at bounding box center [366, 91] width 481 height 40
click at [139, 263] on icon at bounding box center [141, 259] width 10 height 9
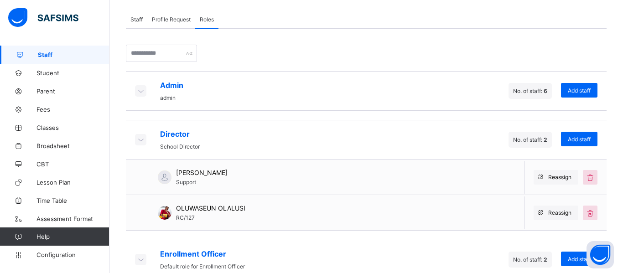
click at [141, 261] on icon at bounding box center [141, 259] width 10 height 9
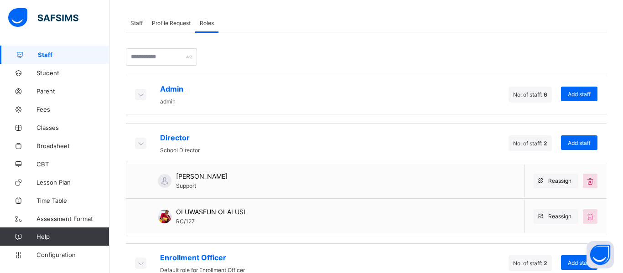
click at [137, 93] on icon at bounding box center [141, 94] width 10 height 9
click at [137, 90] on icon at bounding box center [141, 94] width 10 height 9
click at [139, 94] on icon at bounding box center [141, 94] width 10 height 9
click at [141, 145] on icon at bounding box center [141, 143] width 10 height 9
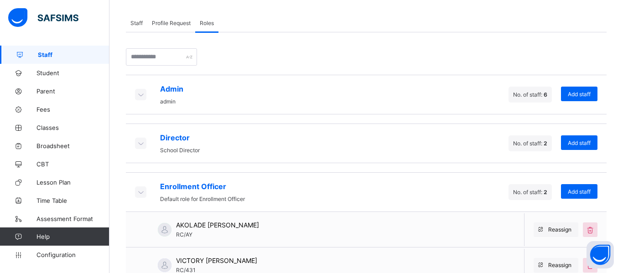
click at [137, 94] on icon at bounding box center [141, 94] width 10 height 9
click at [137, 90] on icon at bounding box center [141, 94] width 10 height 9
click at [136, 96] on icon at bounding box center [141, 94] width 10 height 9
click at [137, 139] on icon at bounding box center [141, 143] width 10 height 9
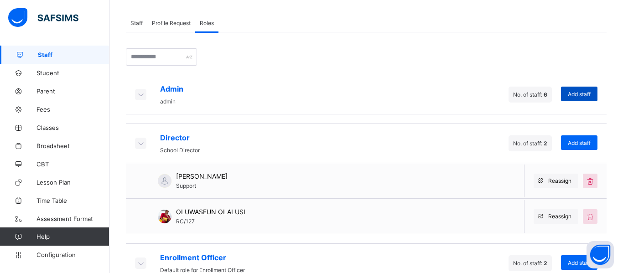
click at [578, 97] on span "Add staff" at bounding box center [579, 94] width 23 height 7
type input "*****"
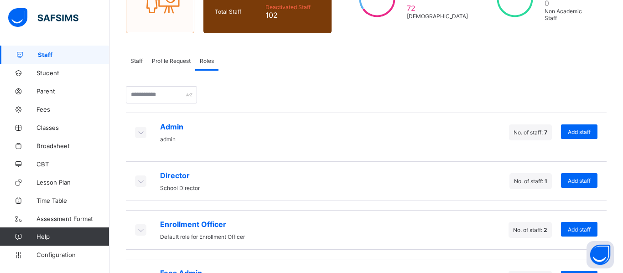
scroll to position [151, 0]
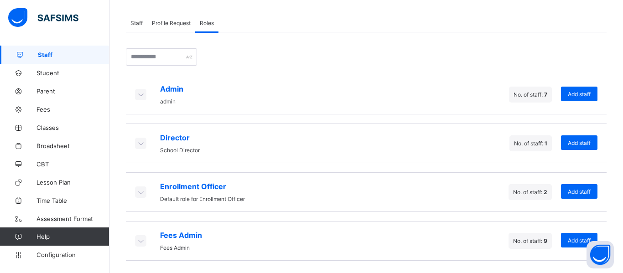
click at [379, 179] on div "Enrollment Officer Default role for Enrollment Officer No. of staff: 2 Add staff" at bounding box center [366, 193] width 481 height 40
click at [137, 98] on icon at bounding box center [141, 94] width 10 height 9
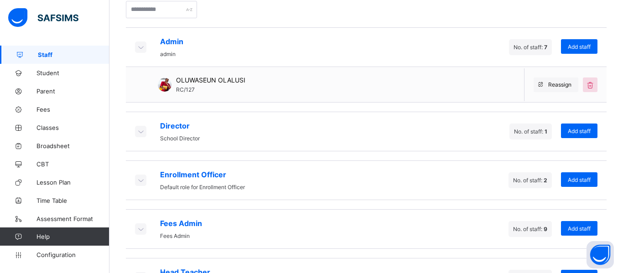
scroll to position [204, 0]
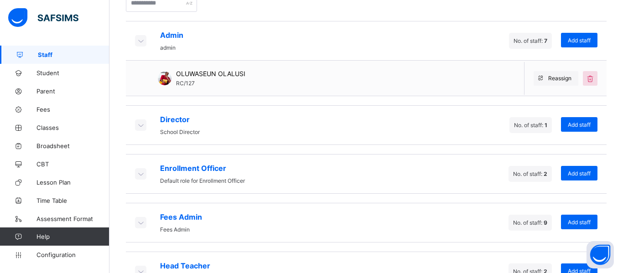
click at [143, 125] on icon at bounding box center [141, 124] width 10 height 9
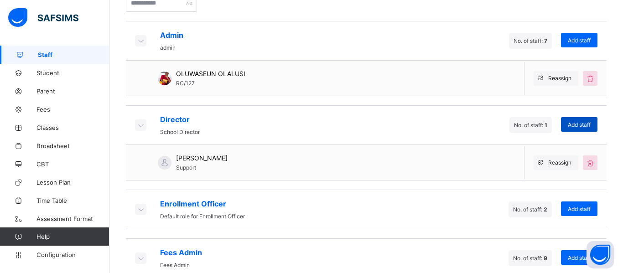
click at [571, 129] on div "Add staff" at bounding box center [579, 124] width 37 height 15
type input "****"
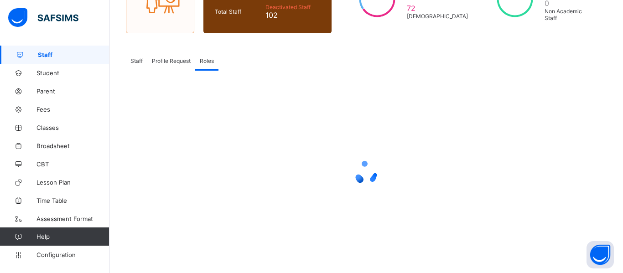
scroll to position [201, 0]
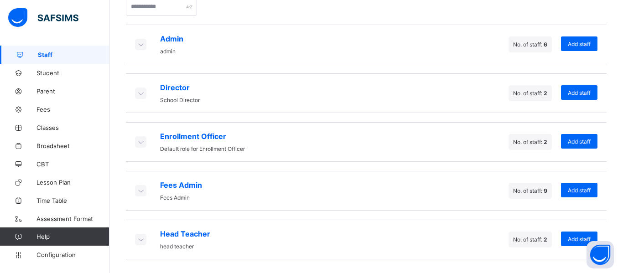
click at [136, 45] on icon at bounding box center [141, 44] width 10 height 9
click at [143, 48] on icon at bounding box center [141, 44] width 10 height 9
click at [142, 91] on icon at bounding box center [141, 93] width 10 height 9
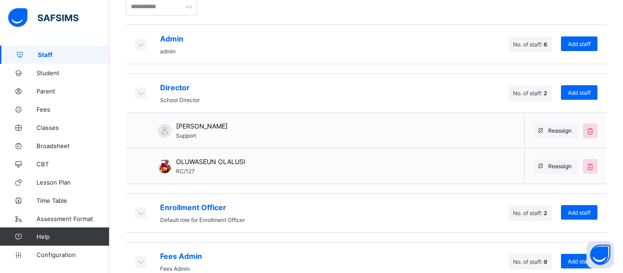
scroll to position [204, 0]
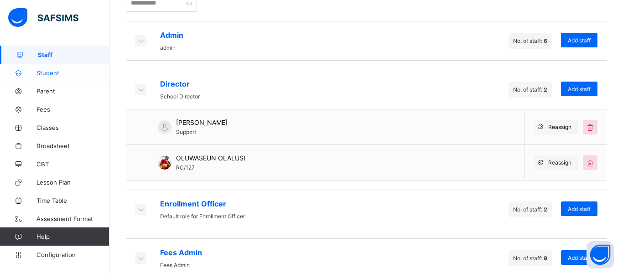
click at [55, 69] on span "Student" at bounding box center [73, 72] width 73 height 7
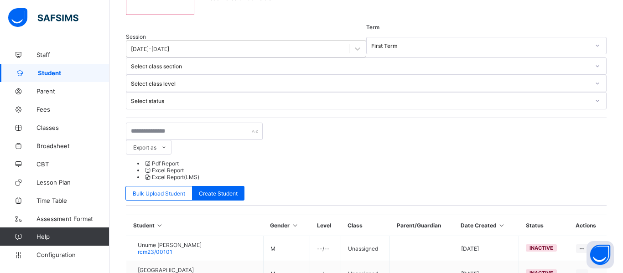
scroll to position [204, 0]
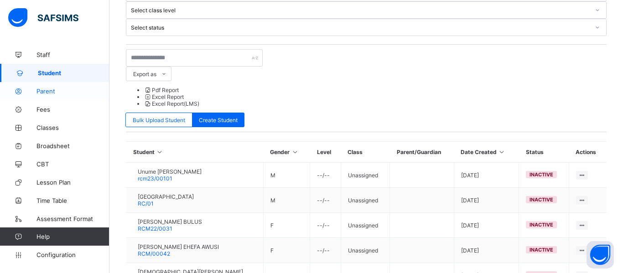
click at [52, 91] on span "Parent" at bounding box center [73, 91] width 73 height 7
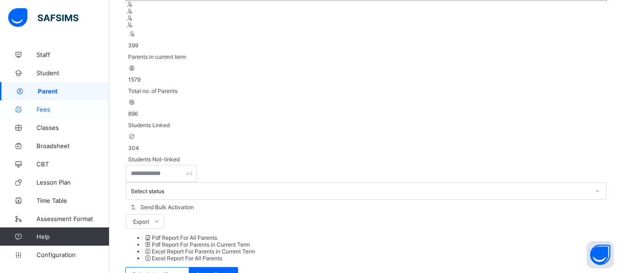
scroll to position [204, 0]
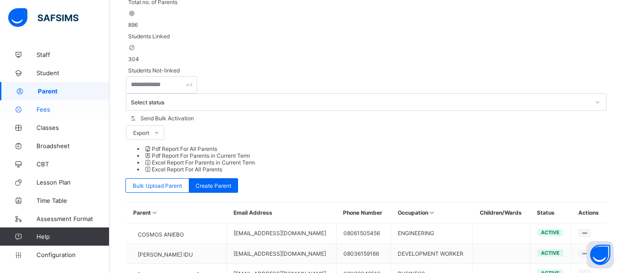
click at [48, 111] on span "Fees" at bounding box center [73, 109] width 73 height 7
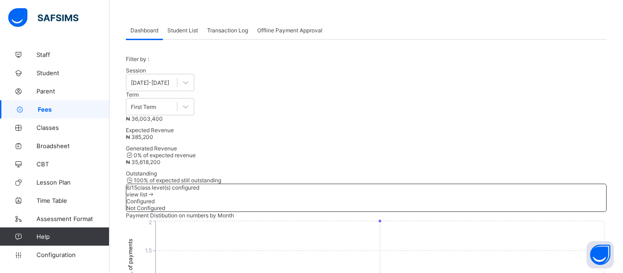
scroll to position [39, 0]
click at [561, 191] on div "view list" at bounding box center [366, 194] width 480 height 7
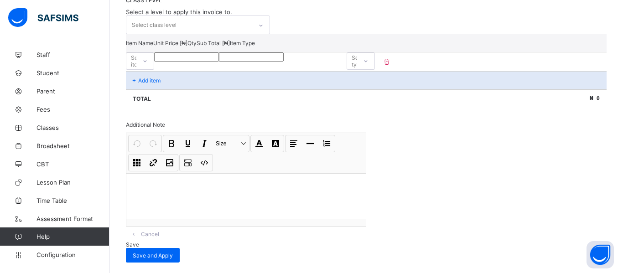
scroll to position [189, 0]
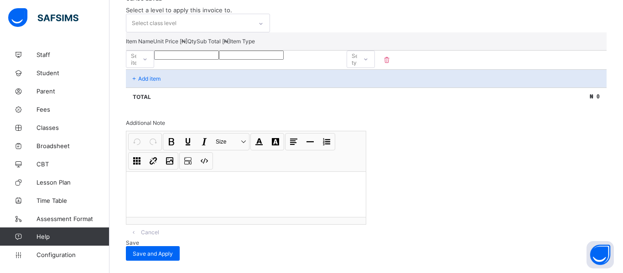
click at [148, 64] on icon at bounding box center [144, 59] width 5 height 9
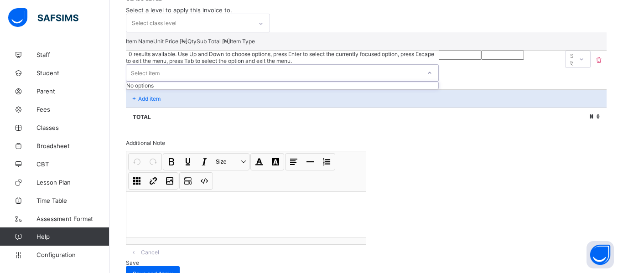
click at [427, 78] on icon at bounding box center [429, 72] width 5 height 9
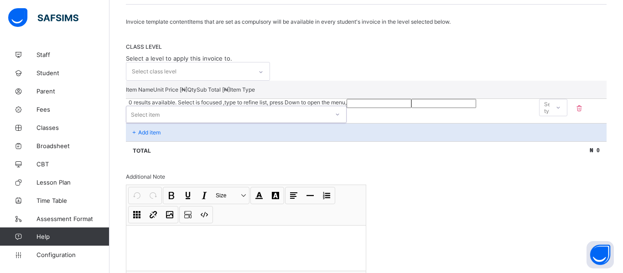
scroll to position [138, 0]
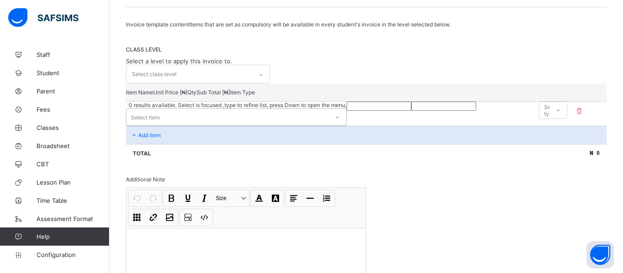
click at [256, 82] on div at bounding box center [261, 75] width 16 height 15
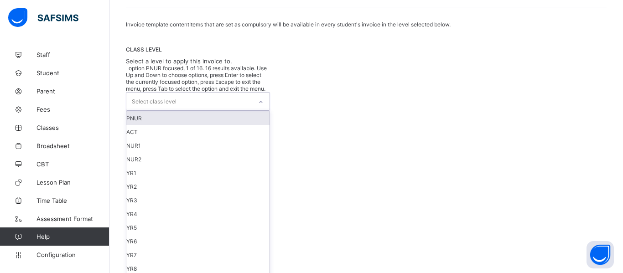
click at [252, 113] on div "PNUR" at bounding box center [197, 118] width 143 height 14
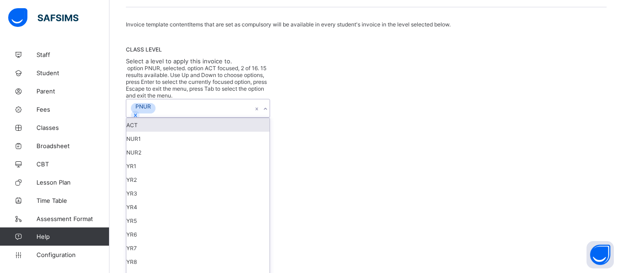
click at [315, 85] on div "CLASS LEVEL Select a level to apply this invoice to. option PNUR, selected. opt…" at bounding box center [366, 185] width 481 height 278
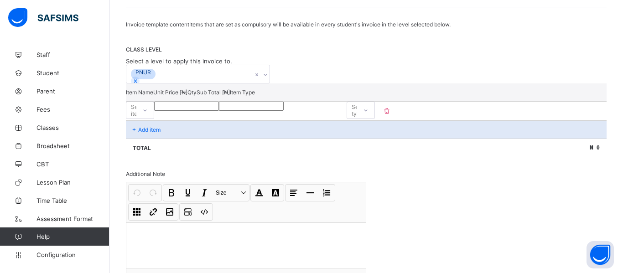
click at [147, 112] on icon at bounding box center [145, 111] width 3 height 2
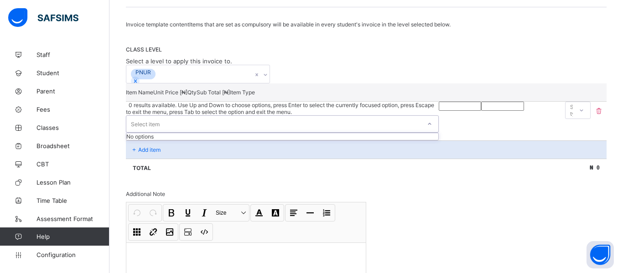
click at [427, 129] on icon at bounding box center [429, 124] width 5 height 9
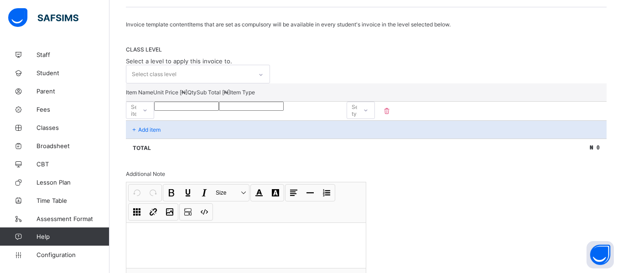
scroll to position [25, 0]
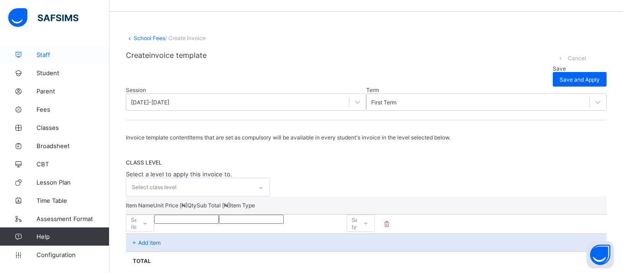
click at [43, 52] on span "Staff" at bounding box center [73, 54] width 73 height 7
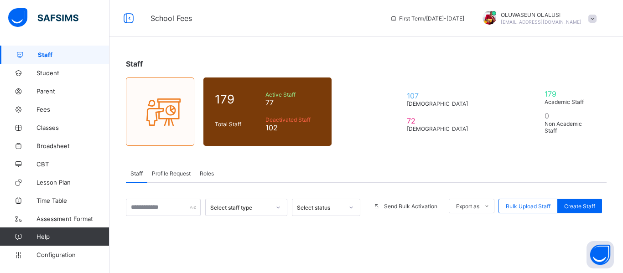
click at [43, 52] on span "Staff" at bounding box center [74, 54] width 72 height 7
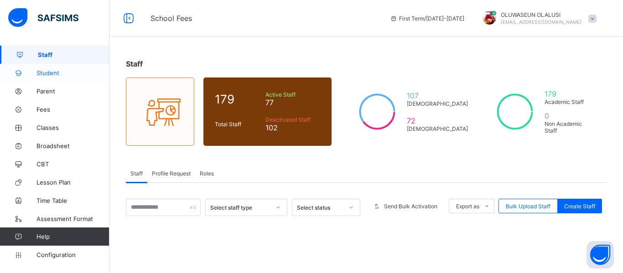
click at [52, 76] on span "Student" at bounding box center [73, 72] width 73 height 7
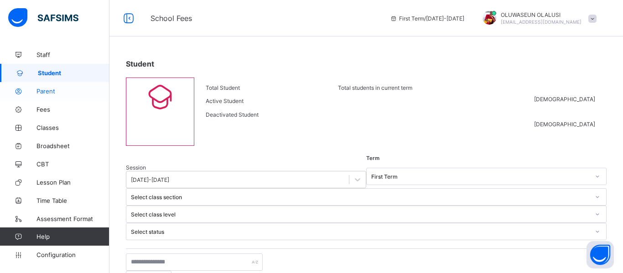
click at [59, 94] on span "Parent" at bounding box center [73, 91] width 73 height 7
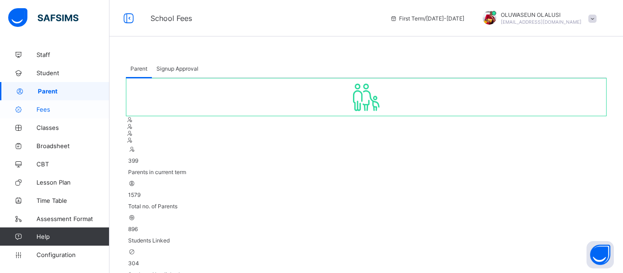
click at [56, 110] on span "Fees" at bounding box center [73, 109] width 73 height 7
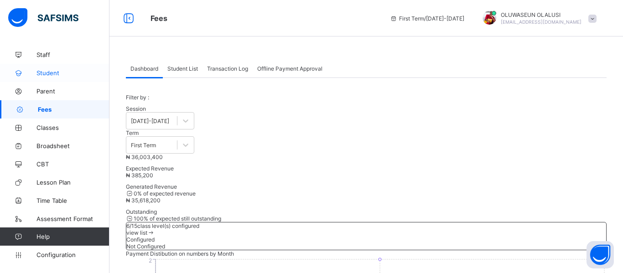
click at [52, 77] on link "Student" at bounding box center [55, 73] width 110 height 18
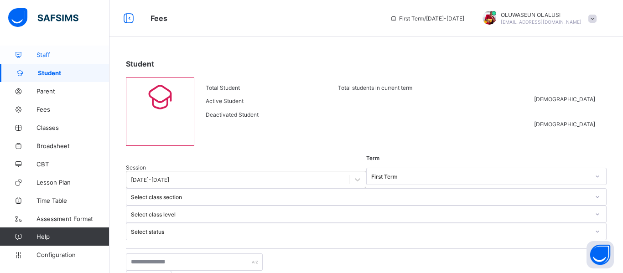
click at [38, 55] on span "Staff" at bounding box center [73, 54] width 73 height 7
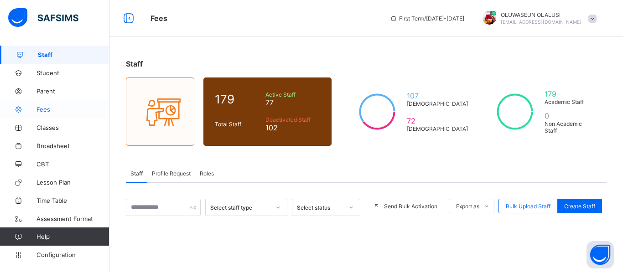
click at [46, 108] on span "Fees" at bounding box center [73, 109] width 73 height 7
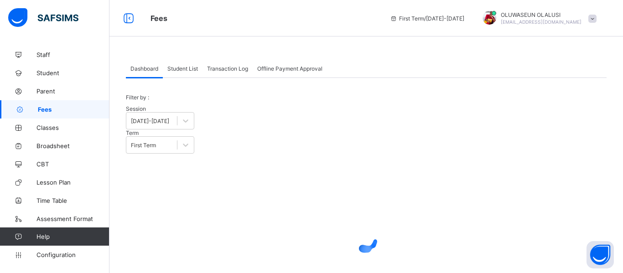
click at [187, 69] on span "Student List" at bounding box center [183, 68] width 31 height 7
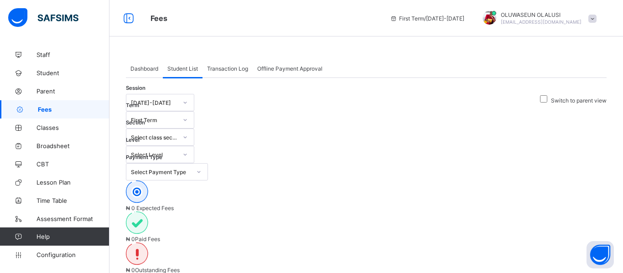
click at [235, 68] on span "Transaction Log" at bounding box center [227, 68] width 41 height 7
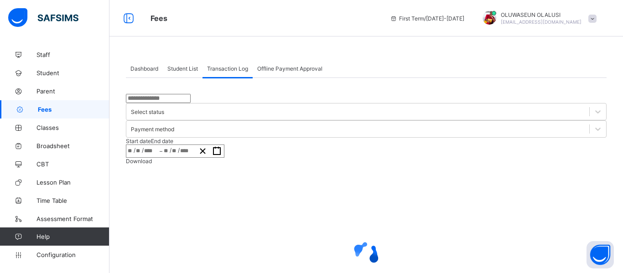
click at [182, 72] on span "Student List" at bounding box center [183, 68] width 31 height 7
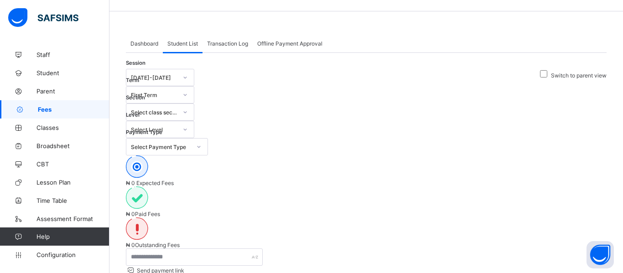
scroll to position [21, 0]
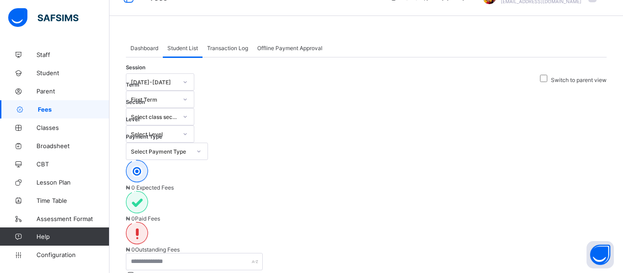
click at [222, 50] on span "Transaction Log" at bounding box center [227, 48] width 41 height 7
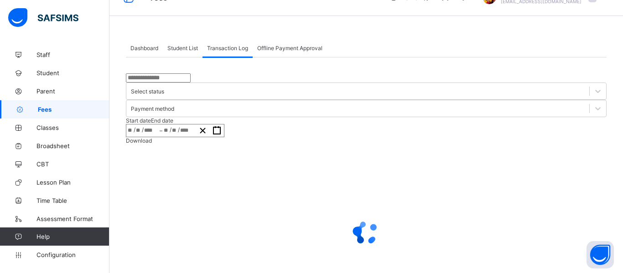
click at [182, 48] on span "Student List" at bounding box center [183, 48] width 31 height 7
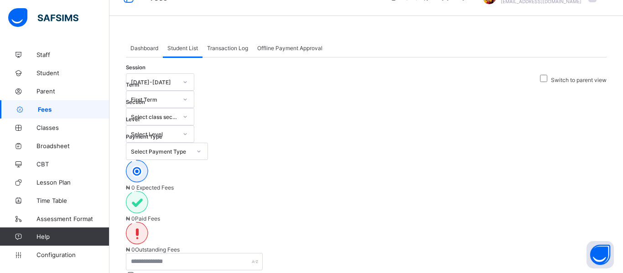
click at [148, 51] on span "Dashboard" at bounding box center [145, 48] width 28 height 7
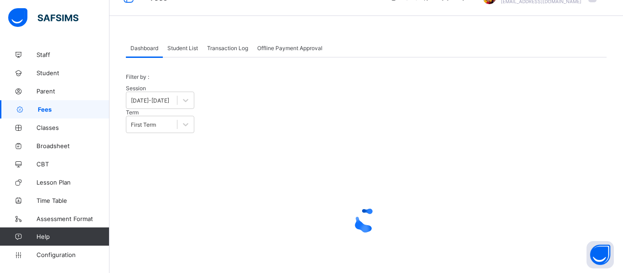
click at [182, 49] on span "Student List" at bounding box center [183, 48] width 31 height 7
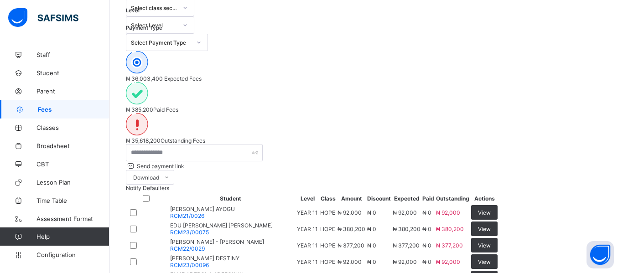
scroll to position [127, 0]
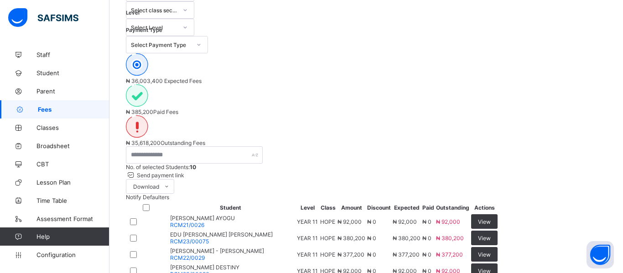
click at [169, 194] on span "Notify Defaulters" at bounding box center [147, 197] width 43 height 7
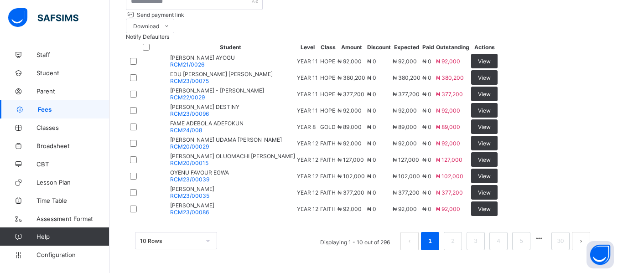
scroll to position [371, 0]
click at [212, 244] on div "10 Rows" at bounding box center [176, 240] width 82 height 17
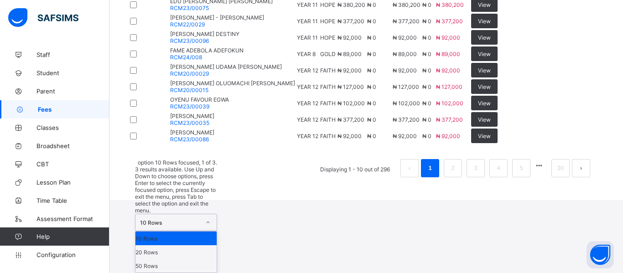
scroll to position [394, 0]
click at [173, 262] on div "50 Rows" at bounding box center [176, 266] width 81 height 14
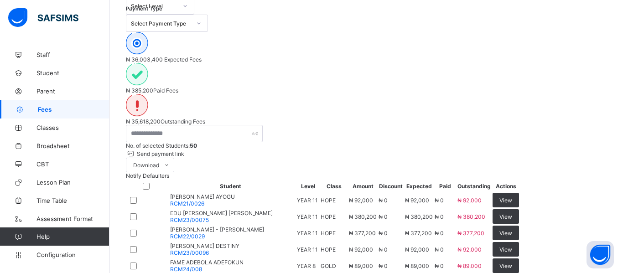
scroll to position [148, 0]
click at [169, 173] on span "Notify Defaulters" at bounding box center [147, 176] width 43 height 7
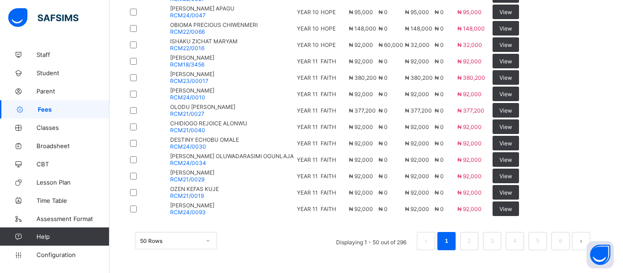
scroll to position [1598, 0]
click at [471, 248] on li "2" at bounding box center [470, 241] width 18 height 18
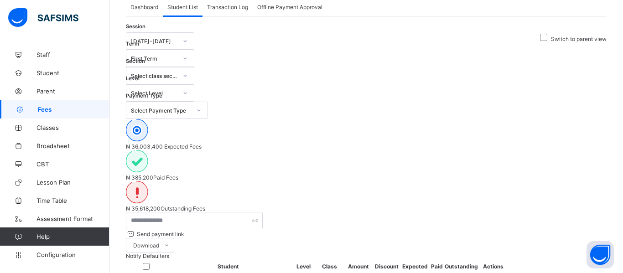
scroll to position [61, 0]
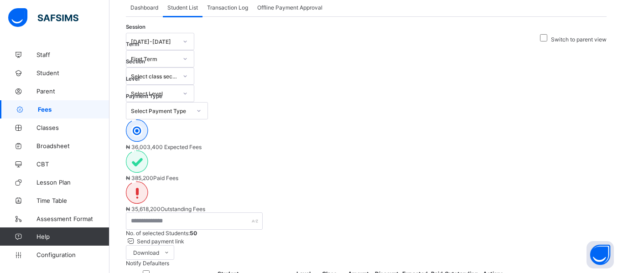
click at [573, 260] on div "Notify Defaulters" at bounding box center [366, 263] width 481 height 7
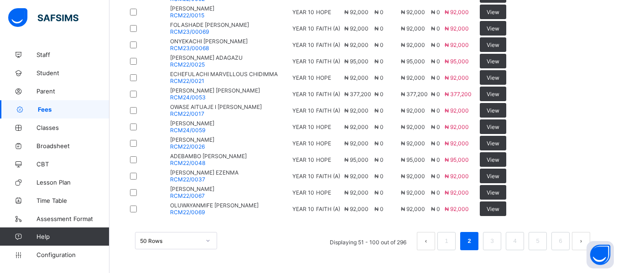
scroll to position [1597, 0]
click at [494, 245] on link "3" at bounding box center [492, 242] width 9 height 12
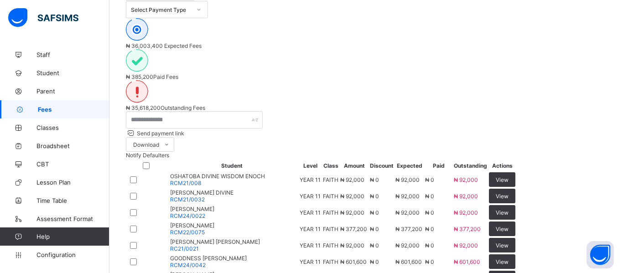
scroll to position [1594, 0]
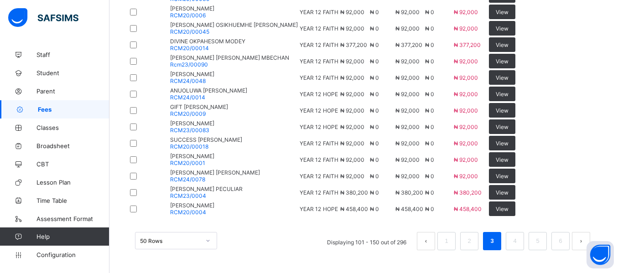
click at [254, 233] on div "50 Rows Displaying 101 - 150 out of 296 1 2 3 4 5 6" at bounding box center [366, 241] width 463 height 18
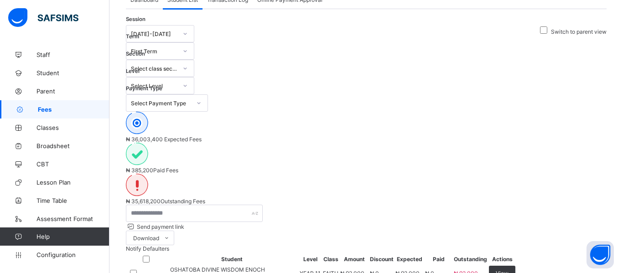
scroll to position [70, 0]
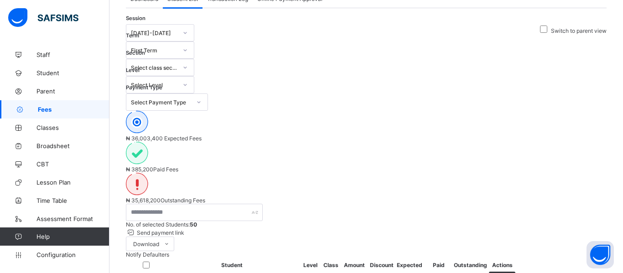
click at [586, 251] on div "Notify Defaulters" at bounding box center [366, 254] width 481 height 7
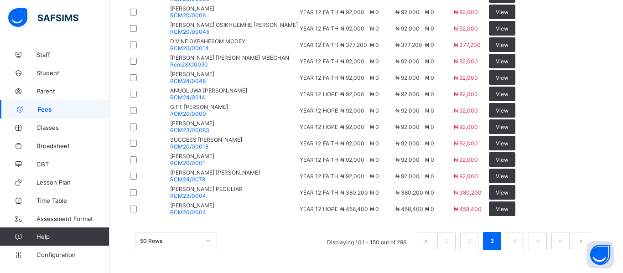
scroll to position [1594, 0]
click at [519, 246] on link "4" at bounding box center [515, 242] width 9 height 12
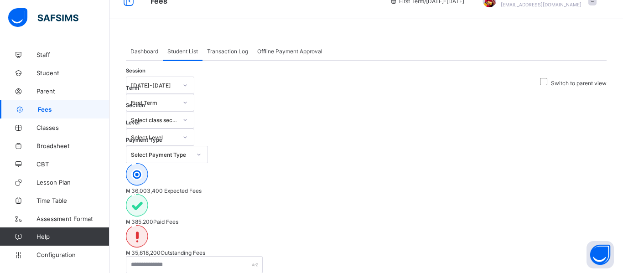
scroll to position [12, 0]
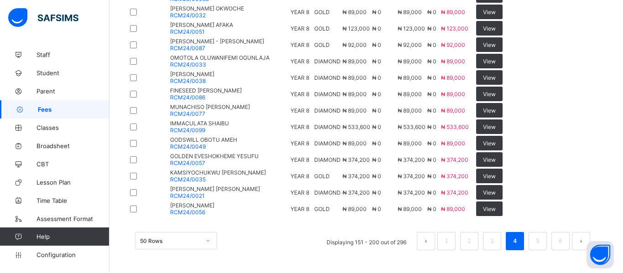
scroll to position [1599, 0]
click at [536, 244] on link "5" at bounding box center [538, 242] width 9 height 12
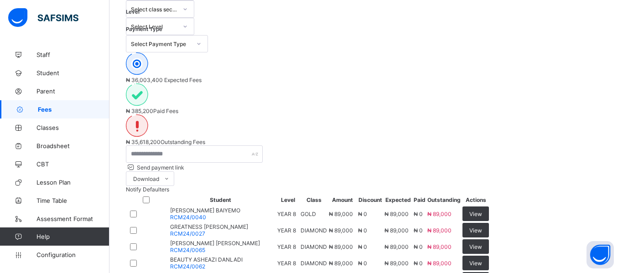
scroll to position [0, 0]
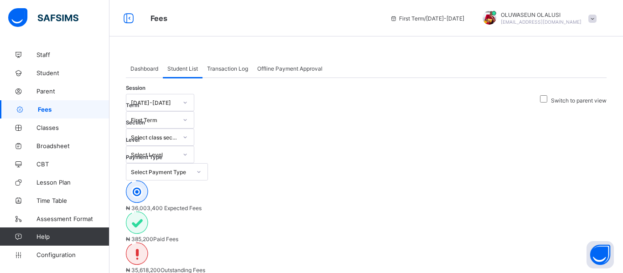
click at [591, 20] on span at bounding box center [593, 19] width 8 height 8
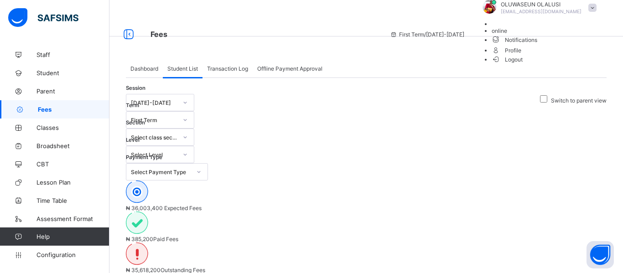
click at [236, 64] on div "Transaction Log" at bounding box center [228, 68] width 50 height 18
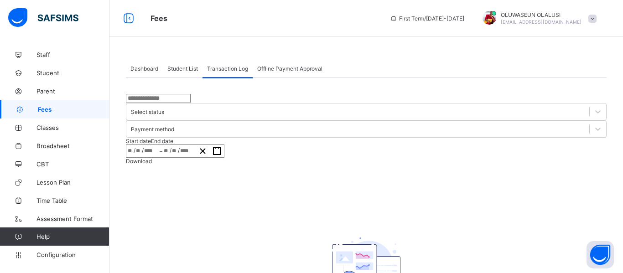
click at [307, 67] on span "Offline Payment Approval" at bounding box center [289, 68] width 65 height 7
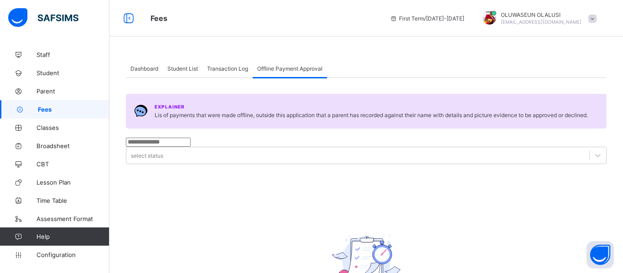
click at [210, 67] on span "Transaction Log" at bounding box center [227, 68] width 41 height 7
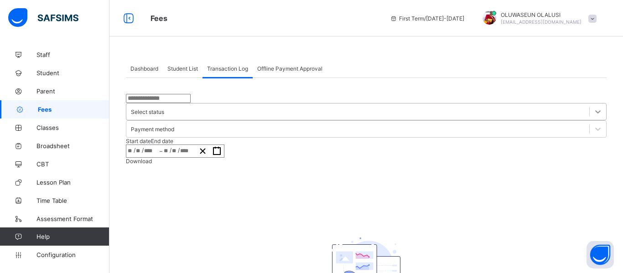
click at [594, 115] on icon at bounding box center [598, 111] width 9 height 9
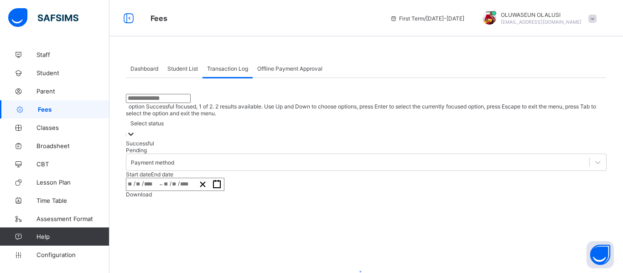
click at [136, 130] on icon at bounding box center [130, 134] width 9 height 9
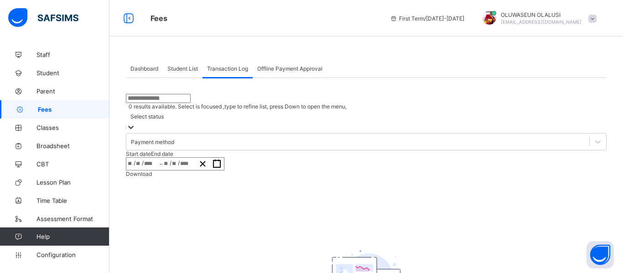
click at [181, 68] on span "Student List" at bounding box center [183, 68] width 31 height 7
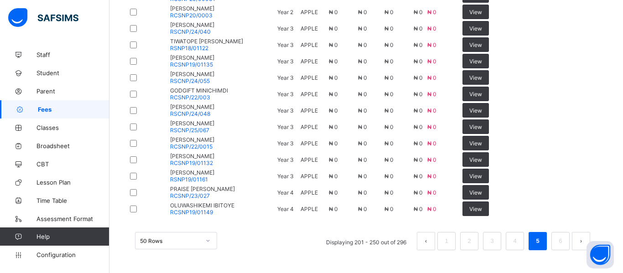
scroll to position [1594, 0]
click at [461, 119] on td "₦ 0" at bounding box center [444, 127] width 34 height 16
click at [489, 136] on div "View" at bounding box center [476, 143] width 26 height 15
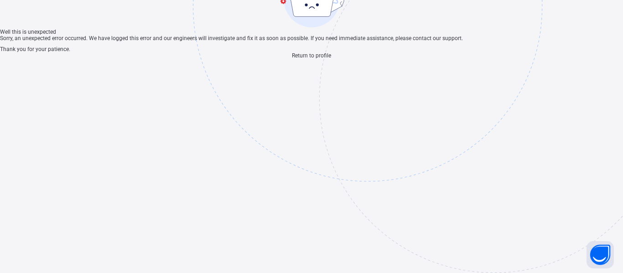
scroll to position [27, 0]
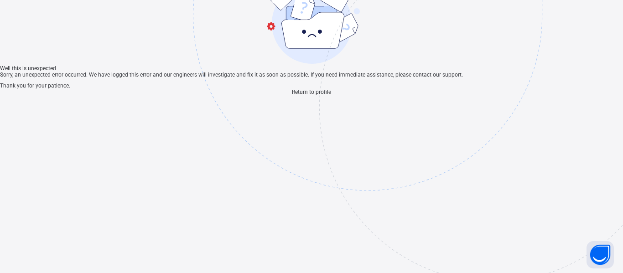
click at [319, 95] on span "Return to profile" at bounding box center [311, 92] width 39 height 6
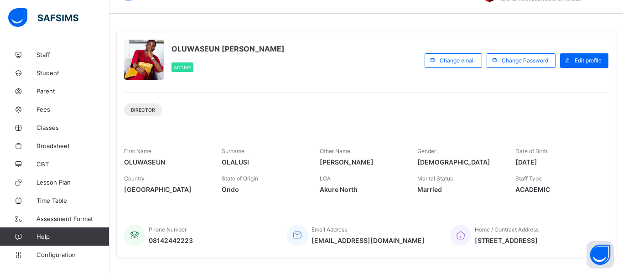
scroll to position [1, 0]
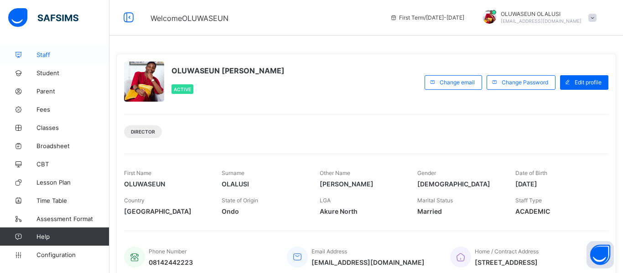
click at [45, 58] on span "Staff" at bounding box center [73, 54] width 73 height 7
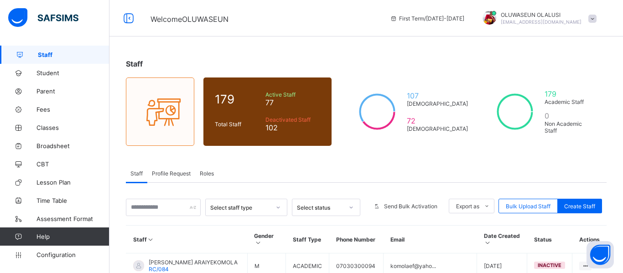
click at [176, 177] on div "Profile Request" at bounding box center [171, 173] width 48 height 18
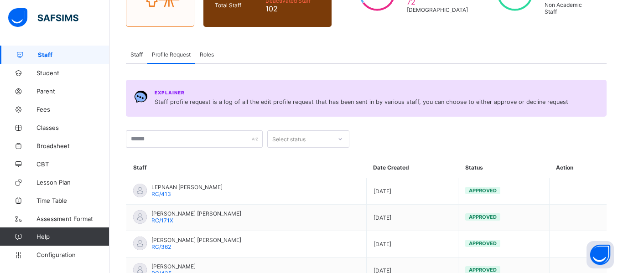
scroll to position [117, 0]
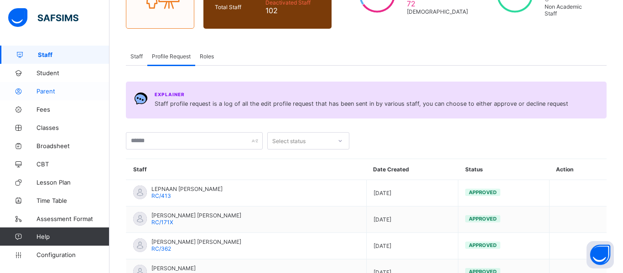
click at [42, 95] on link "Parent" at bounding box center [55, 91] width 110 height 18
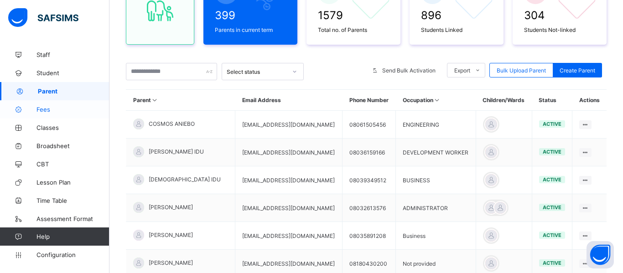
click at [44, 115] on link "Fees" at bounding box center [55, 109] width 110 height 18
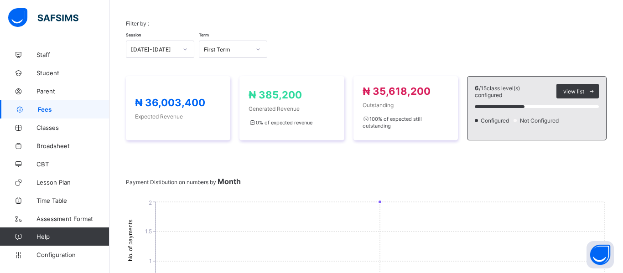
scroll to position [79, 0]
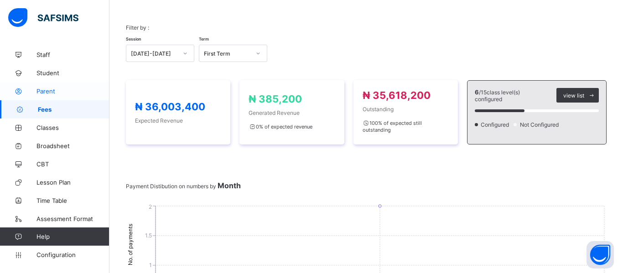
click at [42, 90] on span "Parent" at bounding box center [73, 91] width 73 height 7
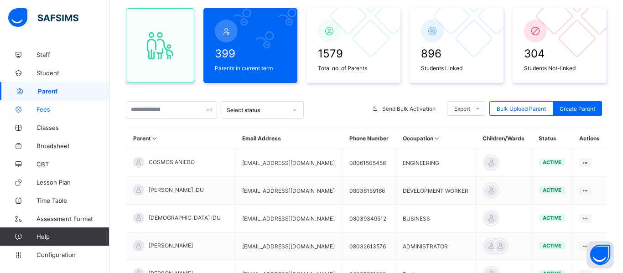
click at [50, 112] on span "Fees" at bounding box center [73, 109] width 73 height 7
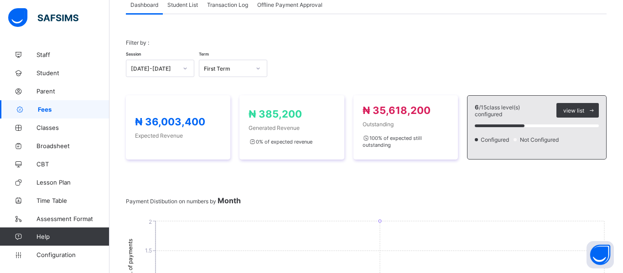
scroll to position [79, 0]
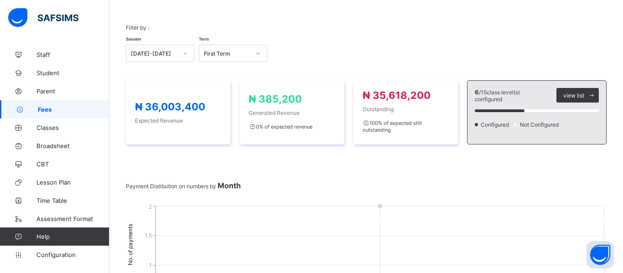
click at [50, 112] on span "Fees" at bounding box center [74, 109] width 72 height 7
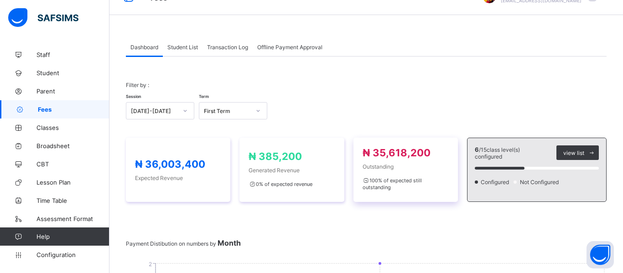
scroll to position [22, 0]
click at [186, 52] on div "Student List" at bounding box center [183, 46] width 40 height 18
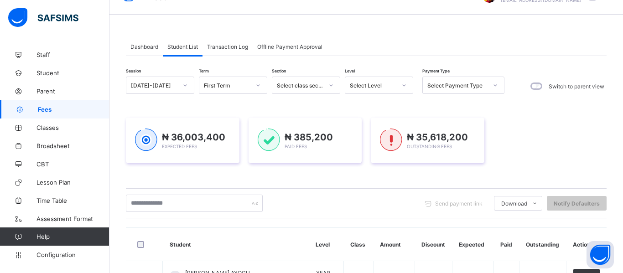
click at [227, 50] on div "Transaction Log" at bounding box center [228, 46] width 50 height 18
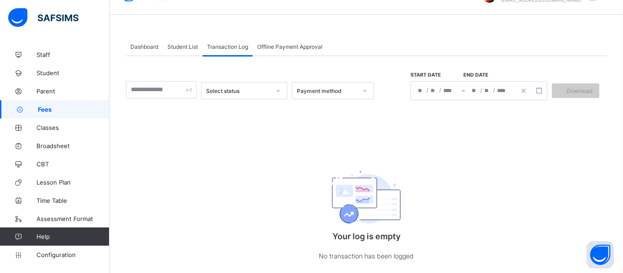
click at [181, 52] on div "Student List" at bounding box center [183, 46] width 40 height 18
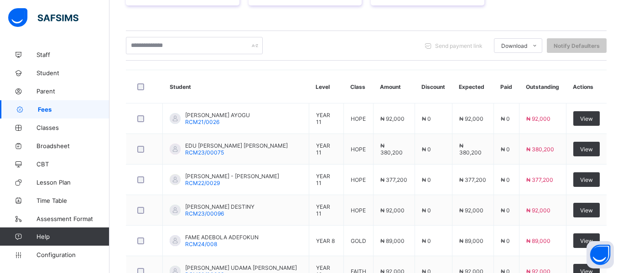
scroll to position [179, 0]
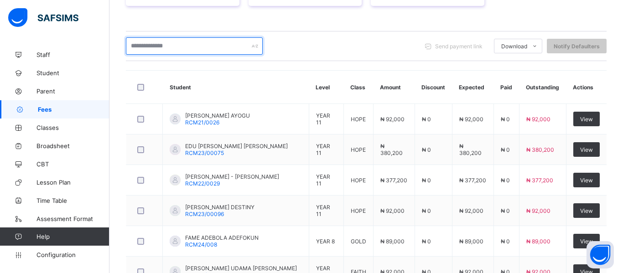
click at [199, 42] on input "text" at bounding box center [194, 45] width 137 height 17
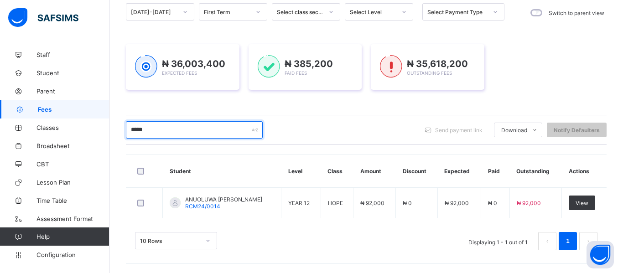
scroll to position [95, 0]
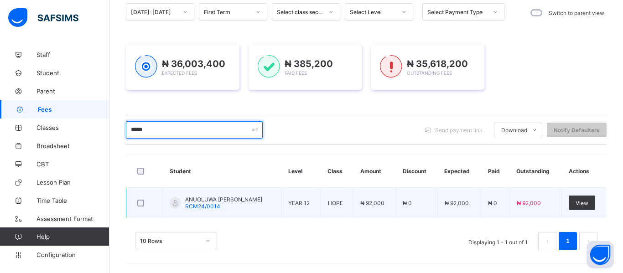
type input "*****"
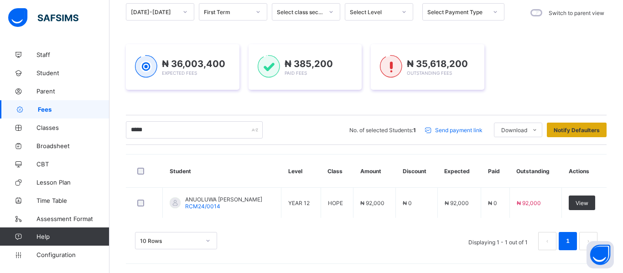
click at [584, 132] on span "Notify Defaulters" at bounding box center [577, 130] width 46 height 7
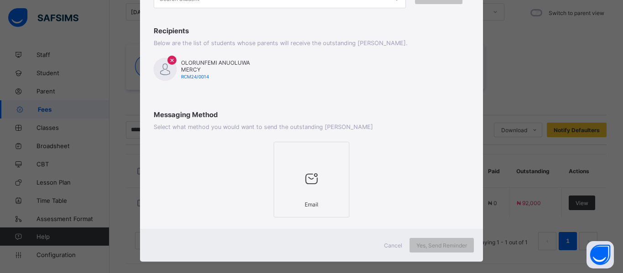
scroll to position [115, 0]
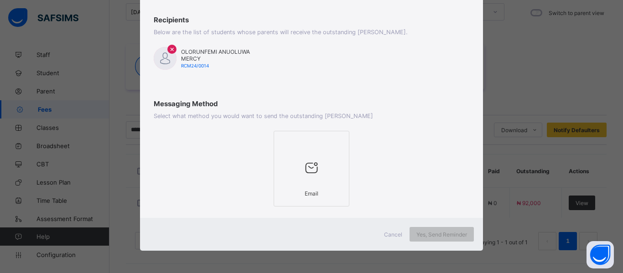
click at [313, 200] on div "Email" at bounding box center [312, 194] width 66 height 16
click at [448, 232] on span "Yes, Send Reminder" at bounding box center [442, 234] width 51 height 7
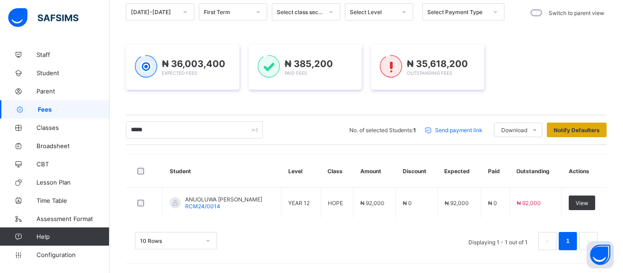
click at [587, 135] on div "Notify Defaulters" at bounding box center [577, 130] width 60 height 15
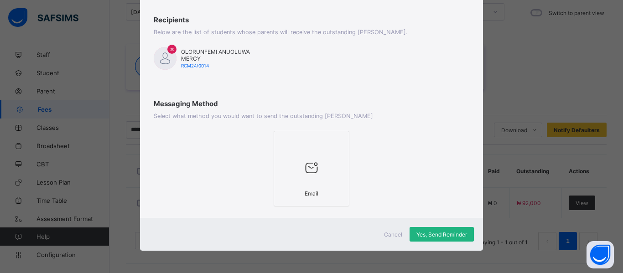
click at [446, 236] on span "Yes, Send Reminder" at bounding box center [442, 234] width 51 height 7
